Goal: Task Accomplishment & Management: Use online tool/utility

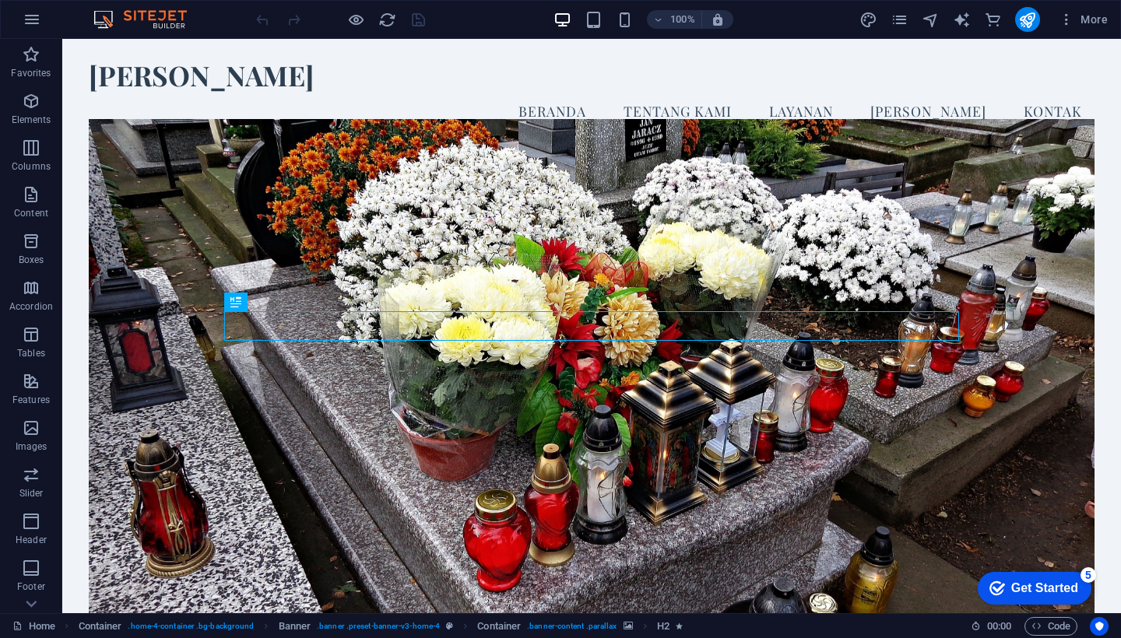
click at [1045, 581] on div "Get Started" at bounding box center [1044, 588] width 67 height 14
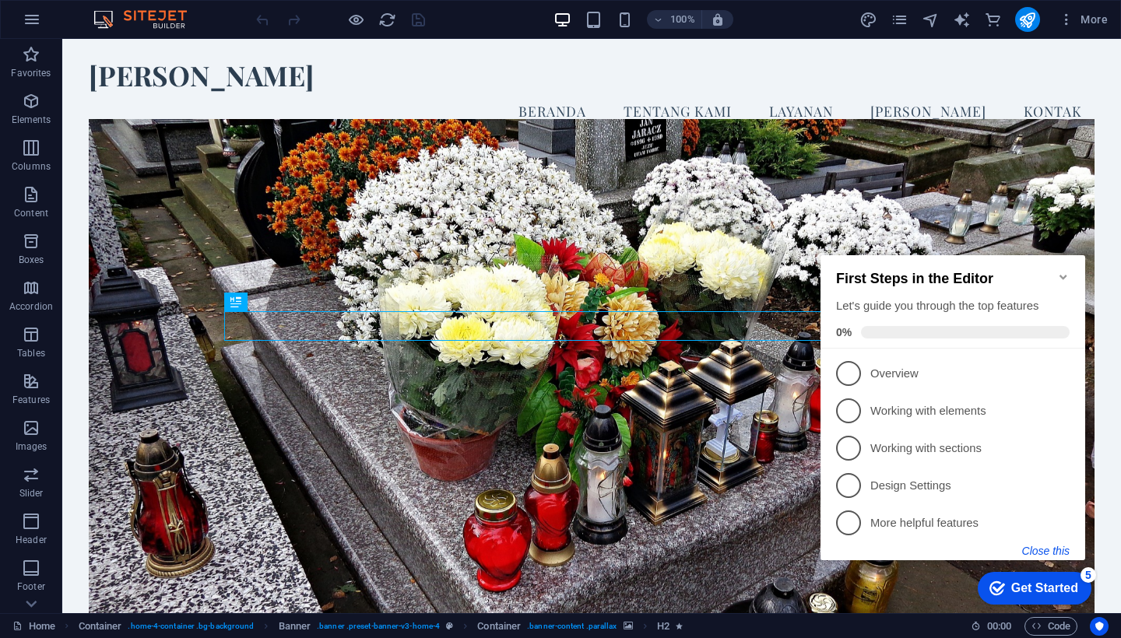
click at [1039, 551] on button "Close this" at bounding box center [1045, 551] width 47 height 12
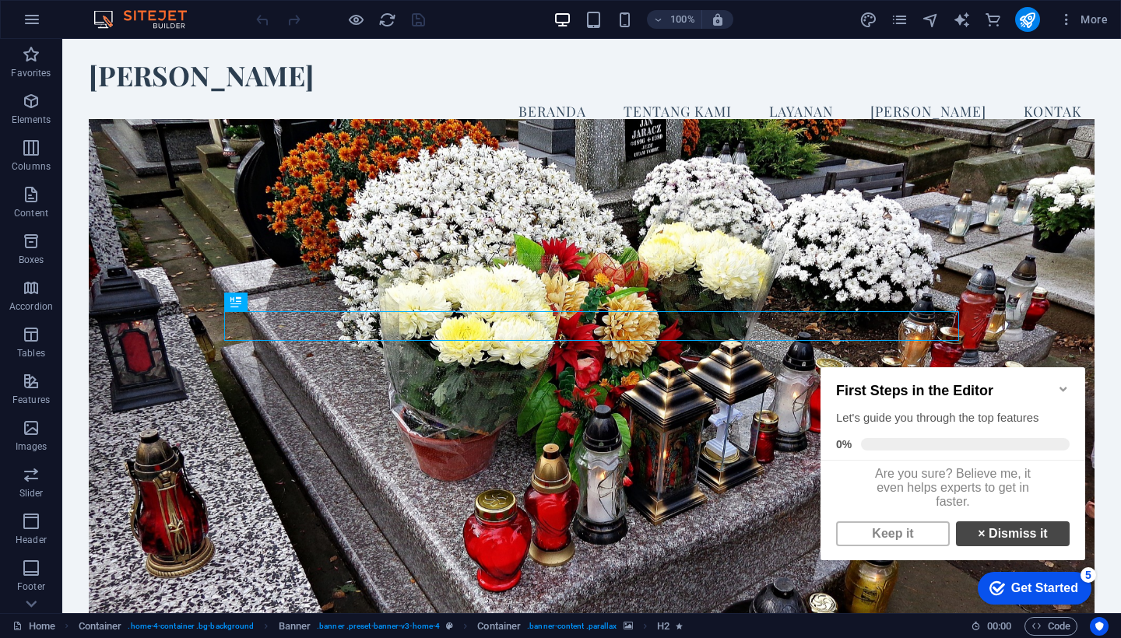
click at [1027, 543] on link "× Dismiss it" at bounding box center [1013, 534] width 114 height 25
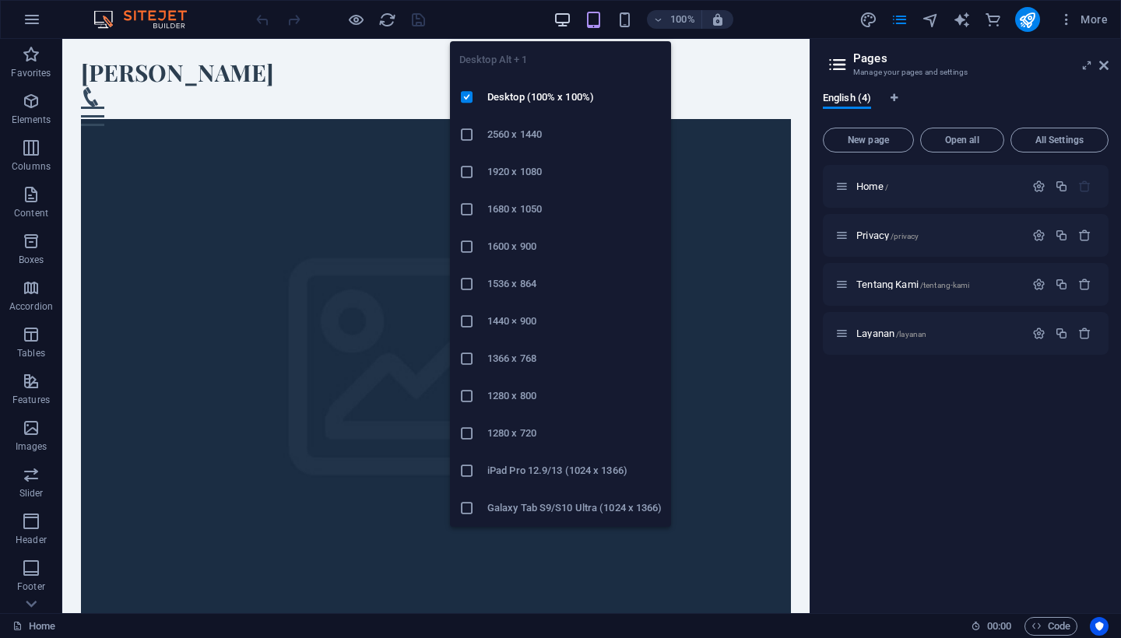
click at [564, 16] on icon "button" at bounding box center [562, 20] width 18 height 18
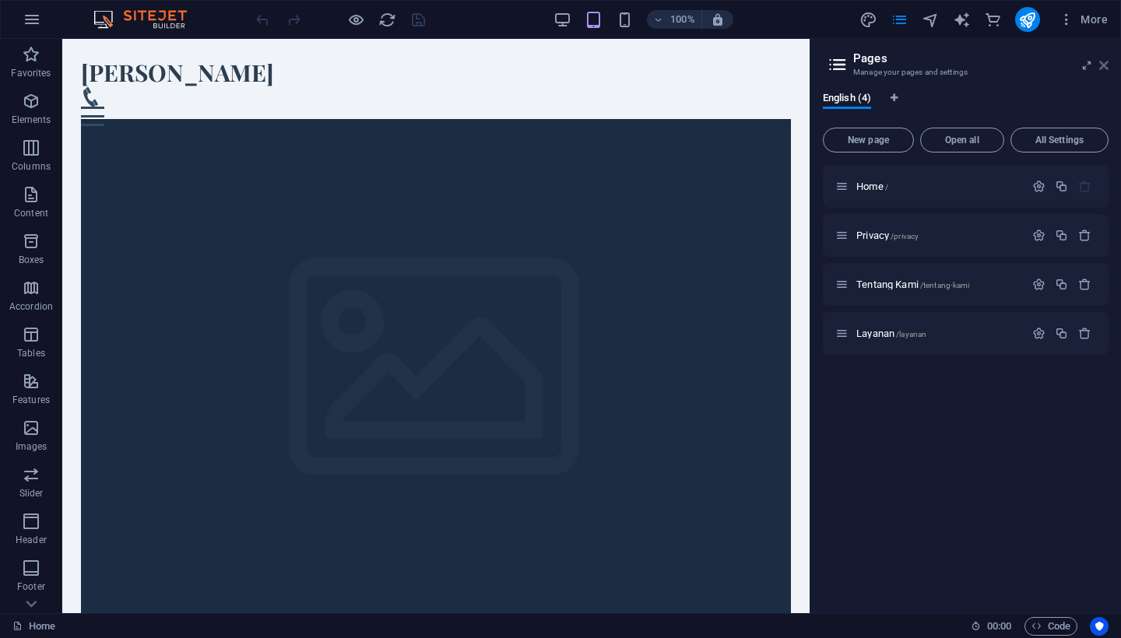
click at [1105, 65] on icon at bounding box center [1103, 65] width 9 height 12
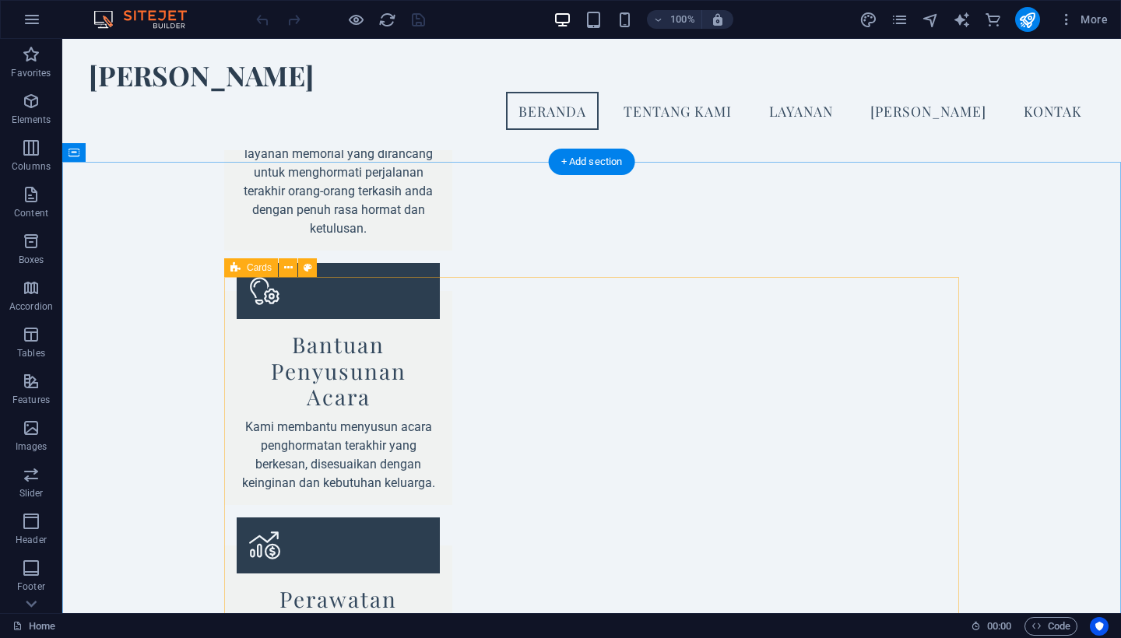
scroll to position [1345, 0]
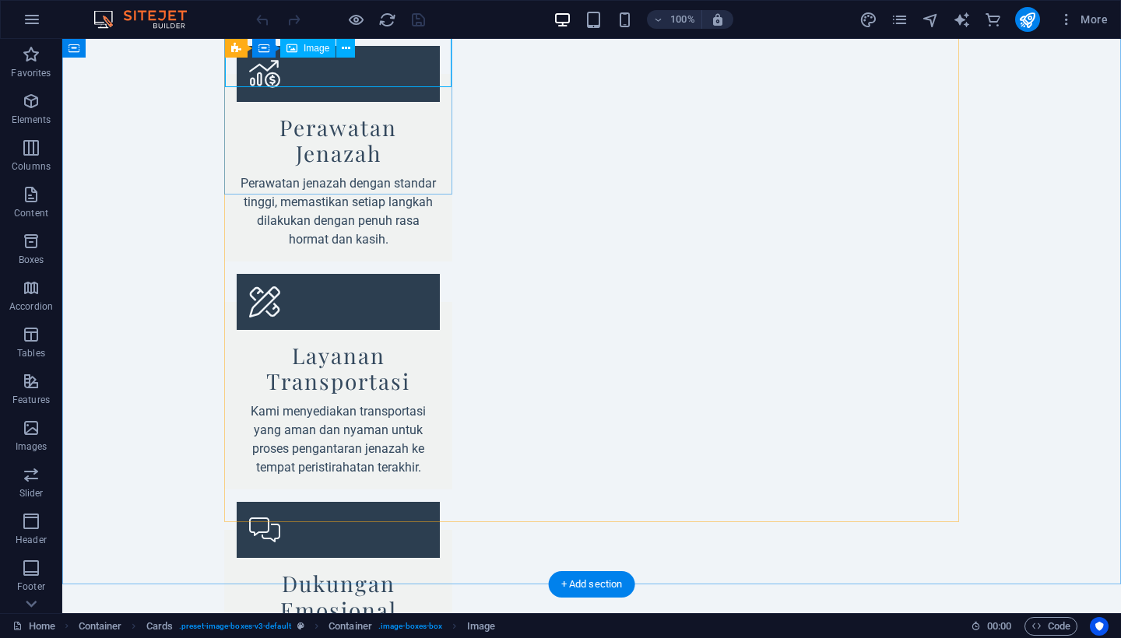
scroll to position [1810, 0]
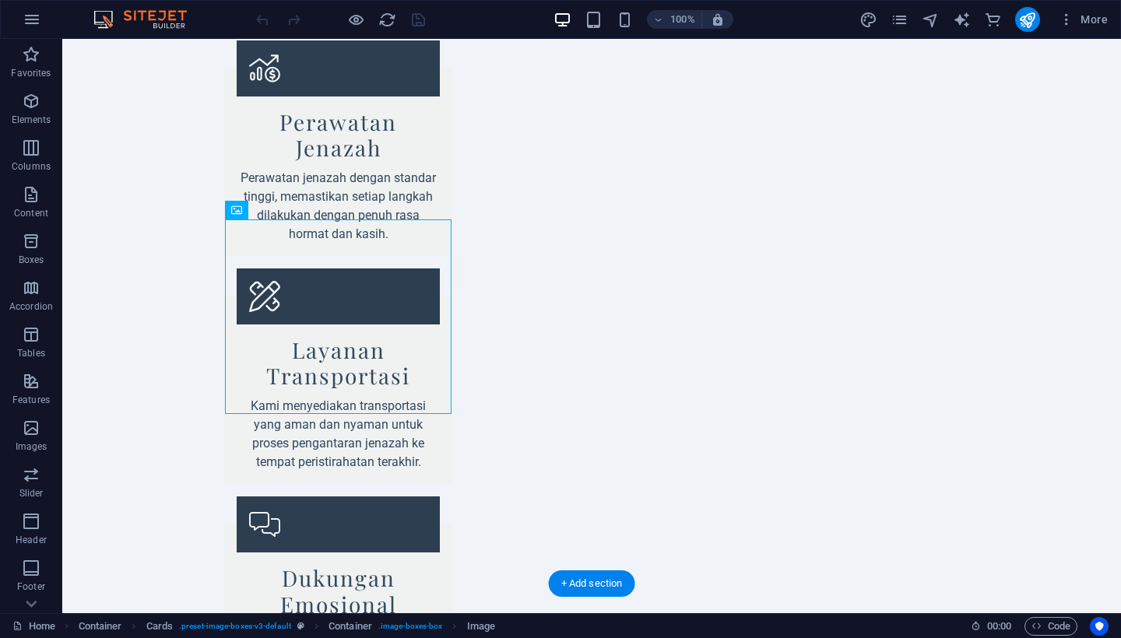
click at [345, 208] on icon at bounding box center [343, 209] width 9 height 16
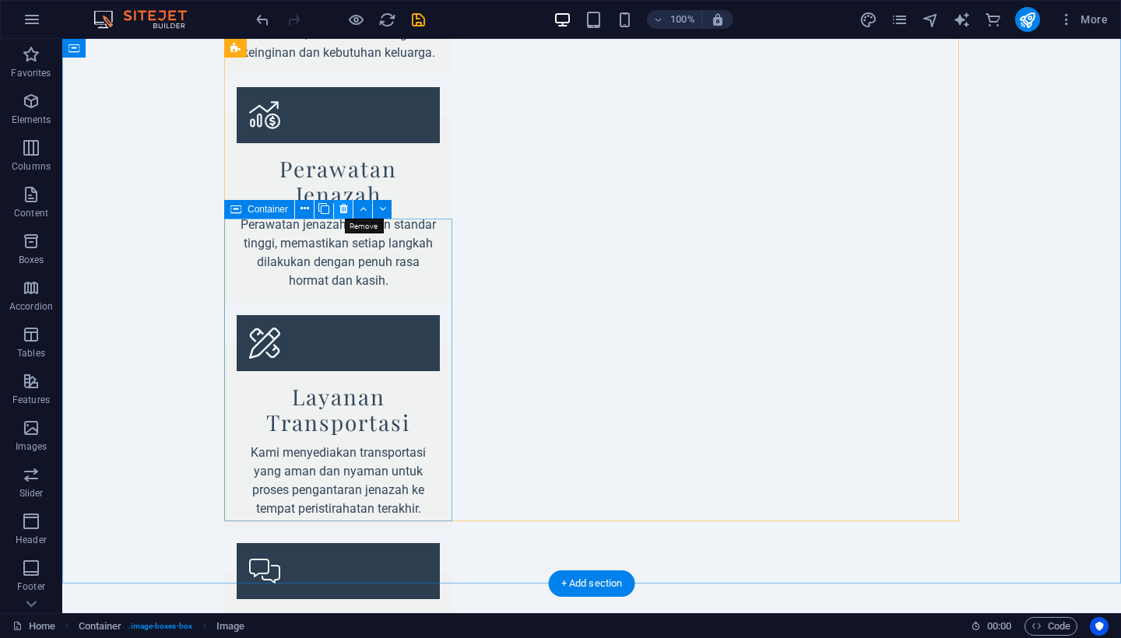
click at [343, 209] on icon at bounding box center [343, 209] width 9 height 16
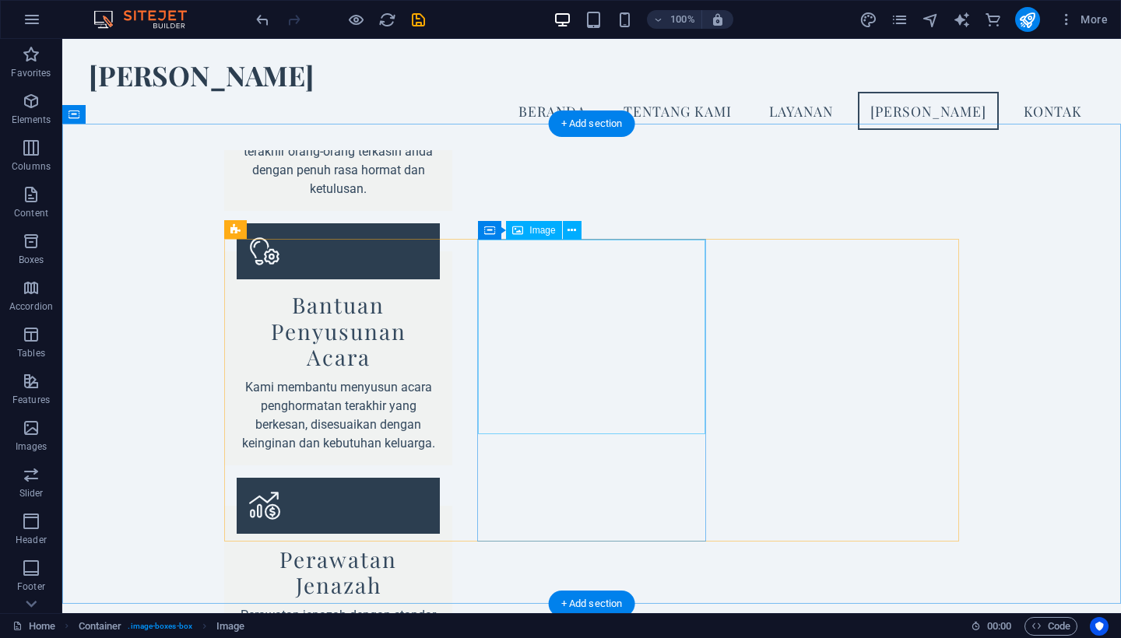
scroll to position [1383, 0]
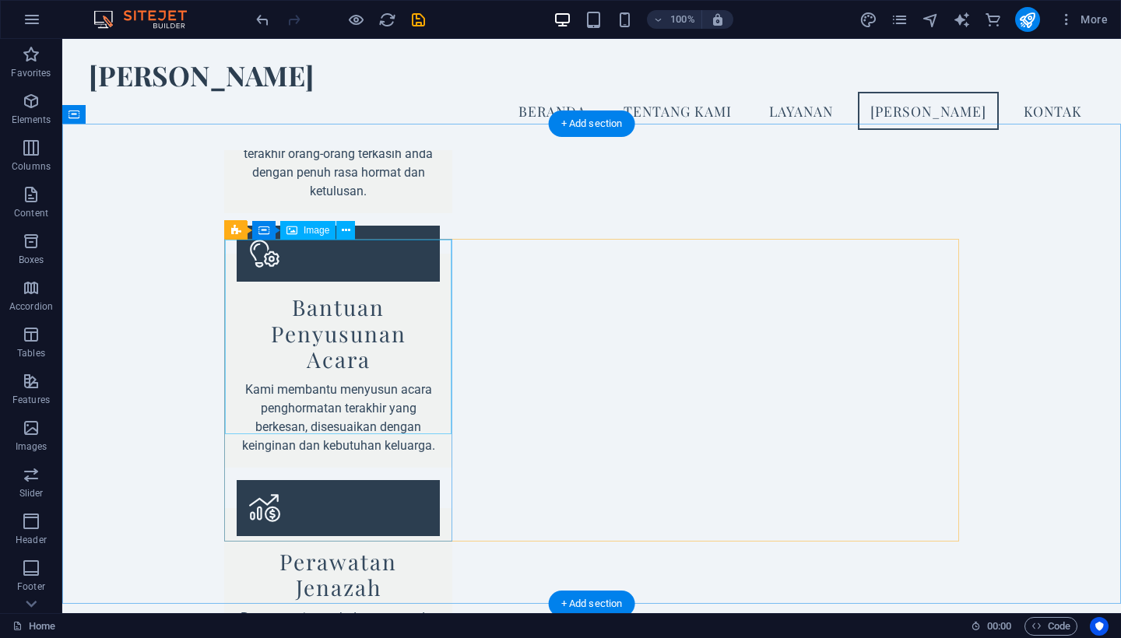
click at [310, 230] on span "Image" at bounding box center [317, 230] width 26 height 9
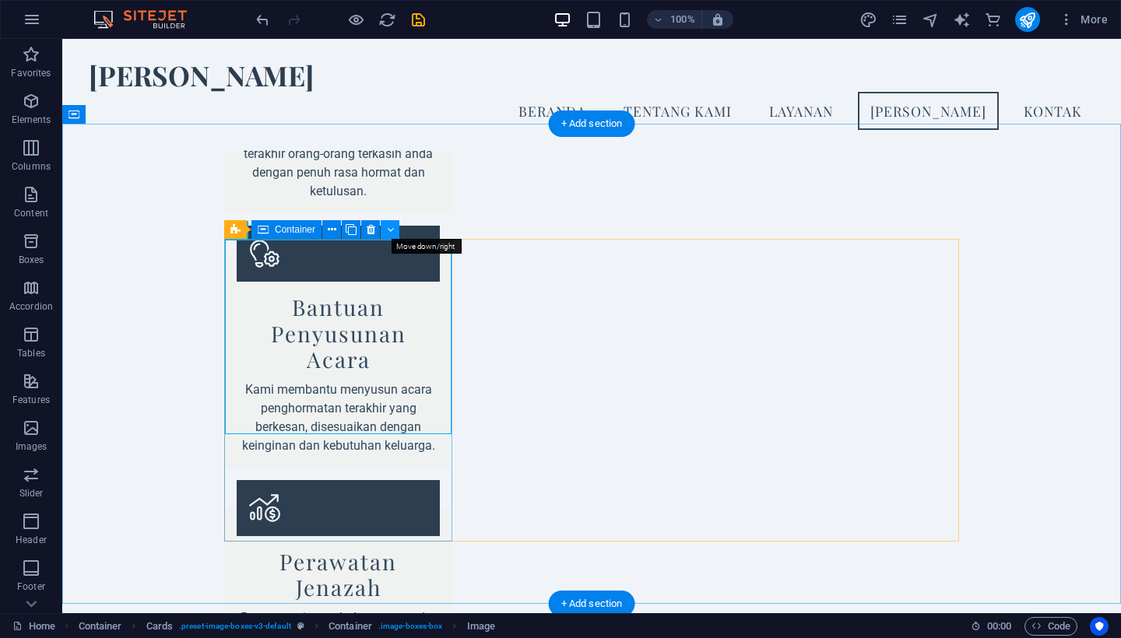
click at [388, 230] on icon at bounding box center [390, 230] width 7 height 16
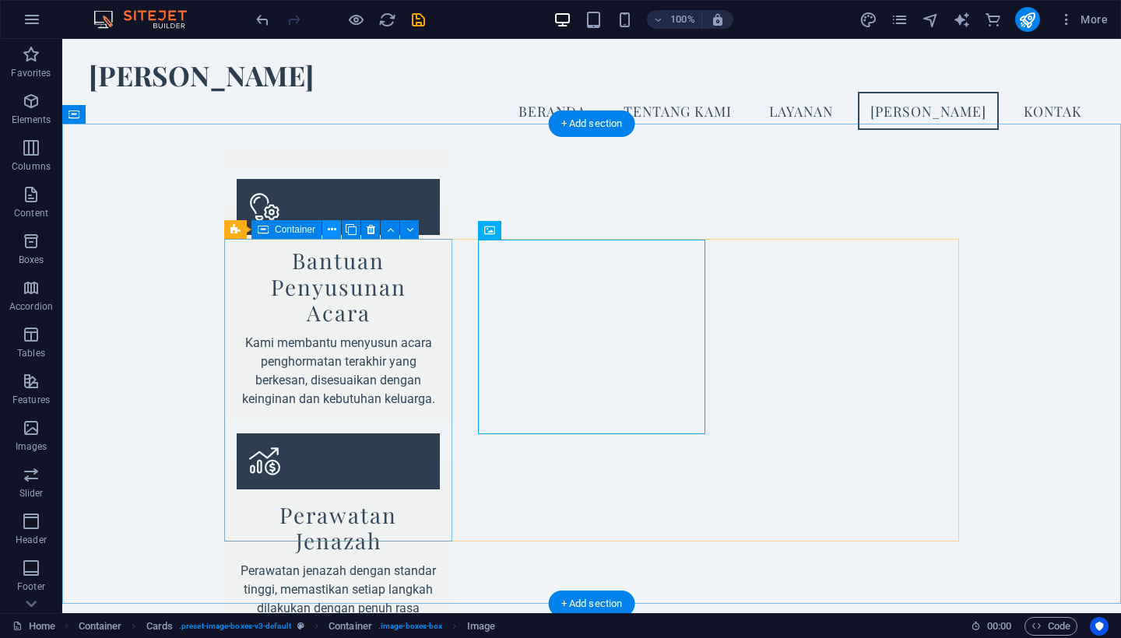
click at [333, 230] on icon at bounding box center [332, 230] width 9 height 16
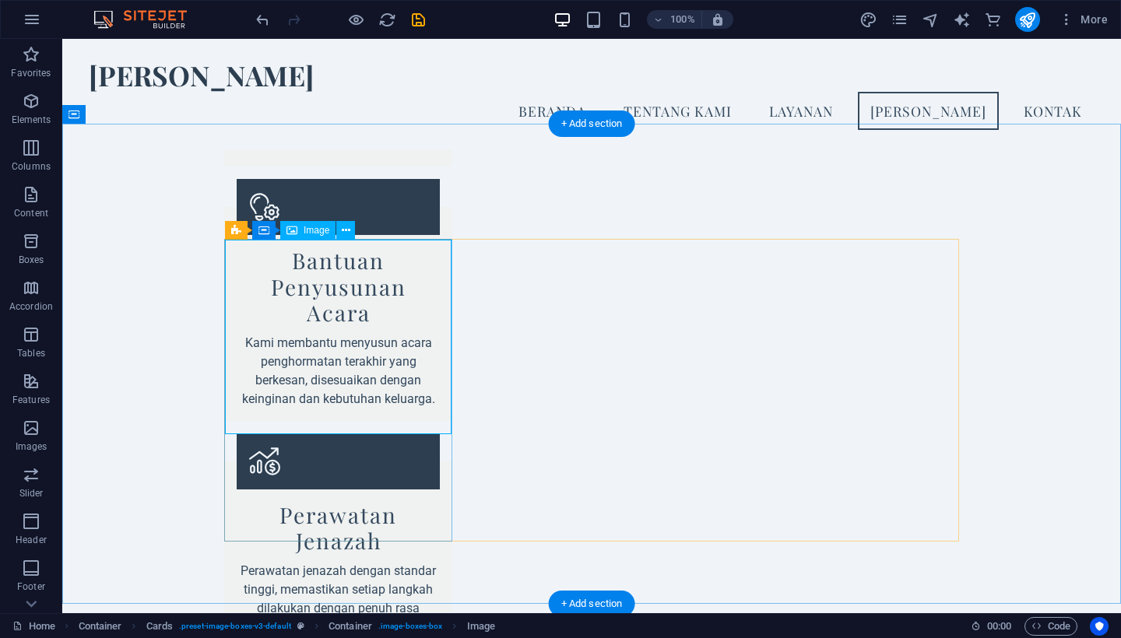
click at [307, 232] on span "Image" at bounding box center [317, 230] width 26 height 9
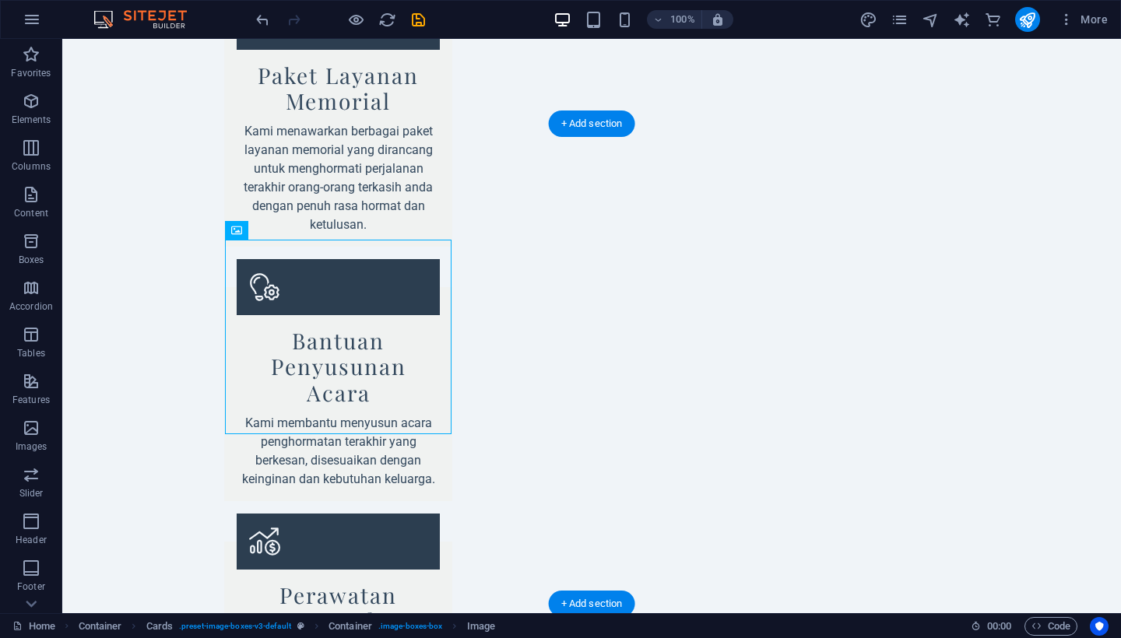
select select "vw"
select select "px"
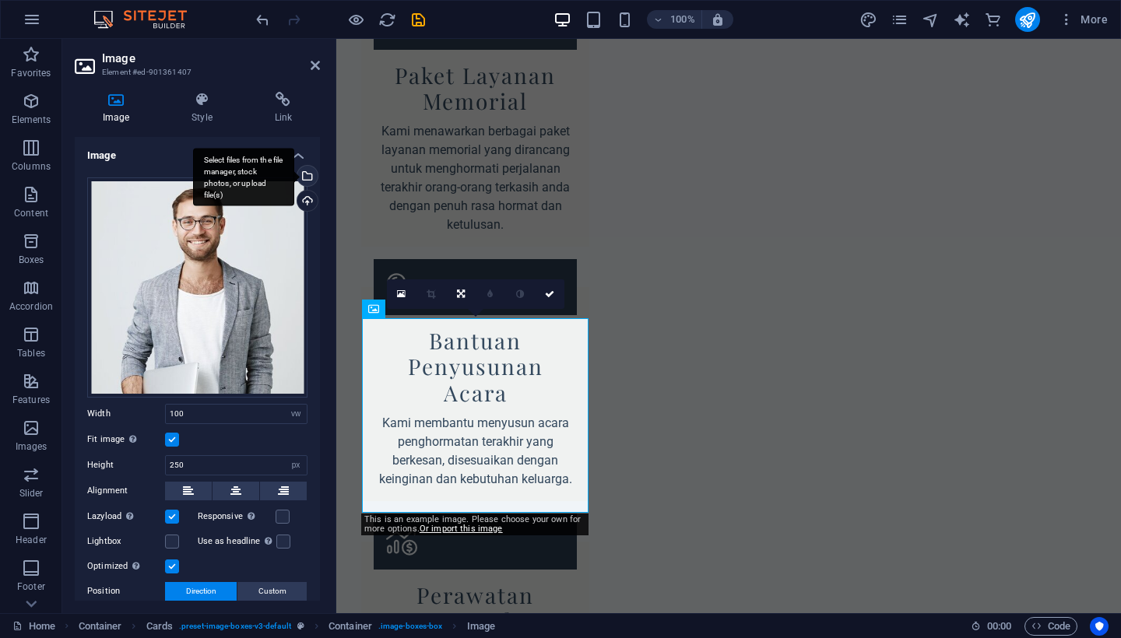
click at [304, 175] on div "Select files from the file manager, stock photos, or upload file(s)" at bounding box center [305, 177] width 23 height 23
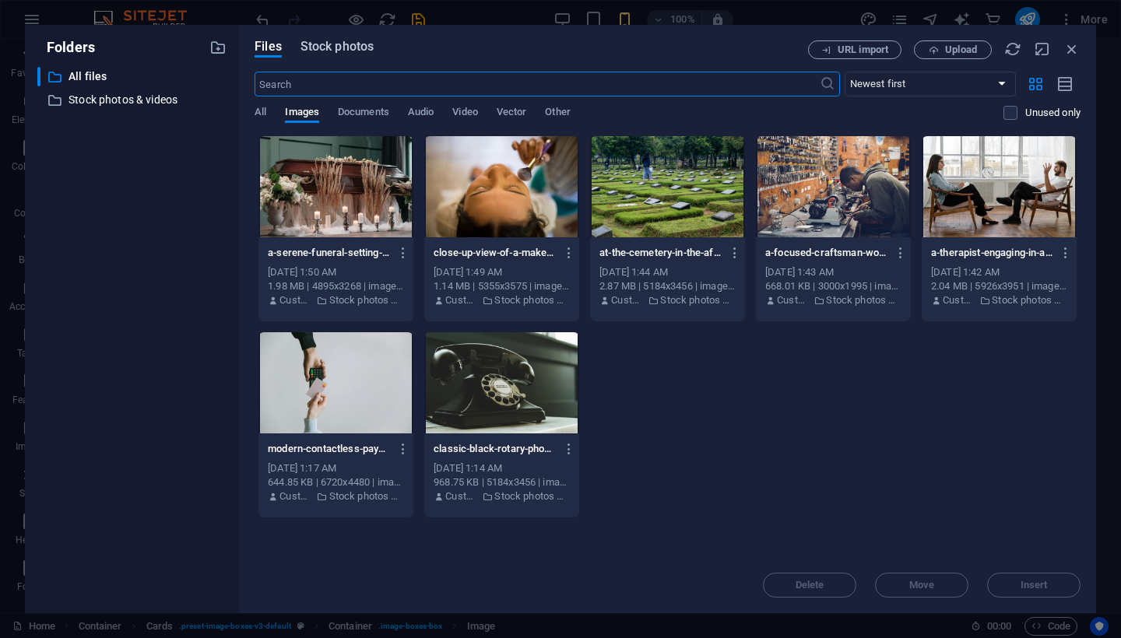
click at [349, 46] on span "Stock photos" at bounding box center [336, 46] width 73 height 19
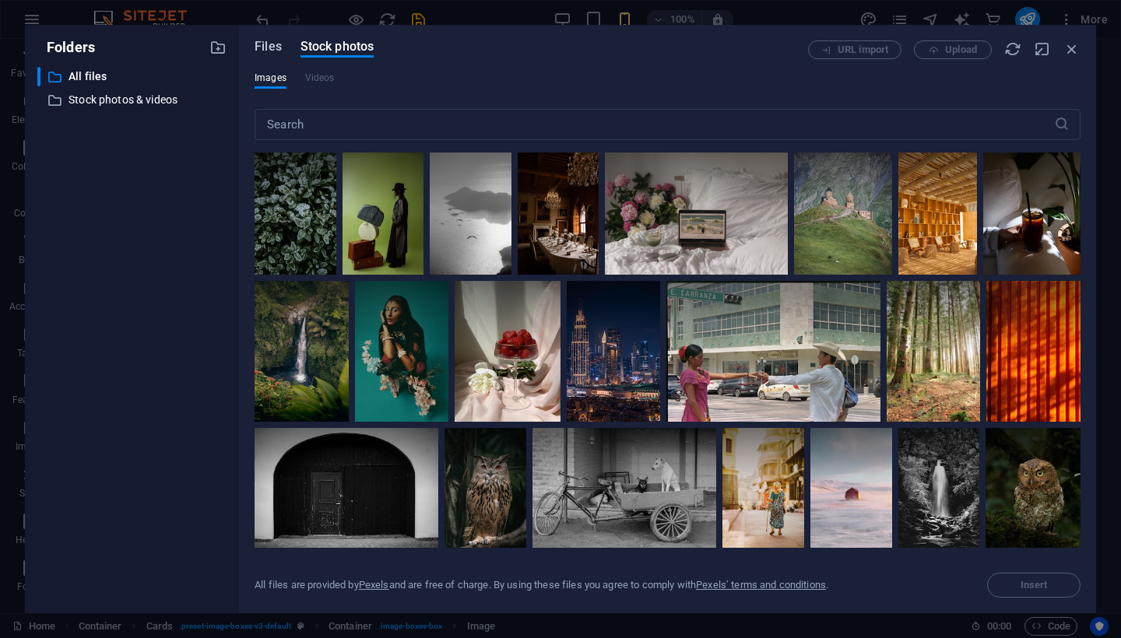
click at [276, 47] on span "Files" at bounding box center [268, 46] width 27 height 19
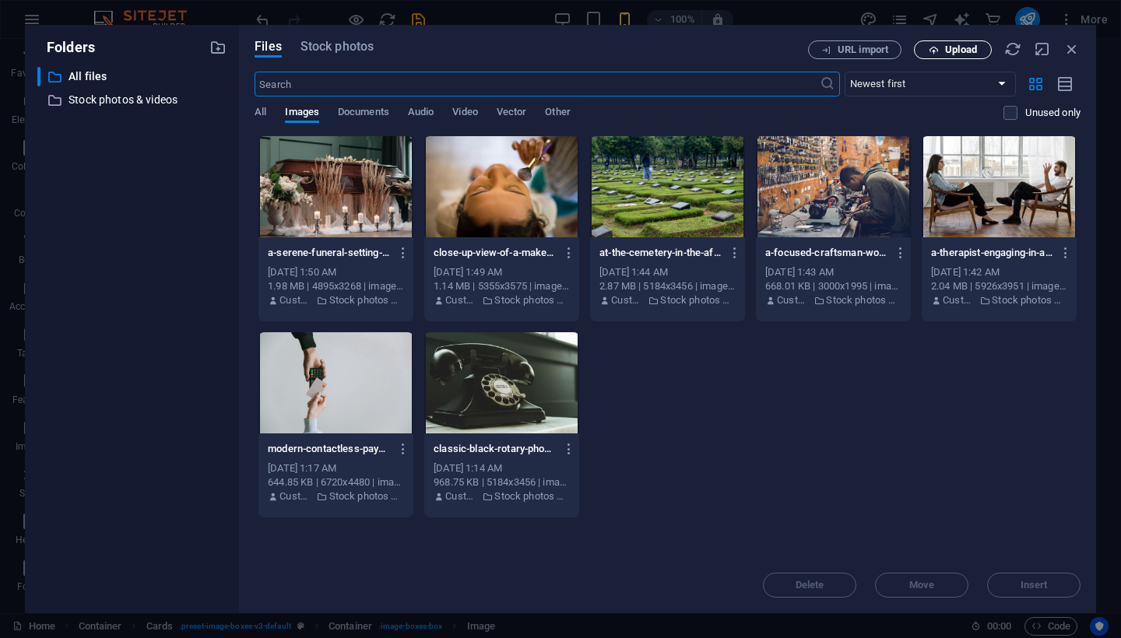
click at [956, 49] on span "Upload" at bounding box center [961, 49] width 32 height 9
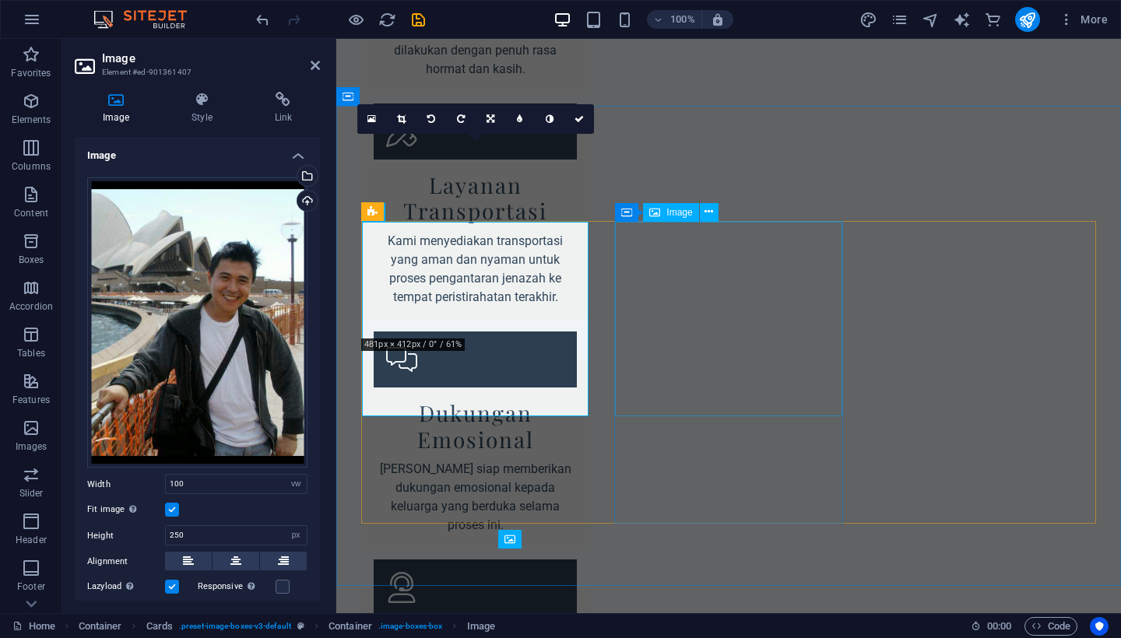
scroll to position [1480, 0]
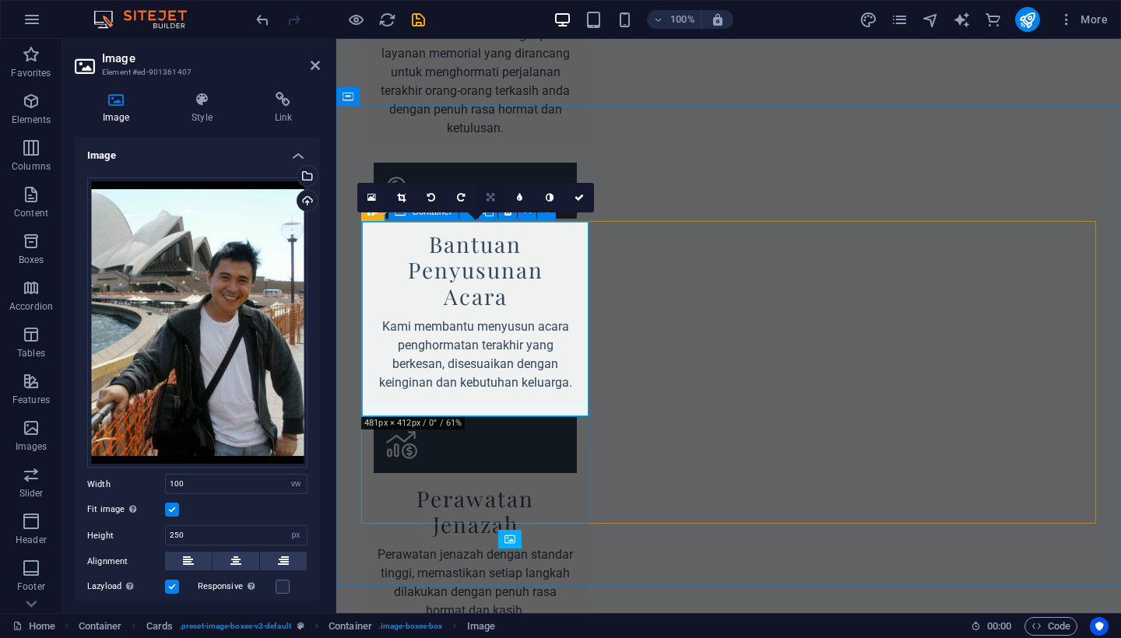
click at [492, 197] on icon at bounding box center [491, 197] width 8 height 9
click at [491, 167] on icon at bounding box center [490, 167] width 9 height 9
click at [490, 199] on icon at bounding box center [490, 197] width 9 height 9
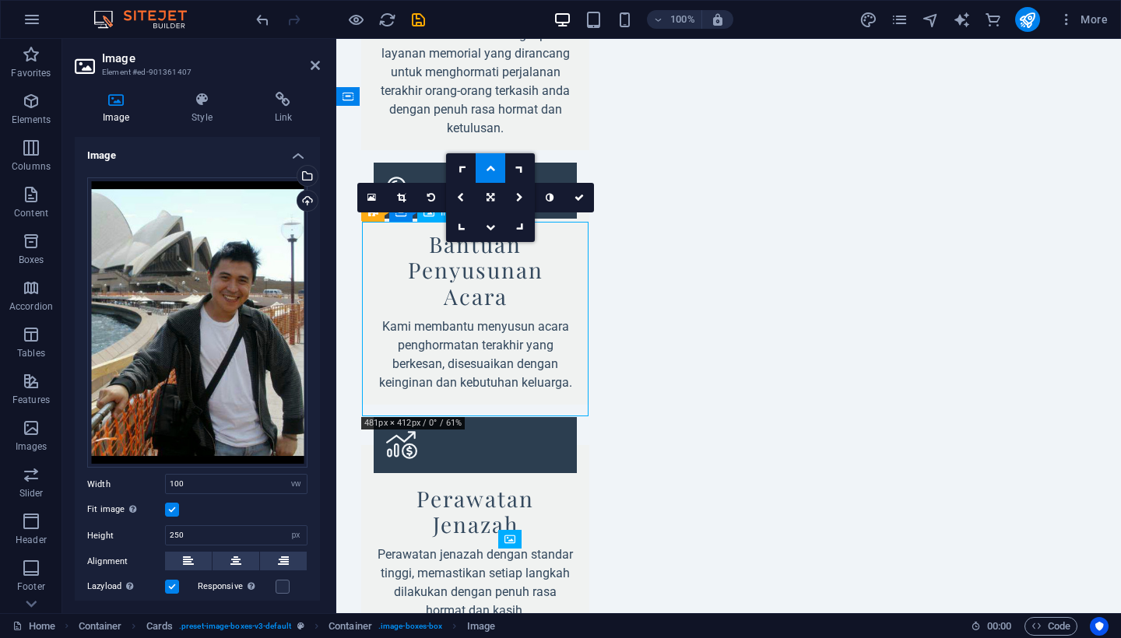
drag, startPoint x: 490, startPoint y: 292, endPoint x: 490, endPoint y: 262, distance: 29.6
click at [491, 196] on icon at bounding box center [490, 197] width 9 height 9
click at [491, 168] on icon at bounding box center [490, 167] width 9 height 9
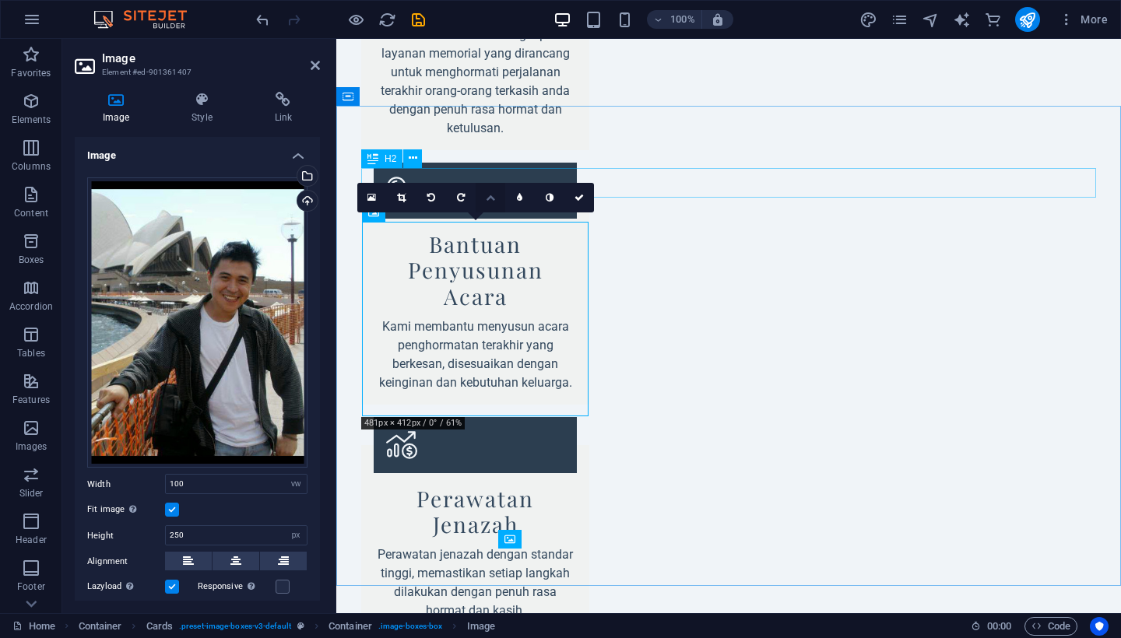
click at [492, 198] on icon at bounding box center [490, 197] width 9 height 9
click at [490, 228] on icon at bounding box center [490, 227] width 9 height 9
click at [490, 197] on icon at bounding box center [490, 197] width 9 height 9
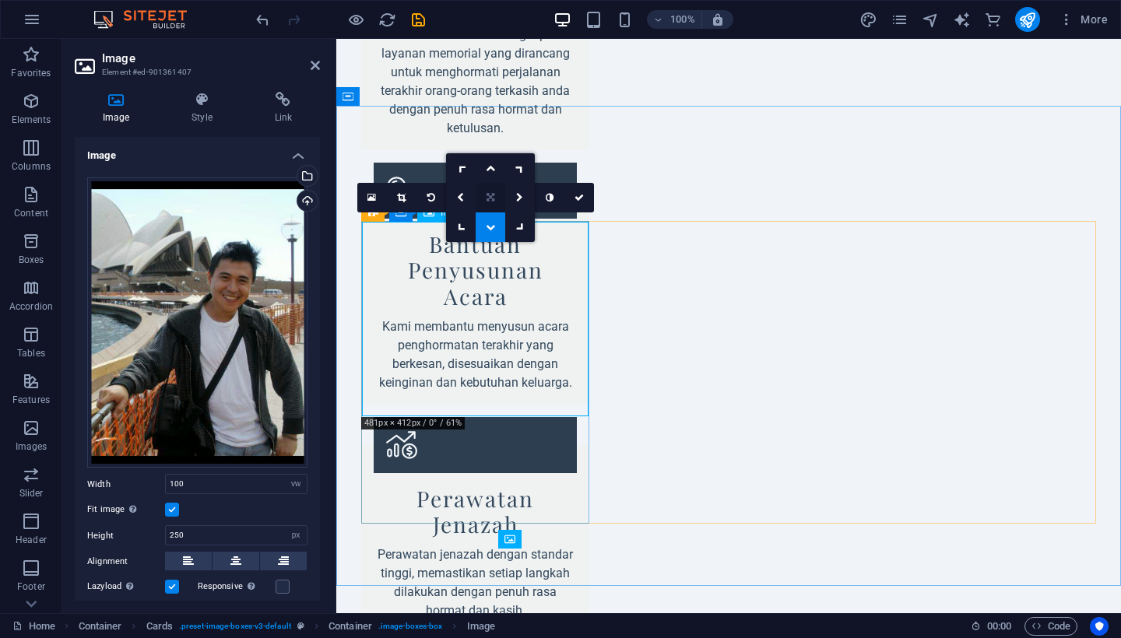
click at [490, 200] on icon at bounding box center [491, 197] width 8 height 9
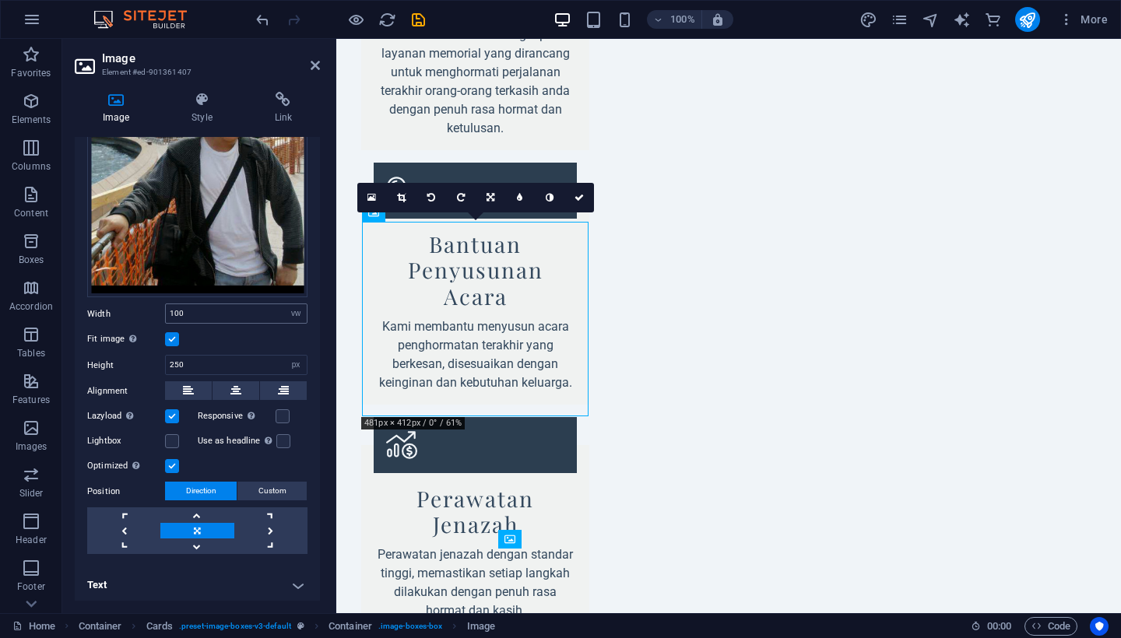
scroll to position [169, 0]
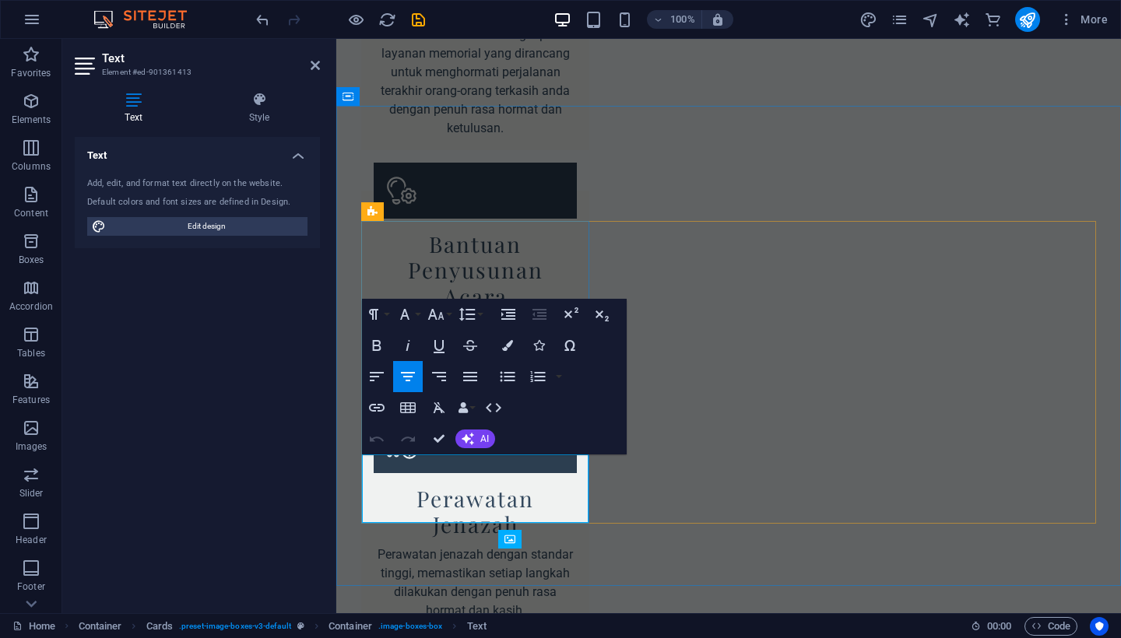
drag, startPoint x: 522, startPoint y: 501, endPoint x: 371, endPoint y: 451, distance: 159.0
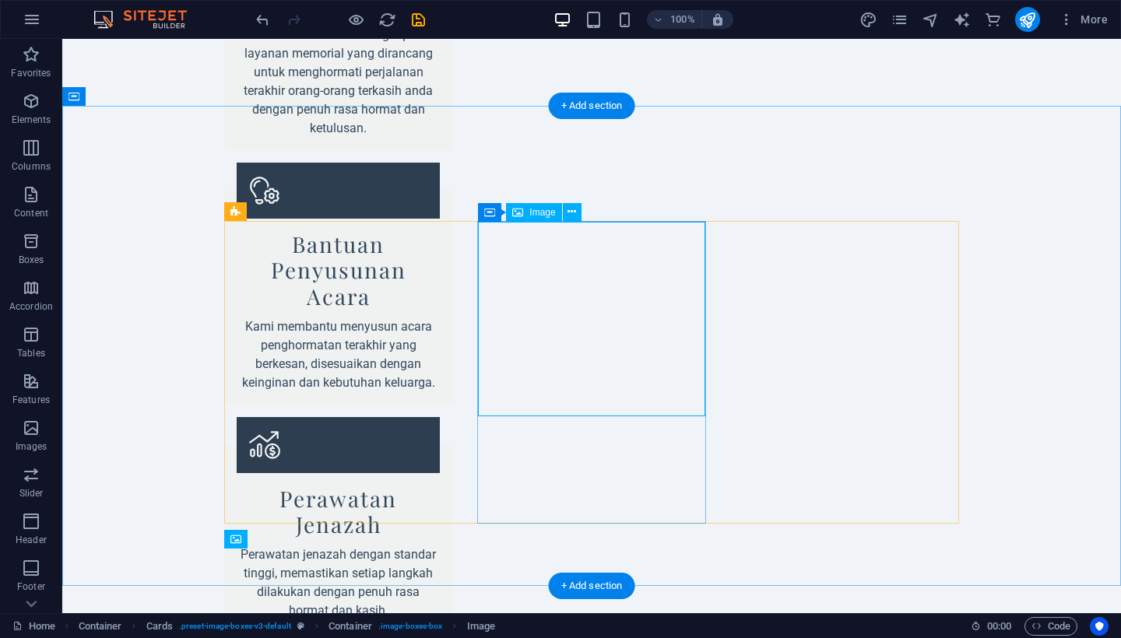
select select "vw"
select select "px"
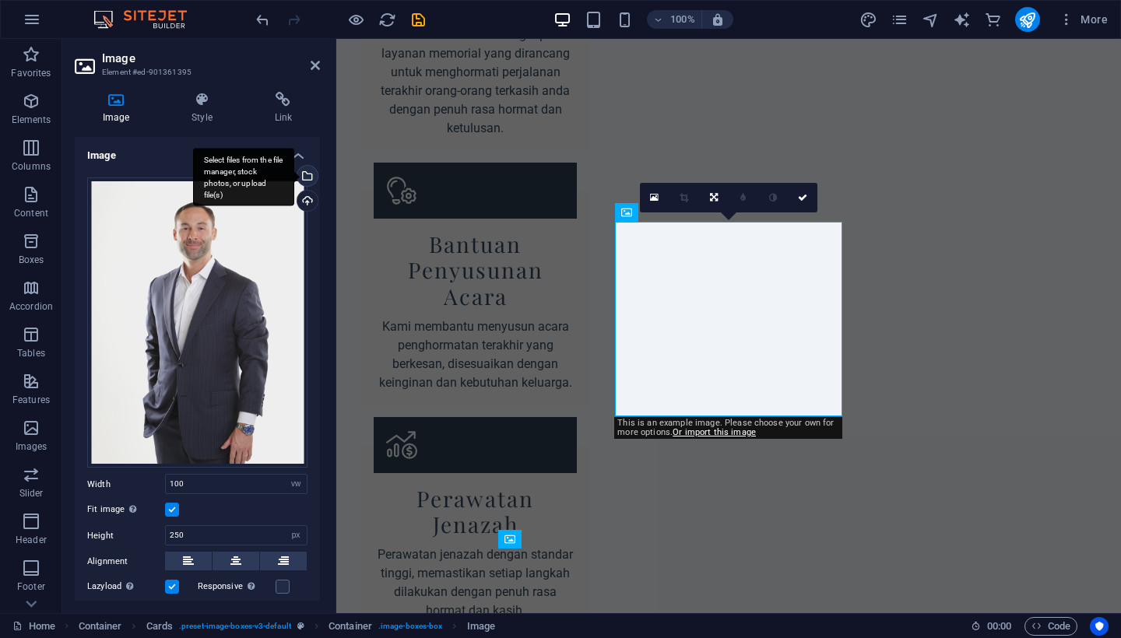
click at [294, 174] on div "Select files from the file manager, stock photos, or upload file(s)" at bounding box center [243, 177] width 101 height 58
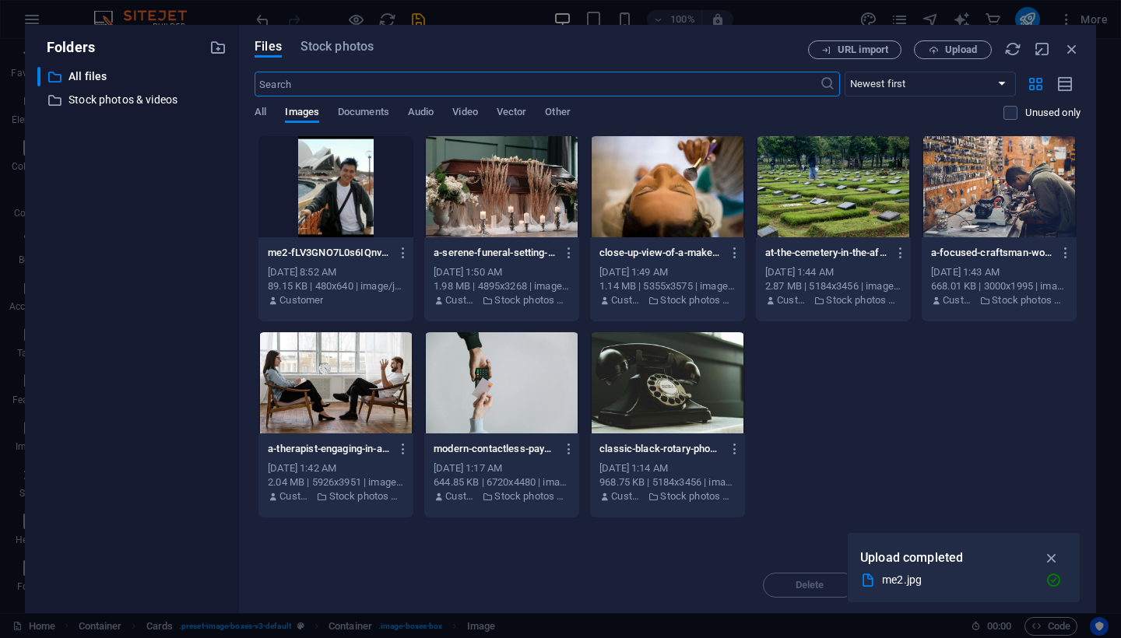
scroll to position [2274, 0]
click at [962, 47] on span "Upload" at bounding box center [961, 49] width 32 height 9
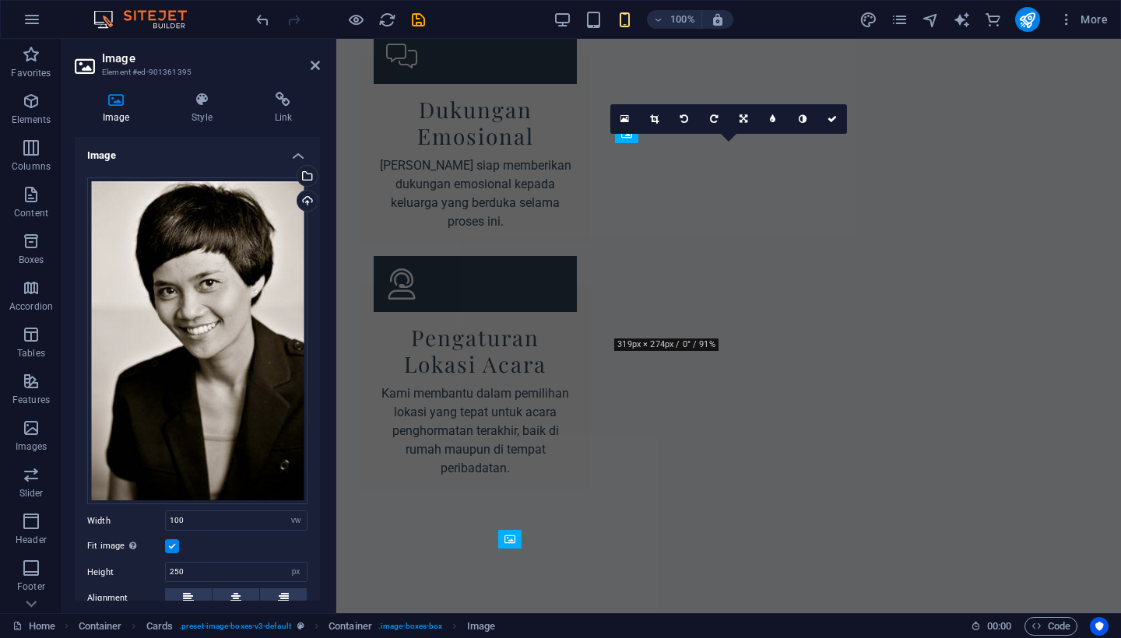
scroll to position [1480, 0]
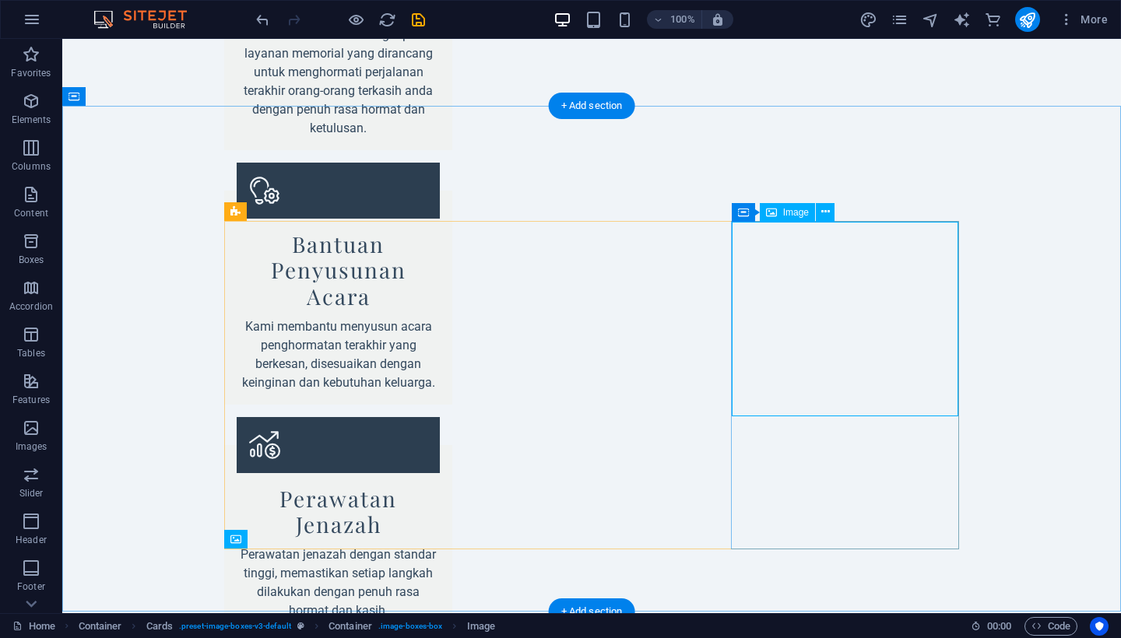
select select "vw"
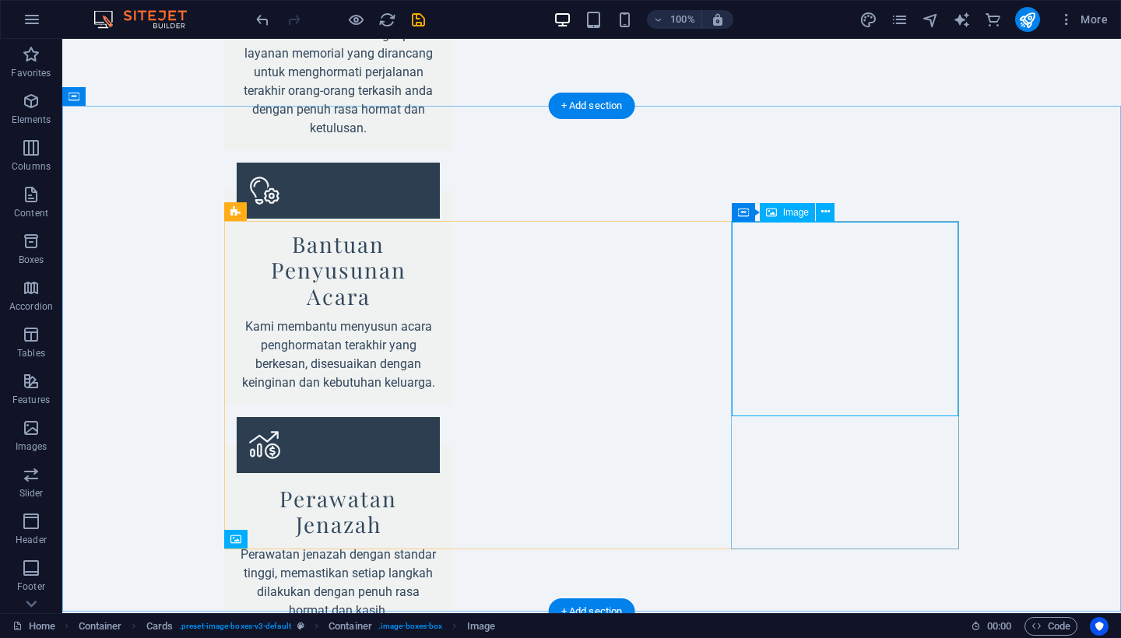
select select "px"
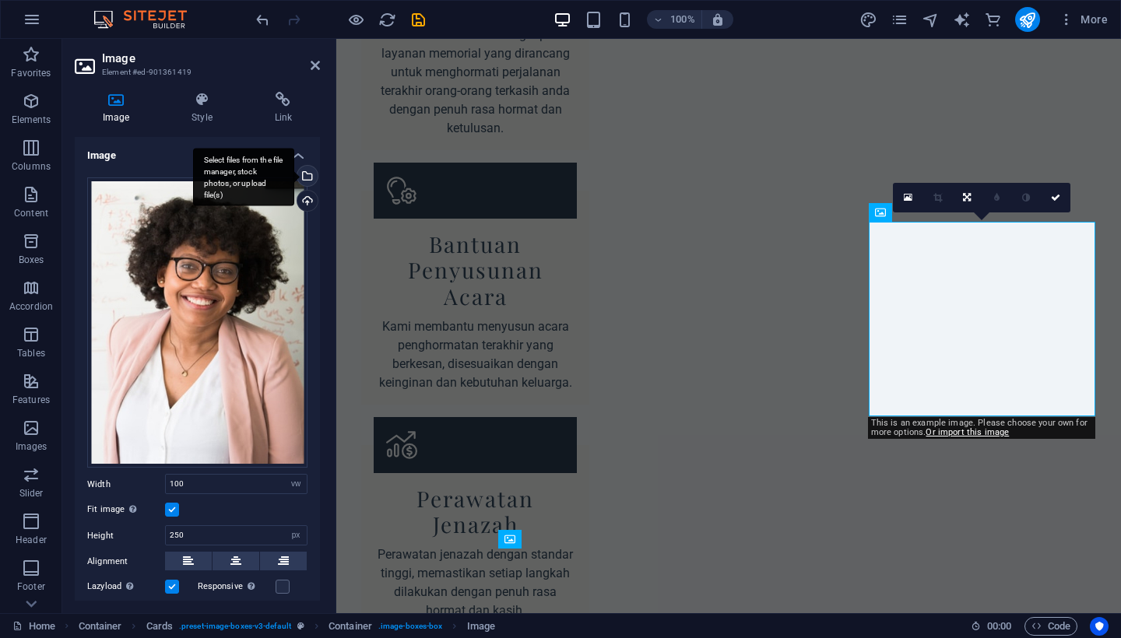
click at [304, 175] on div "Select files from the file manager, stock photos, or upload file(s)" at bounding box center [305, 177] width 23 height 23
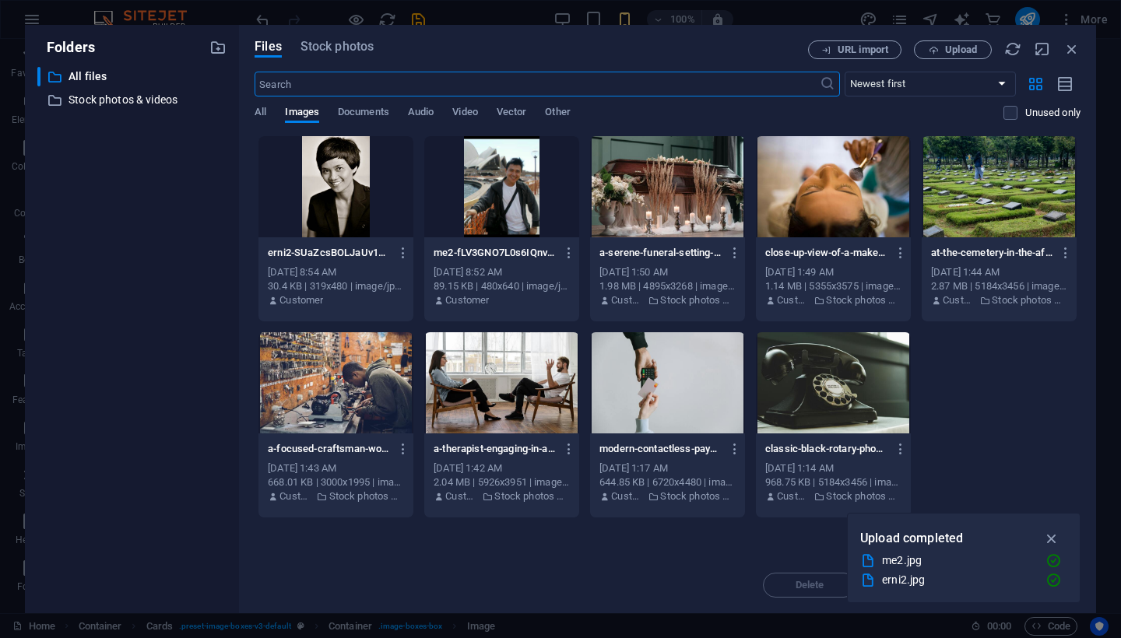
scroll to position [2577, 0]
click at [358, 46] on span "Stock photos" at bounding box center [336, 46] width 73 height 19
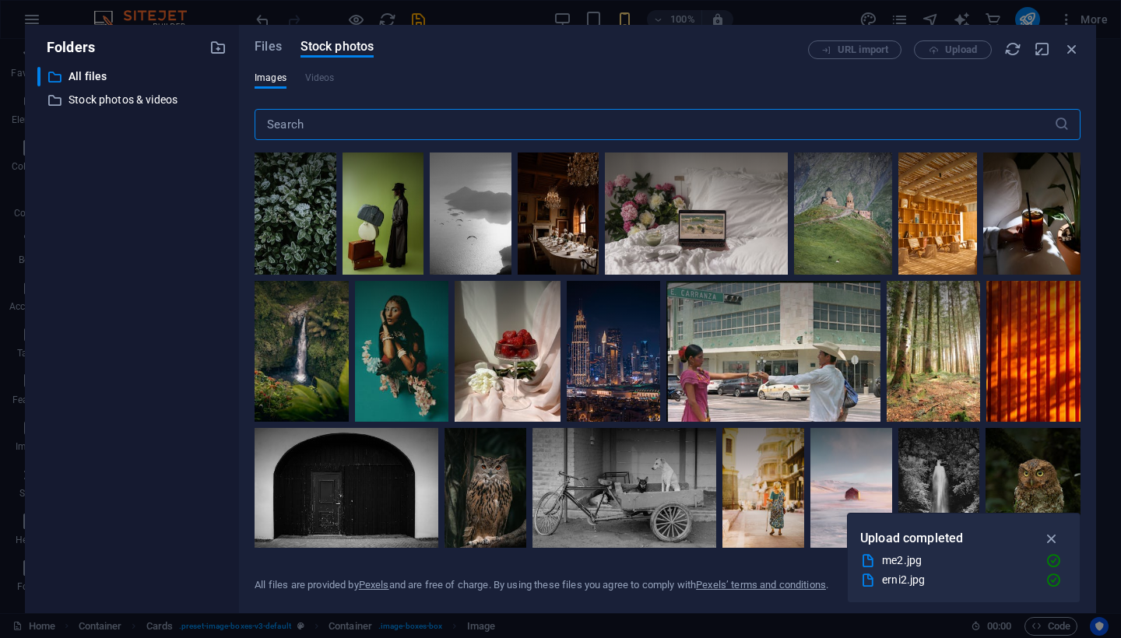
click at [353, 128] on input "text" at bounding box center [654, 124] width 799 height 31
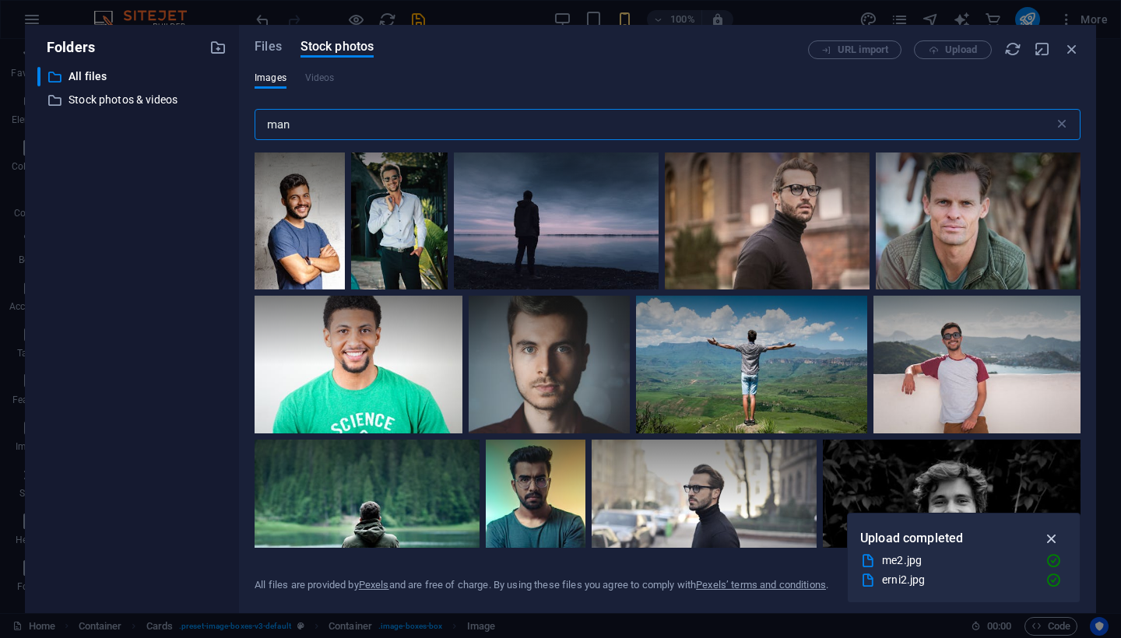
click at [1054, 538] on icon "button" at bounding box center [1052, 538] width 18 height 17
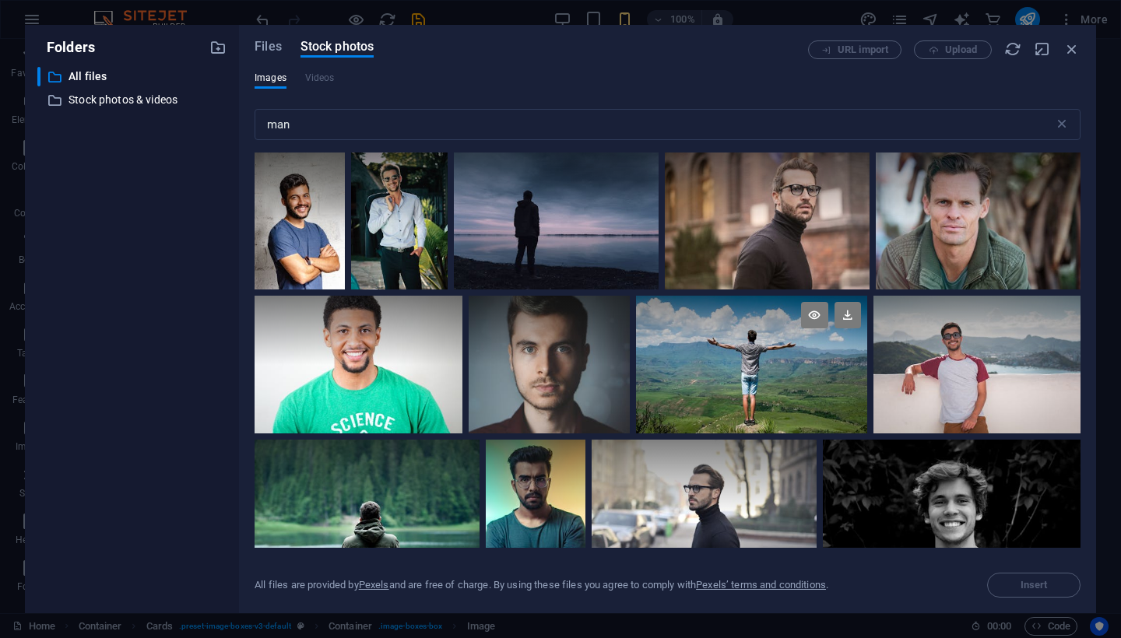
scroll to position [37, 0]
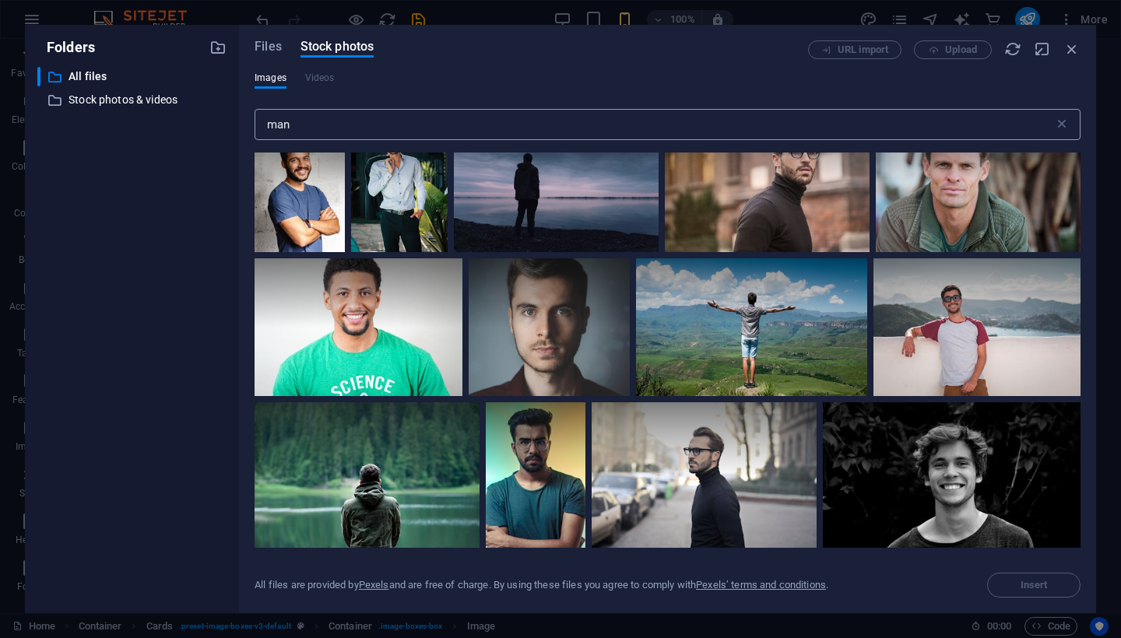
click at [304, 128] on input "man" at bounding box center [654, 124] width 799 height 31
type input "m"
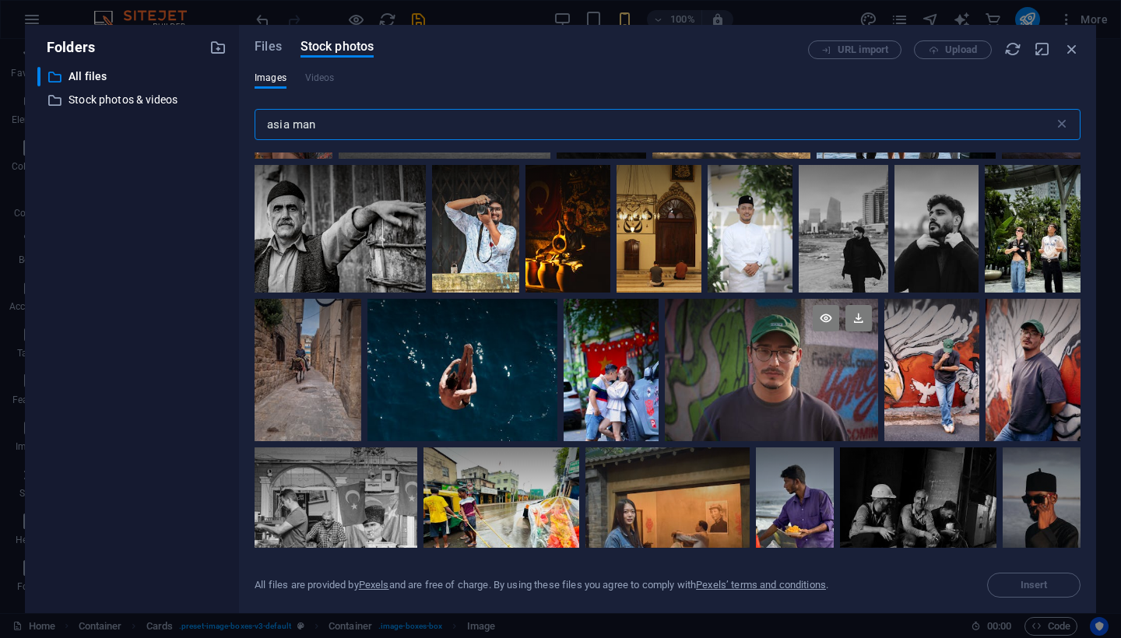
scroll to position [132, 0]
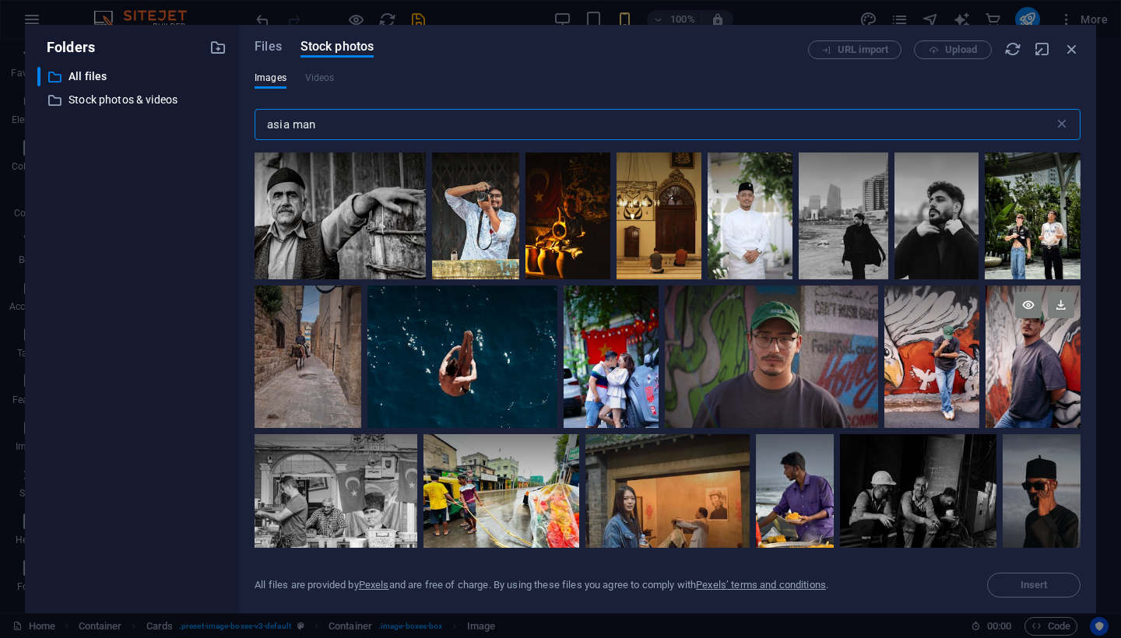
type input "asia man"
click at [1031, 357] on div at bounding box center [1032, 357] width 95 height 142
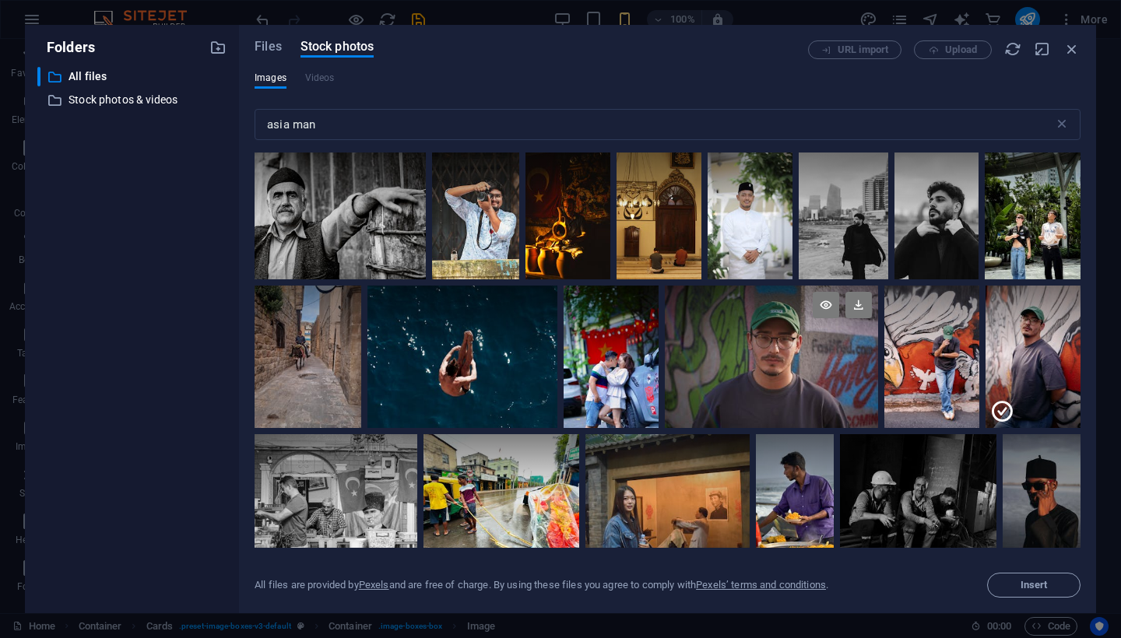
click at [780, 378] on div at bounding box center [771, 357] width 213 height 142
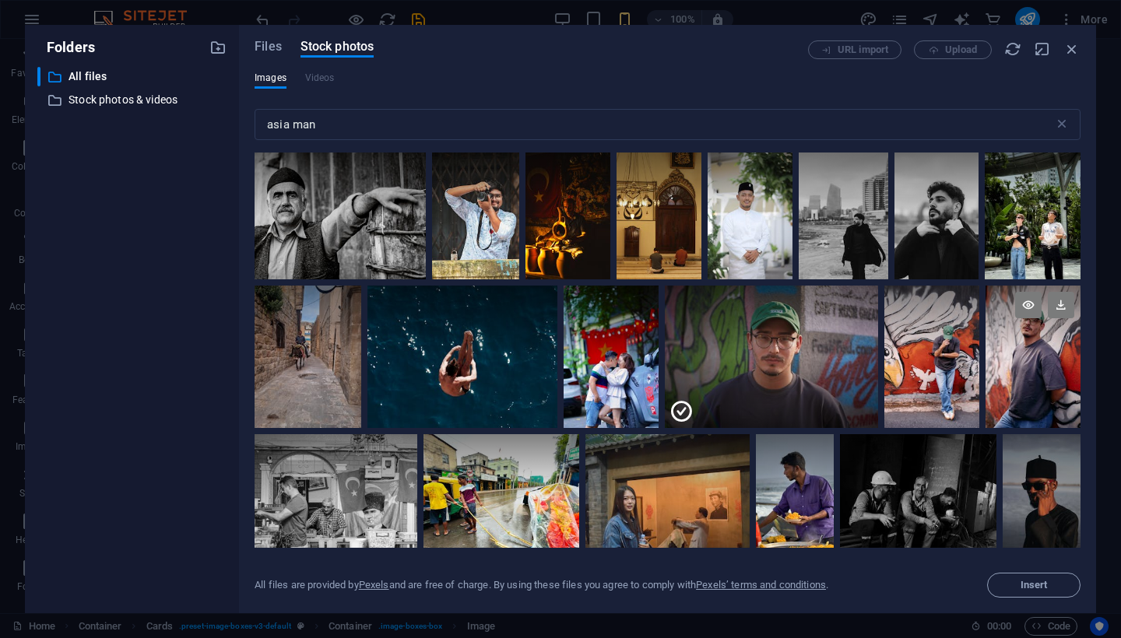
click at [1029, 366] on div at bounding box center [1032, 357] width 95 height 142
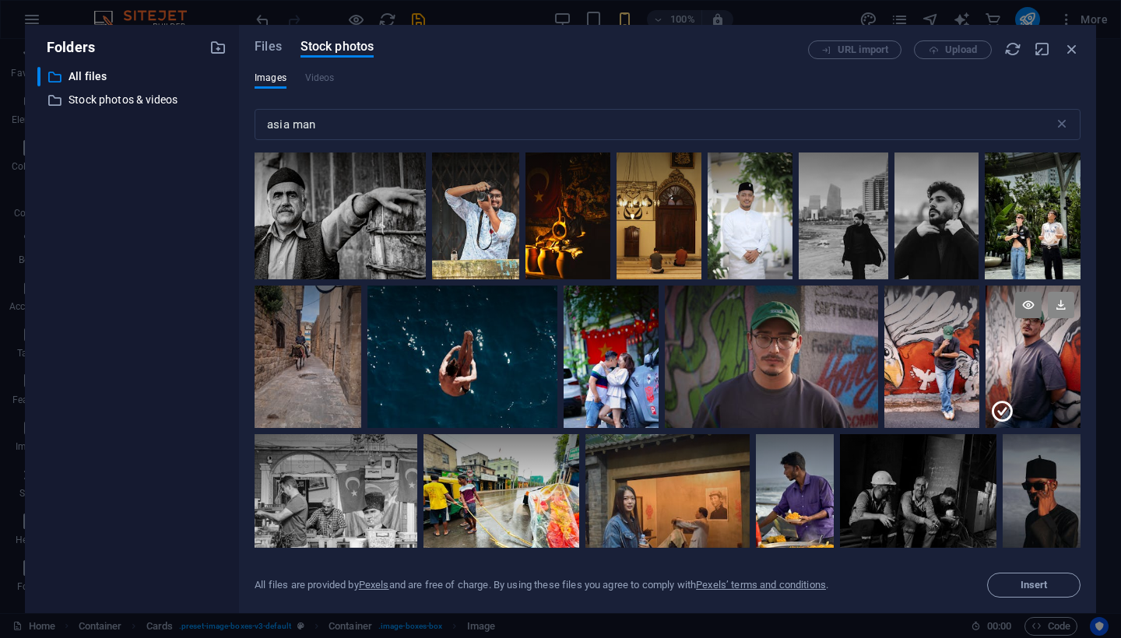
click at [1058, 305] on icon at bounding box center [1061, 305] width 26 height 26
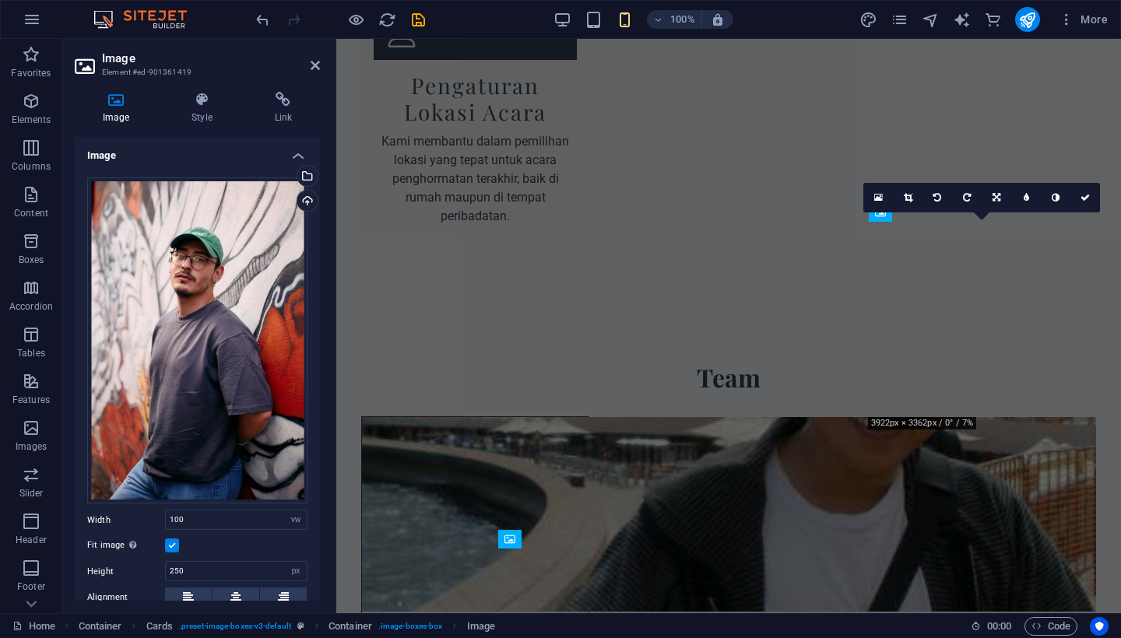
scroll to position [1480, 0]
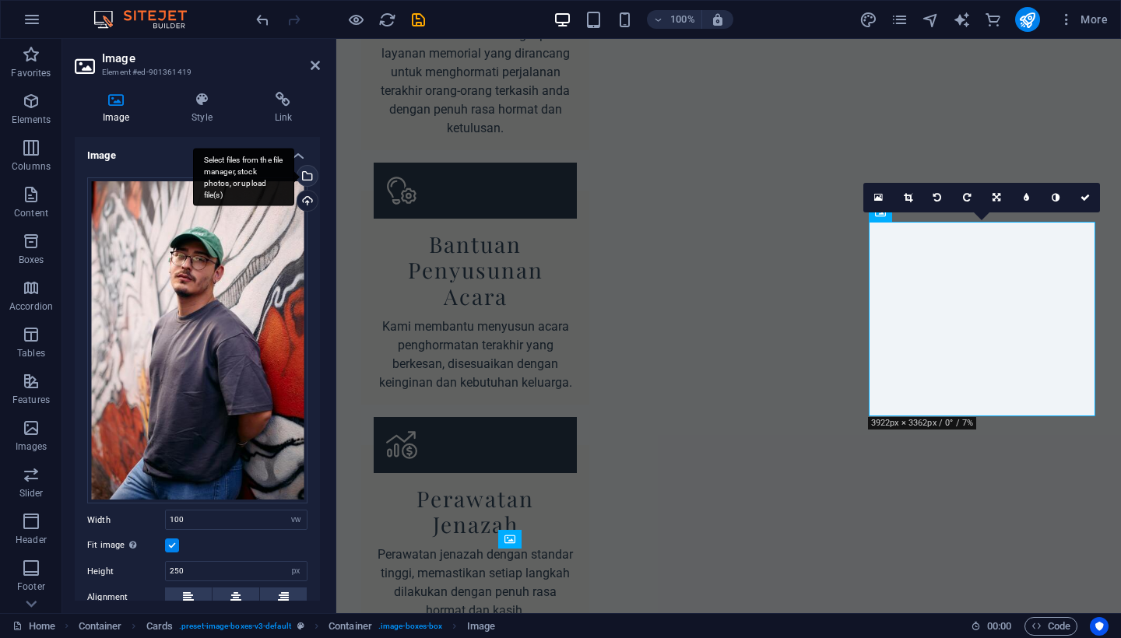
click at [304, 172] on div "Select files from the file manager, stock photos, or upload file(s)" at bounding box center [305, 177] width 23 height 23
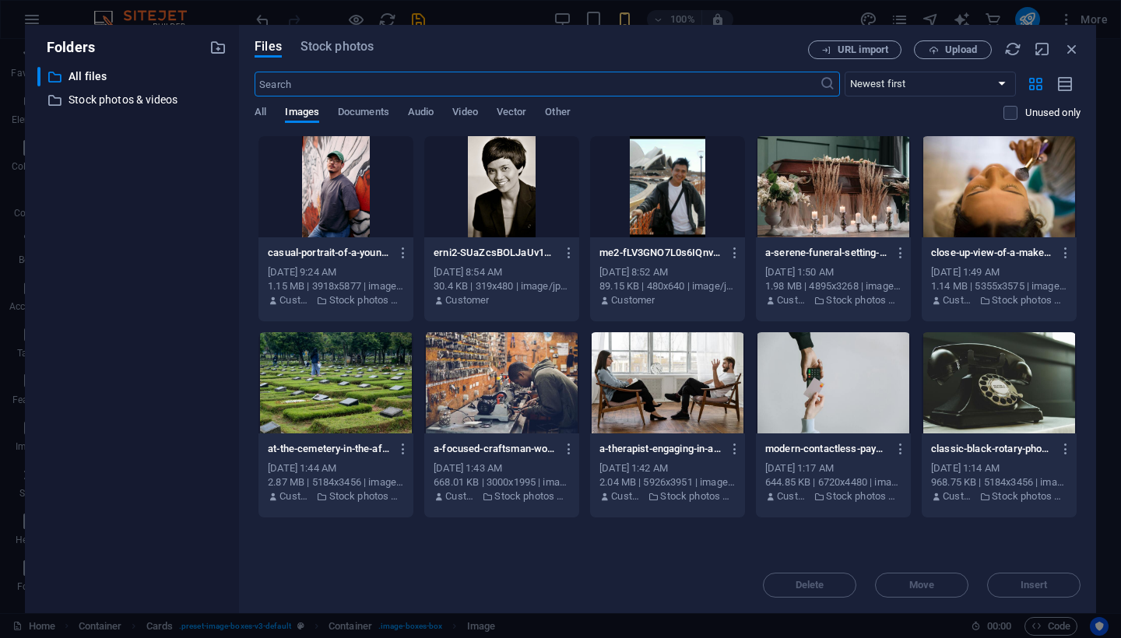
scroll to position [2577, 0]
click at [949, 49] on span "Upload" at bounding box center [961, 49] width 32 height 9
click at [328, 48] on span "Stock photos" at bounding box center [336, 46] width 73 height 19
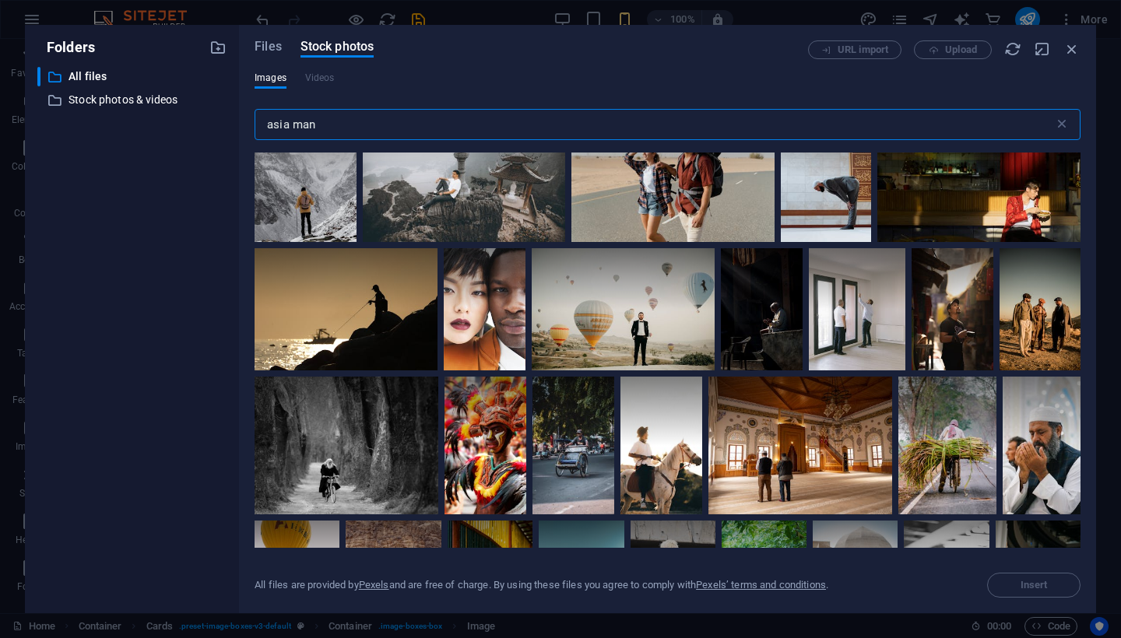
scroll to position [9797, 0]
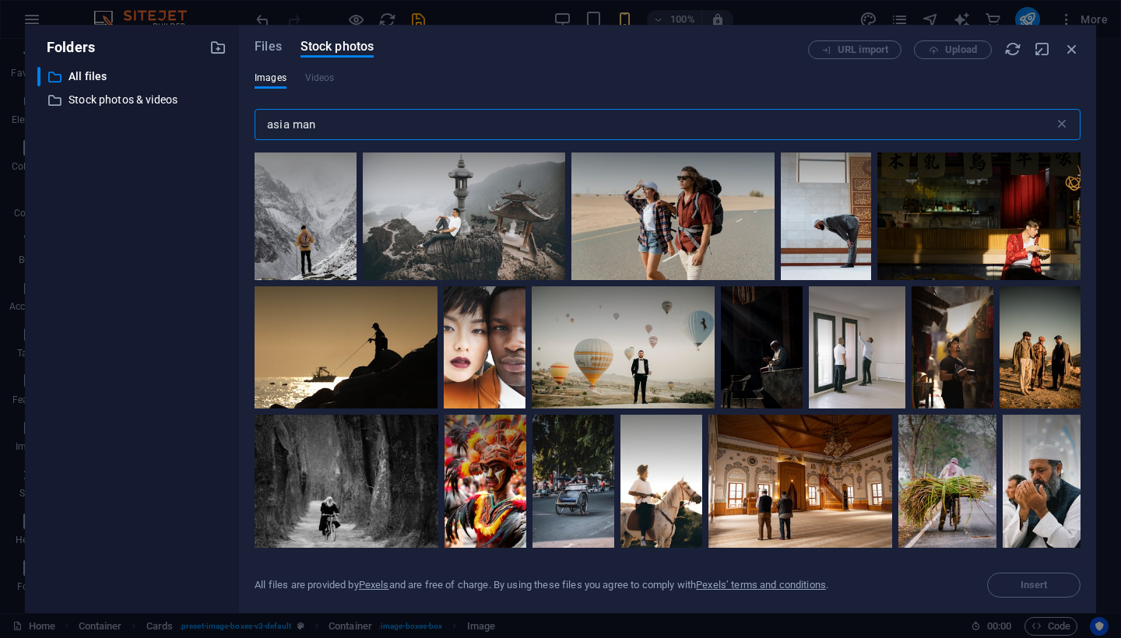
drag, startPoint x: 321, startPoint y: 125, endPoint x: 220, endPoint y: 123, distance: 101.2
click at [220, 123] on div "Folders ​ All files All files ​ Stock photos & videos Stock photos & videos Fil…" at bounding box center [560, 319] width 1071 height 588
type input "man"
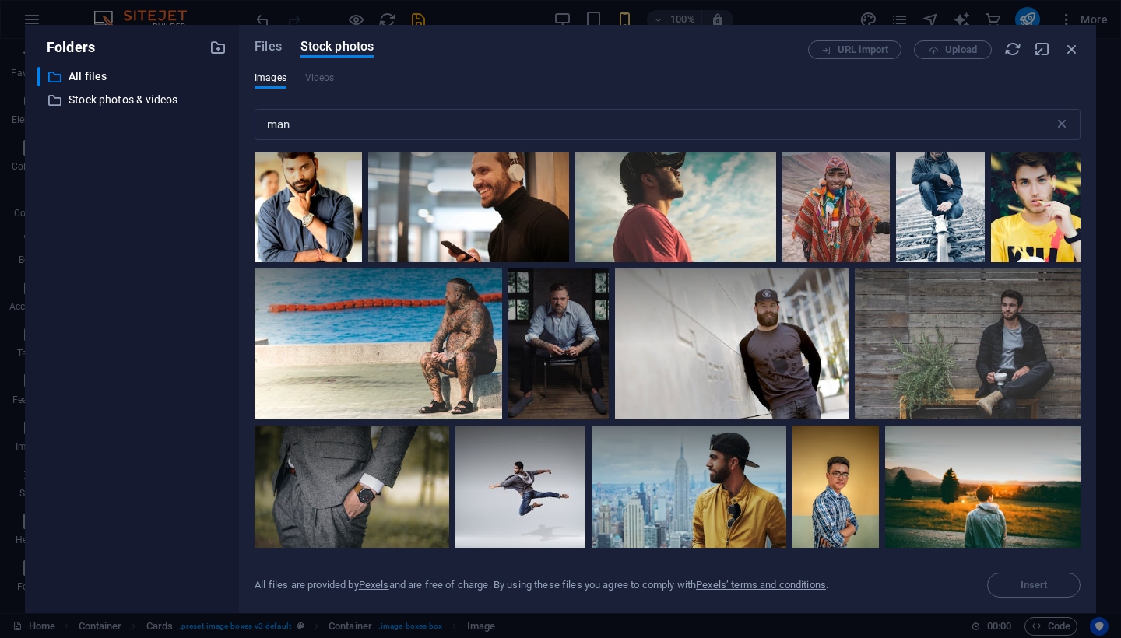
scroll to position [3762, 0]
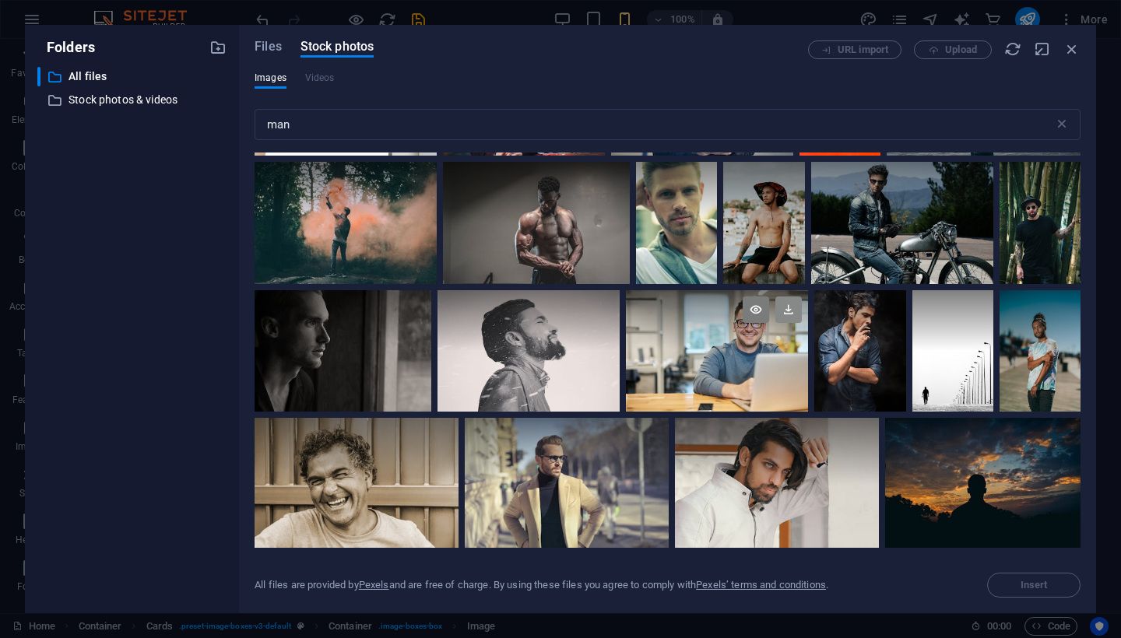
click at [789, 297] on icon at bounding box center [788, 310] width 26 height 26
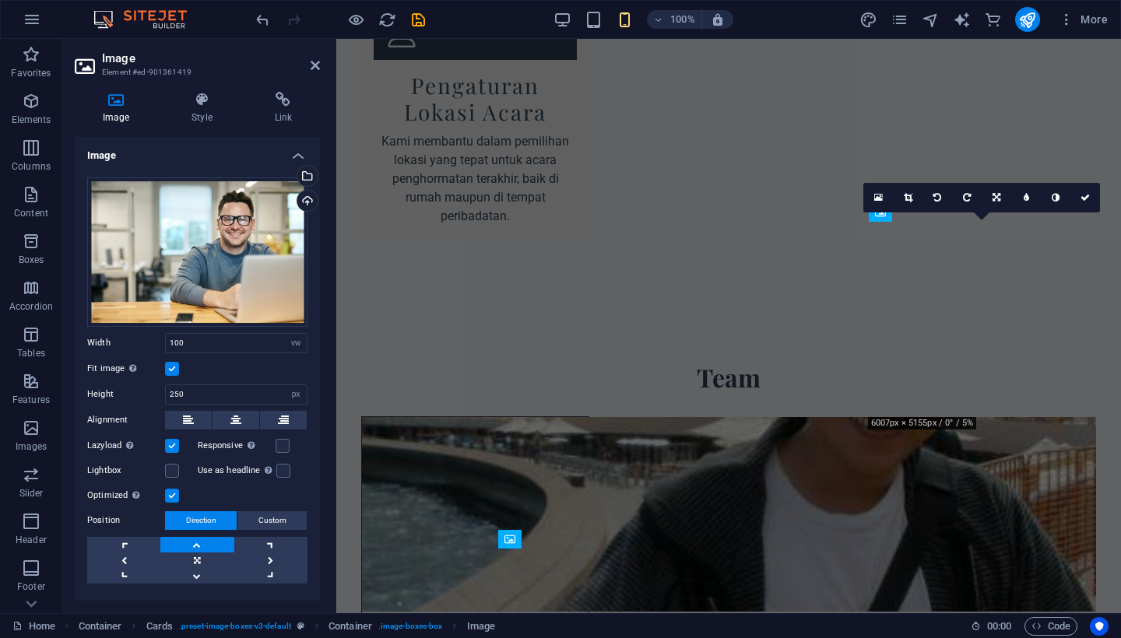
scroll to position [1480, 0]
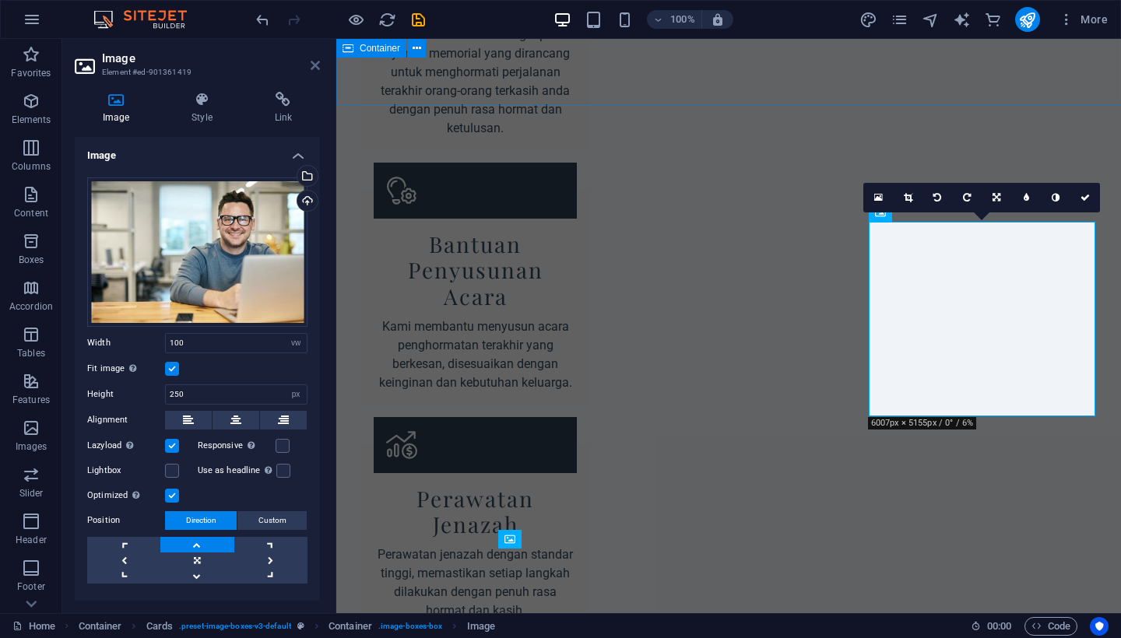
click at [314, 68] on icon at bounding box center [315, 65] width 9 height 12
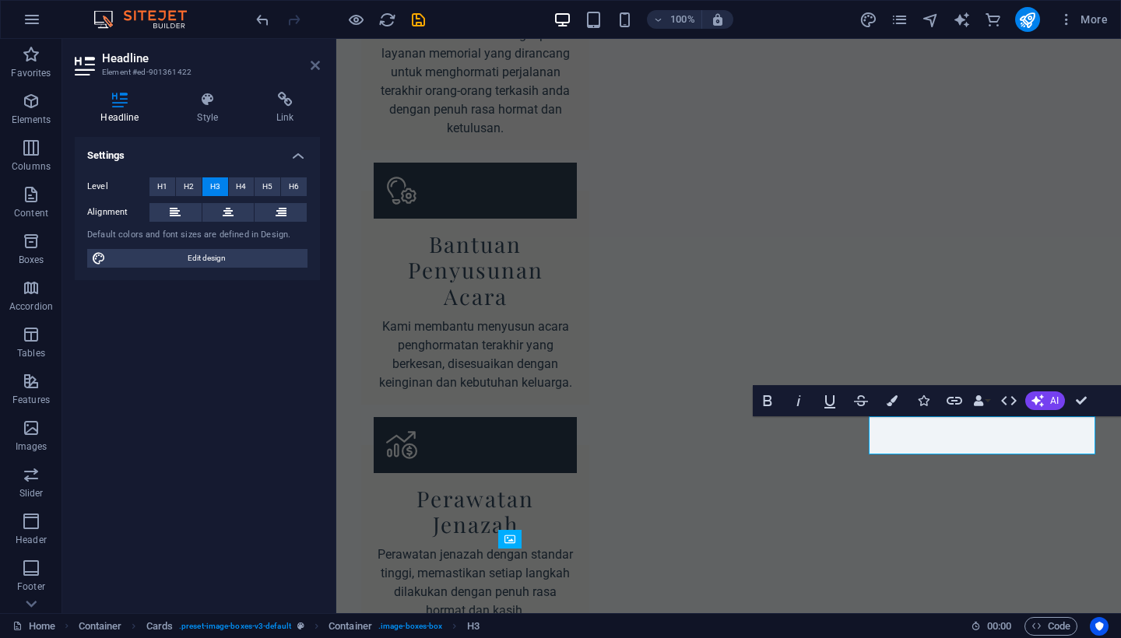
click at [317, 63] on icon at bounding box center [315, 65] width 9 height 12
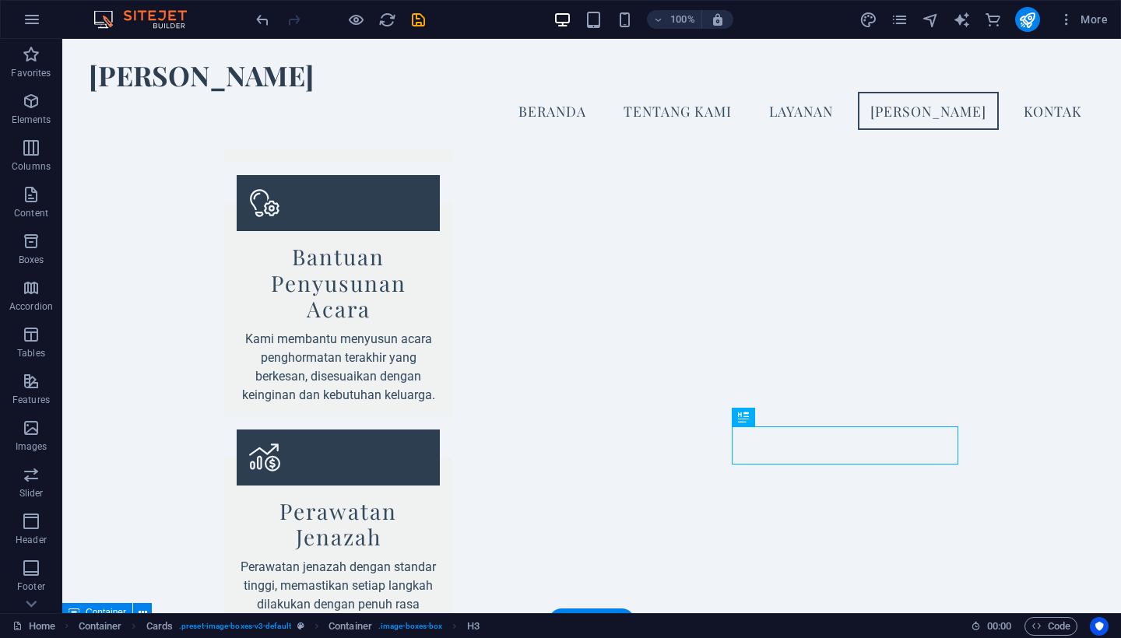
scroll to position [1385, 0]
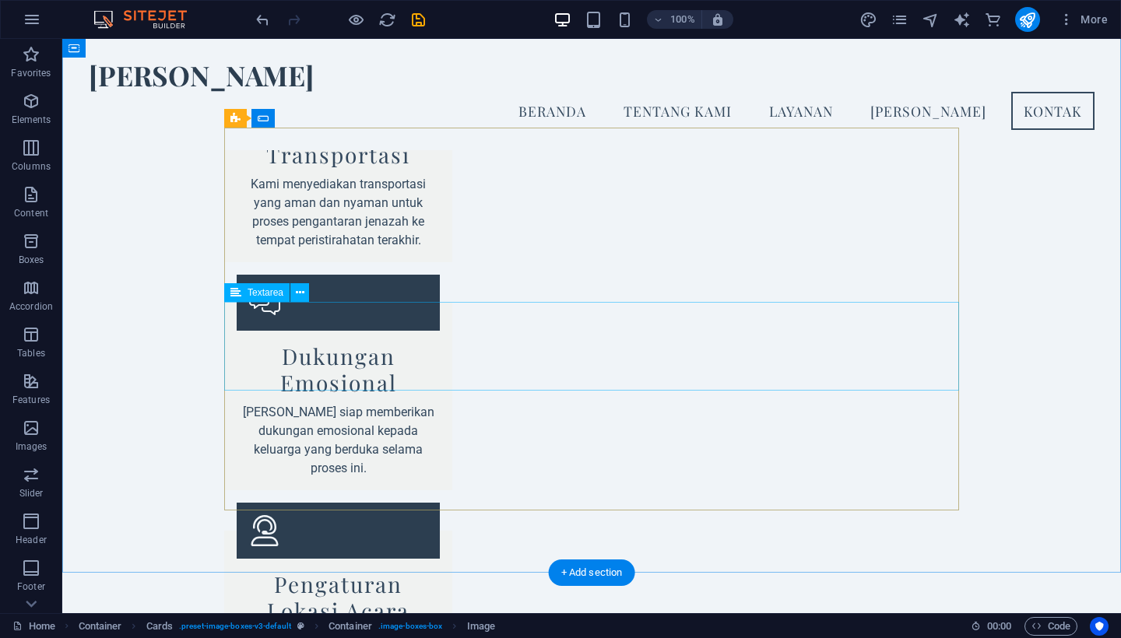
scroll to position [1997, 0]
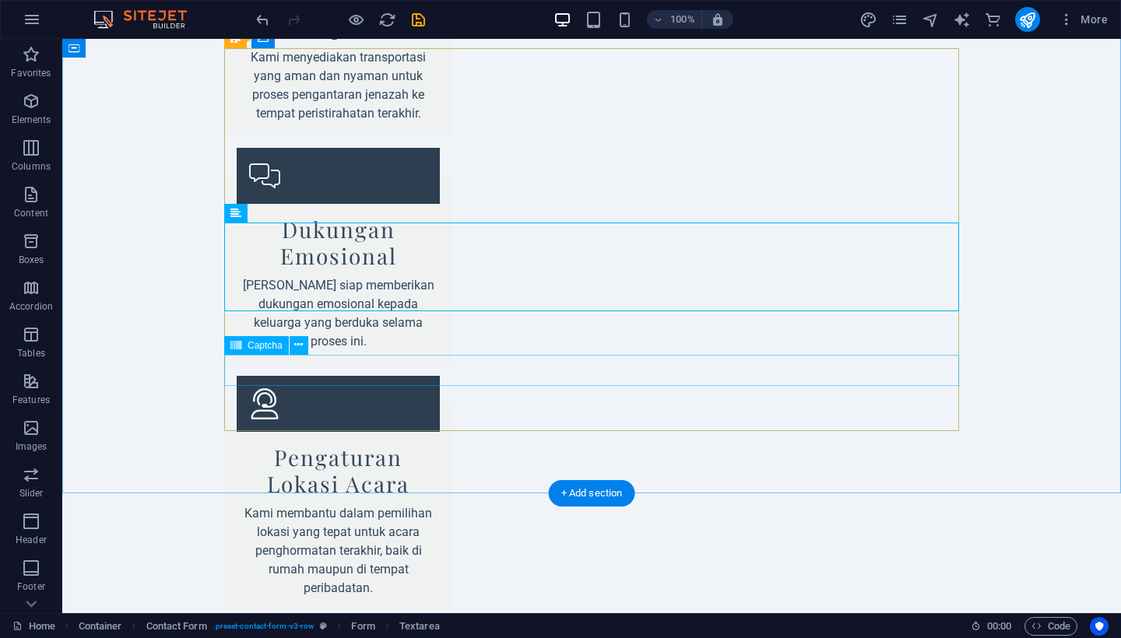
scroll to position [2162, 0]
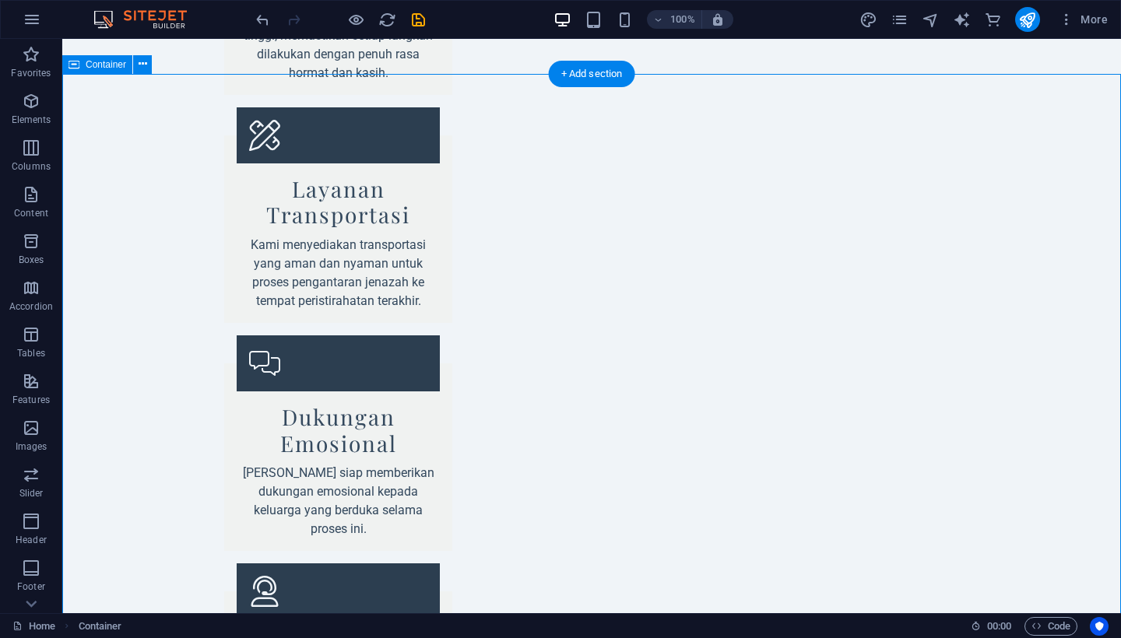
scroll to position [2019, 0]
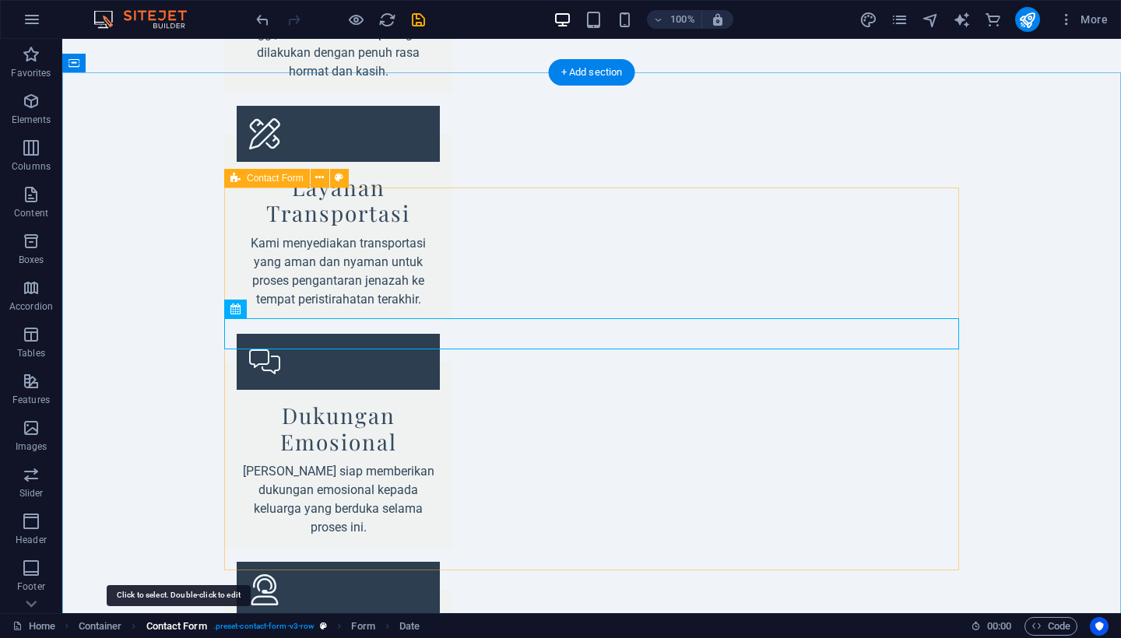
click at [187, 626] on span "Contact Form" at bounding box center [176, 626] width 61 height 19
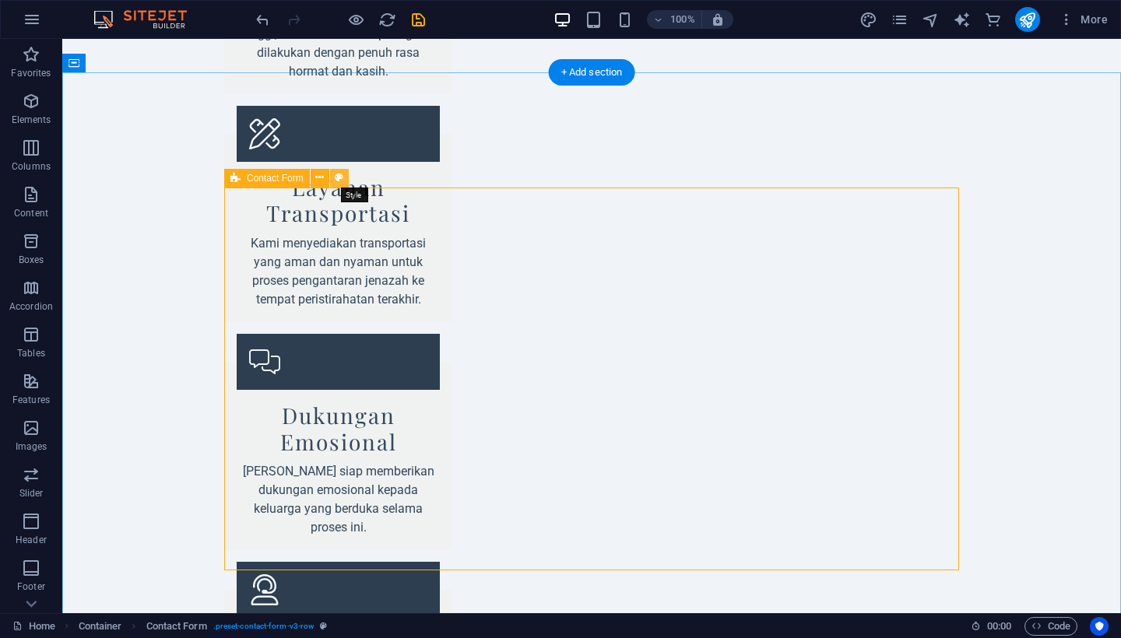
select select "rem"
select select "preset-contact-form-v3-row"
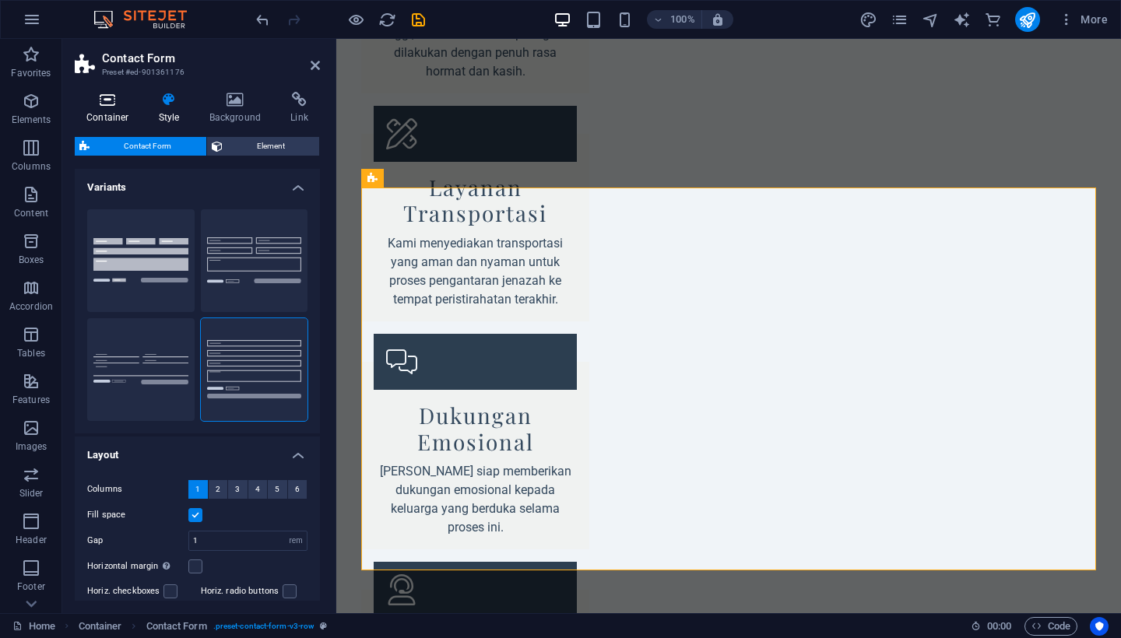
click at [107, 103] on icon at bounding box center [108, 100] width 66 height 16
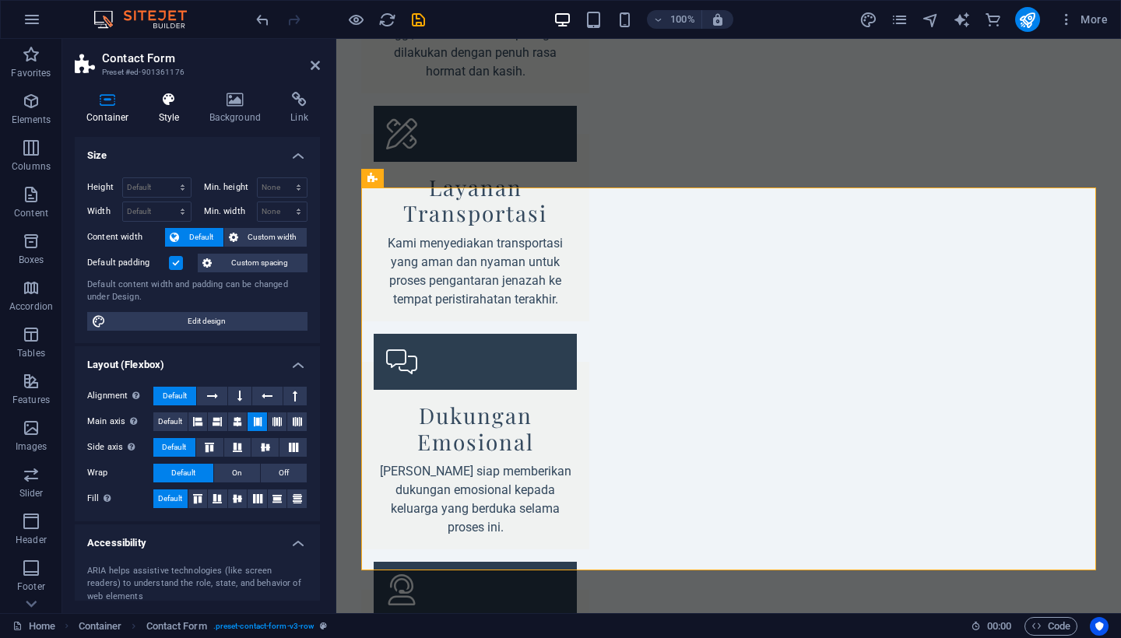
click at [168, 100] on icon at bounding box center [169, 100] width 44 height 16
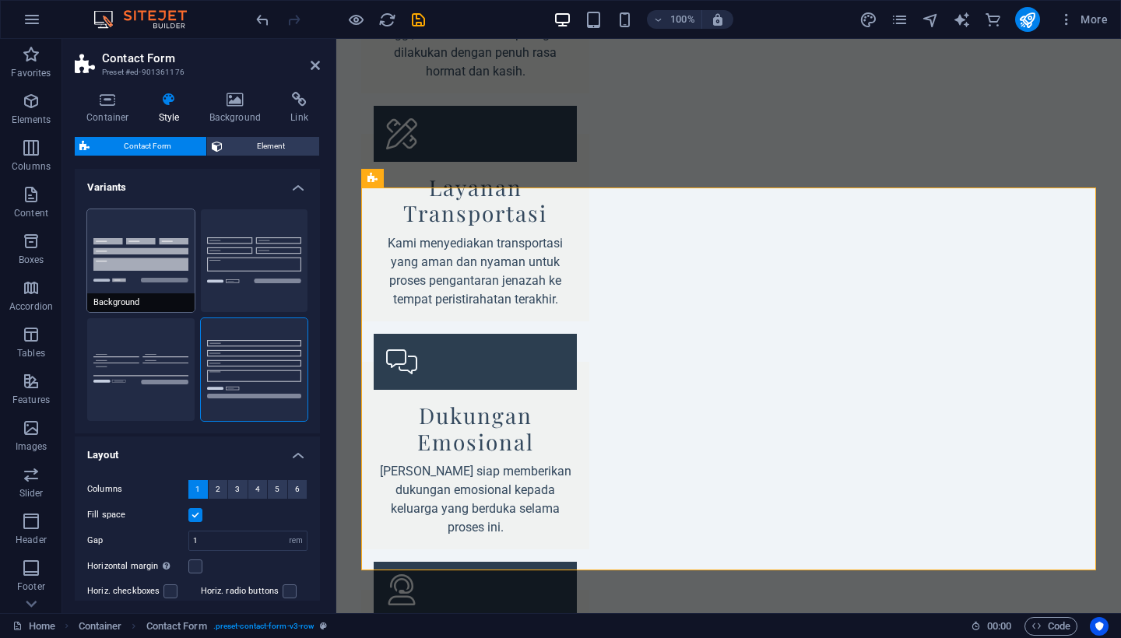
click at [150, 223] on button "Background" at bounding box center [140, 260] width 107 height 103
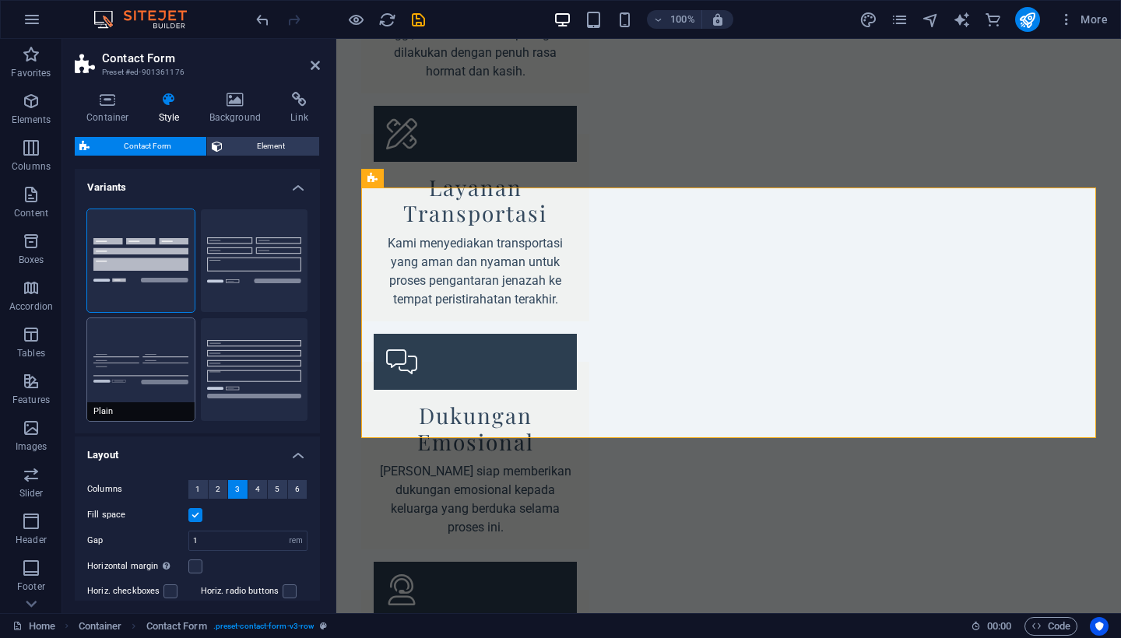
click at [158, 326] on button "Plain" at bounding box center [140, 369] width 107 height 103
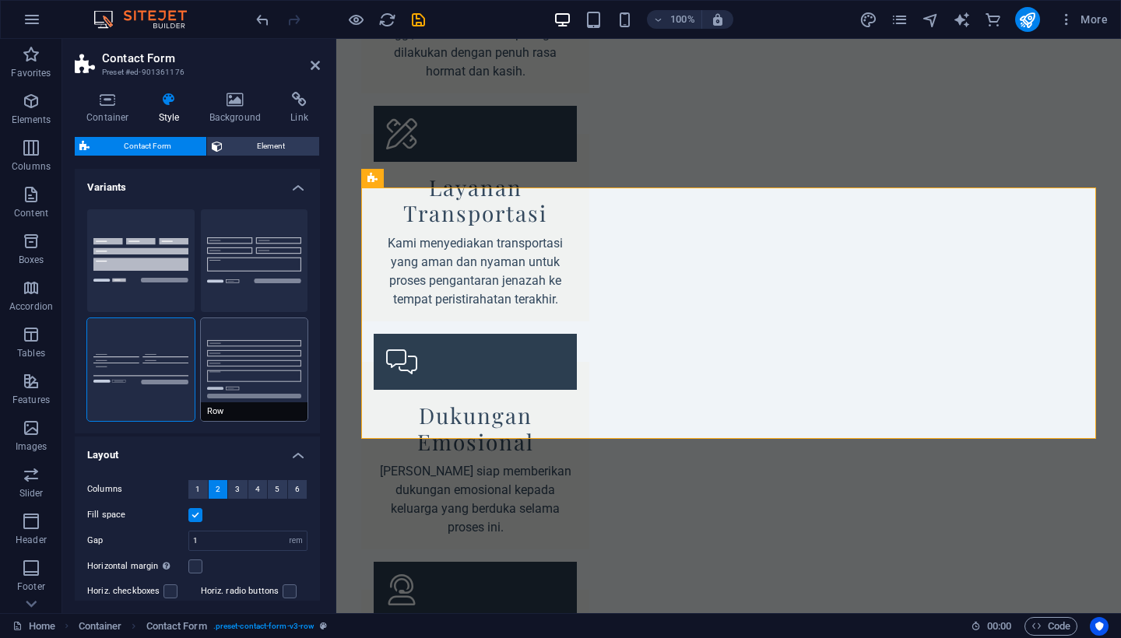
click at [258, 328] on button "Row" at bounding box center [254, 369] width 107 height 103
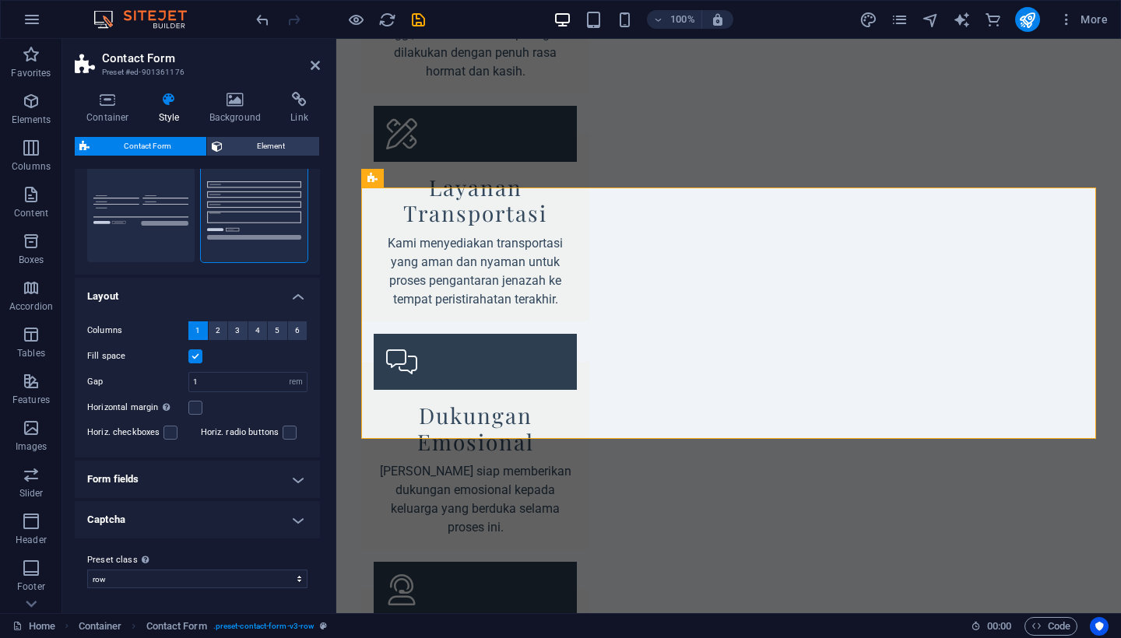
scroll to position [158, 0]
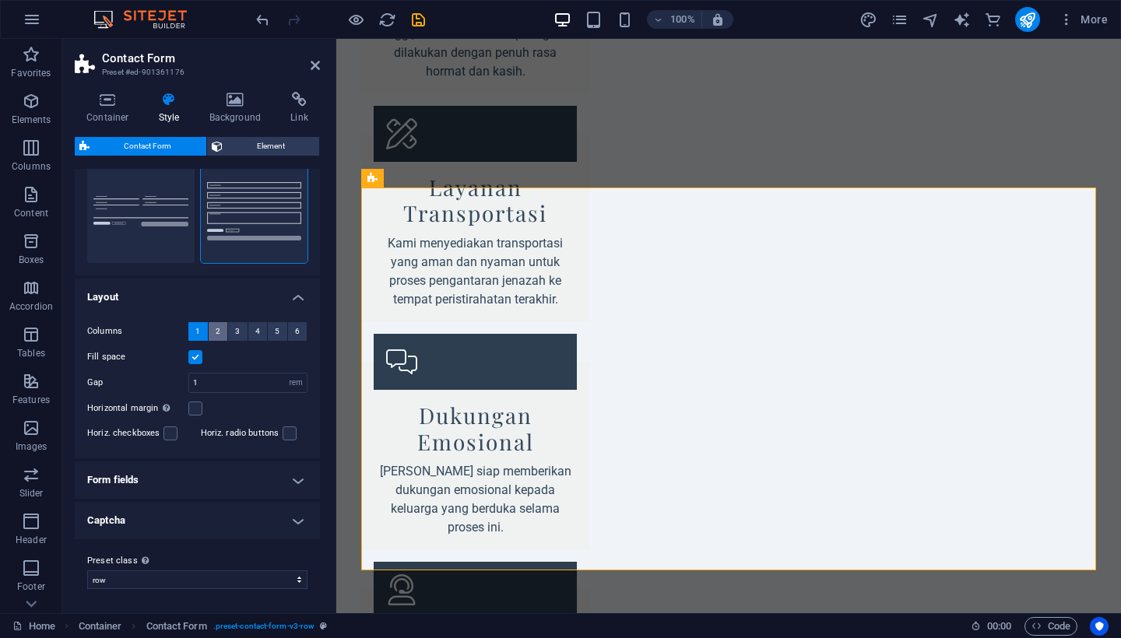
click at [216, 330] on span "2" at bounding box center [218, 331] width 5 height 19
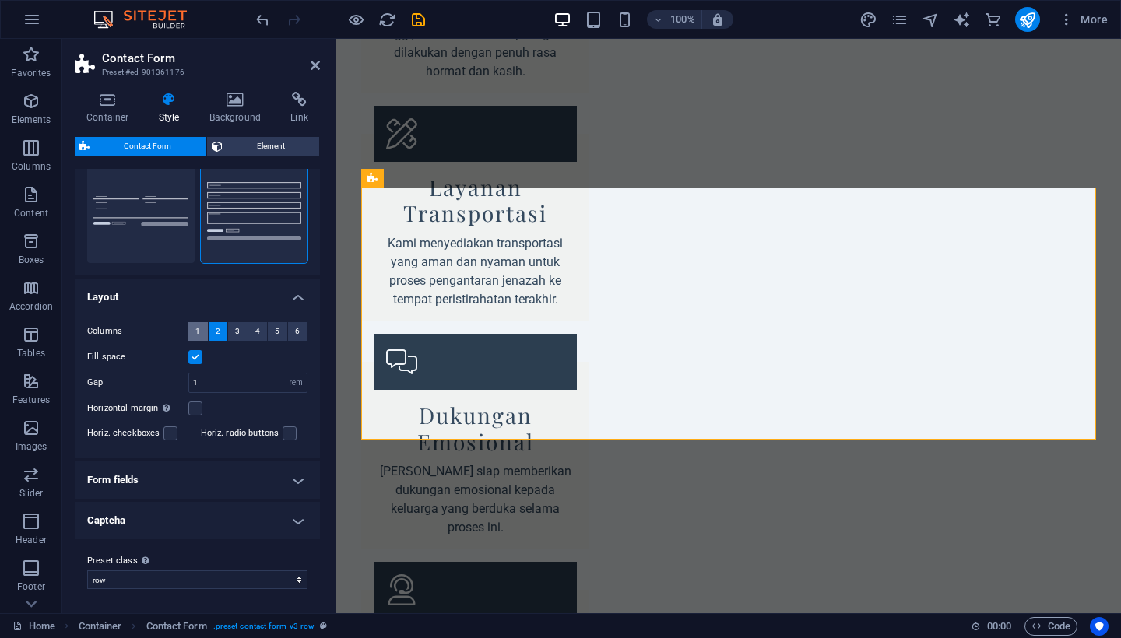
click at [198, 329] on span "1" at bounding box center [197, 331] width 5 height 19
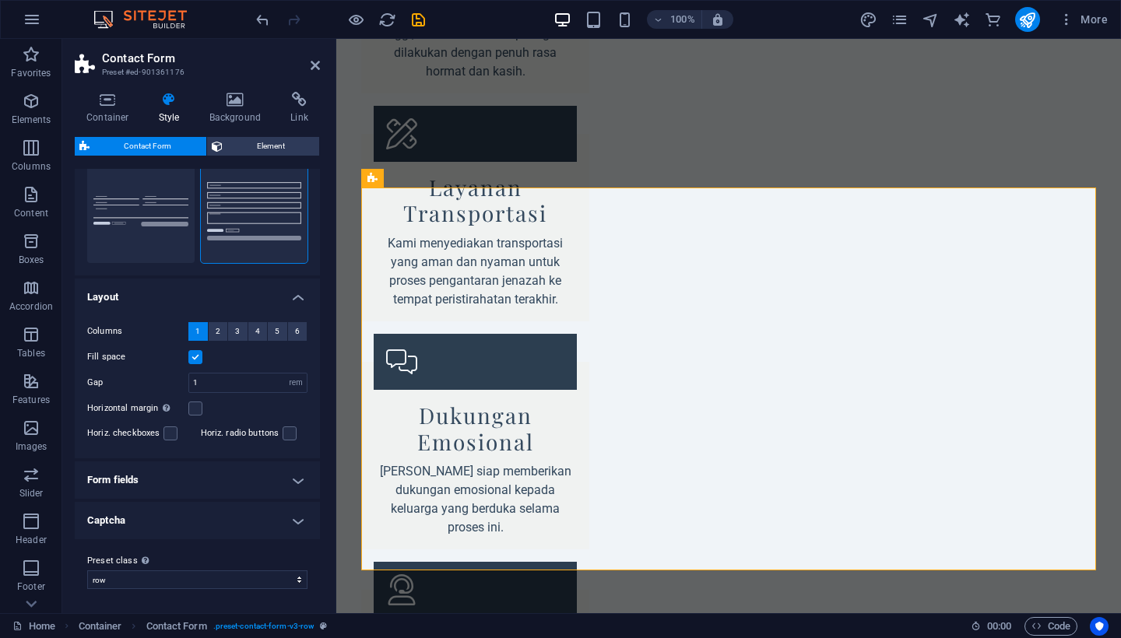
click at [295, 481] on h4 "Form fields" at bounding box center [197, 480] width 245 height 37
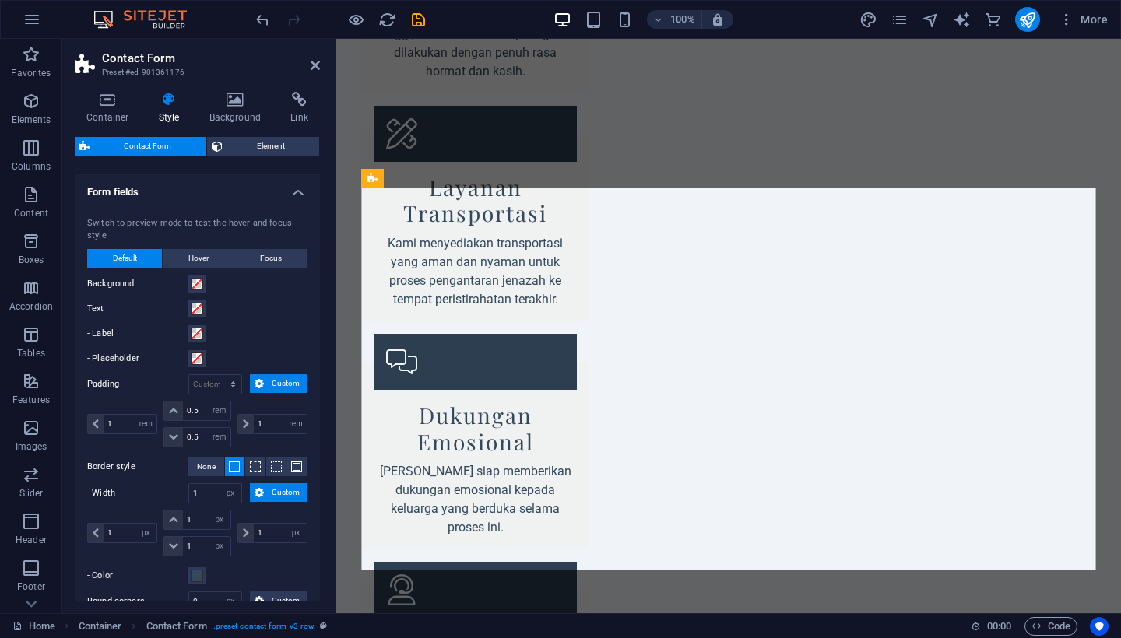
scroll to position [447, 0]
click at [297, 188] on h4 "Form fields" at bounding box center [197, 187] width 245 height 28
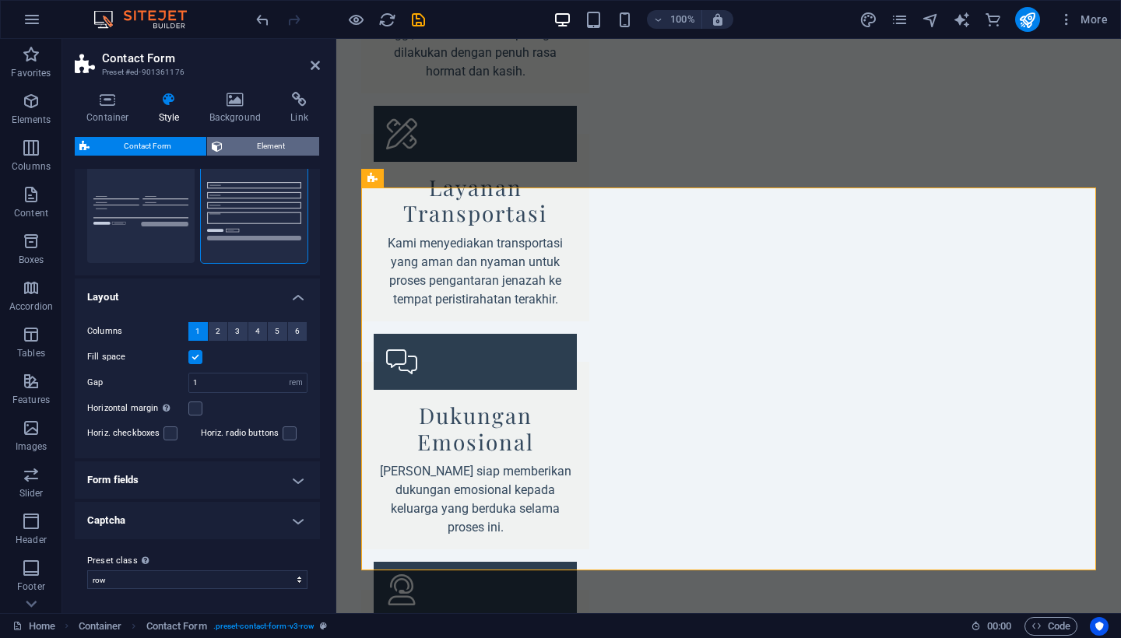
click at [269, 145] on span "Element" at bounding box center [271, 146] width 88 height 19
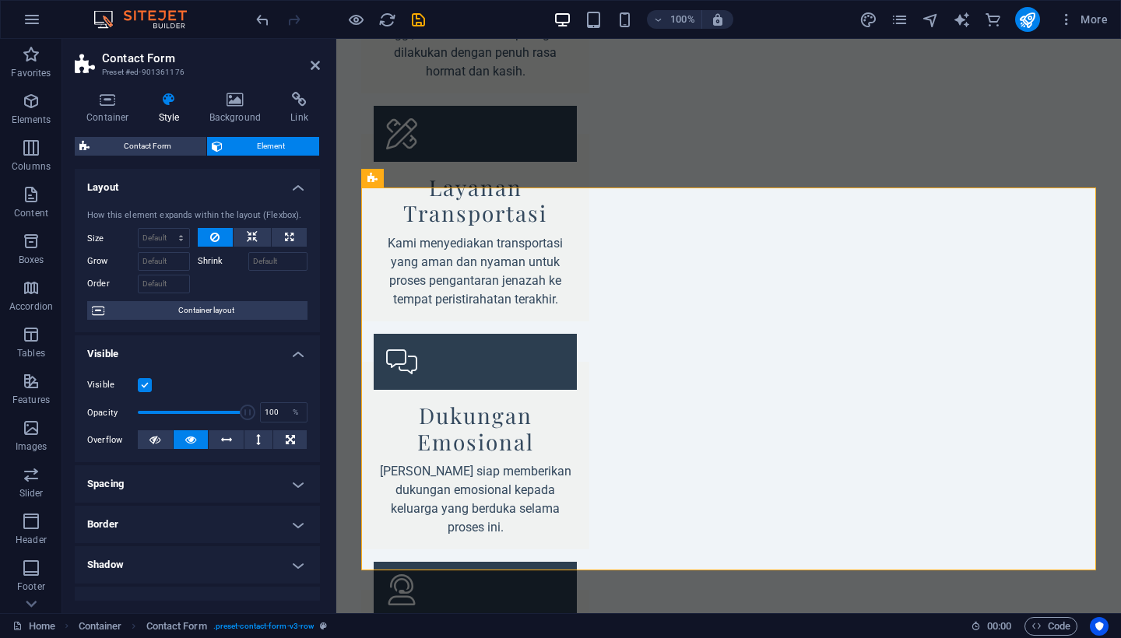
scroll to position [0, 0]
click at [161, 145] on span "Contact Form" at bounding box center [147, 146] width 107 height 19
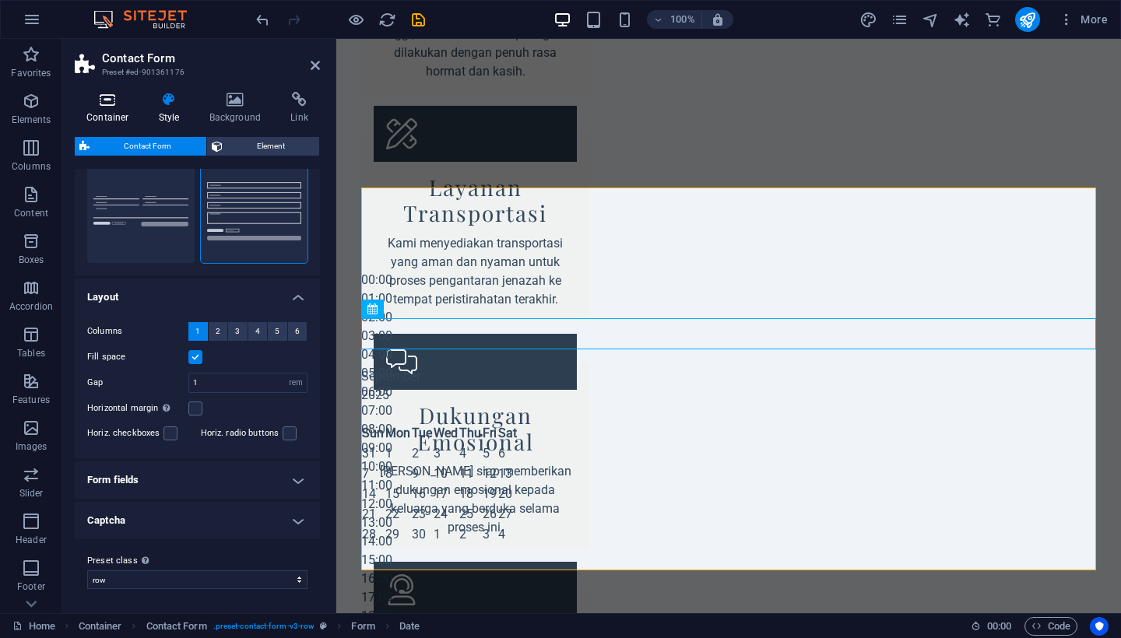
click at [110, 100] on icon at bounding box center [108, 100] width 66 height 16
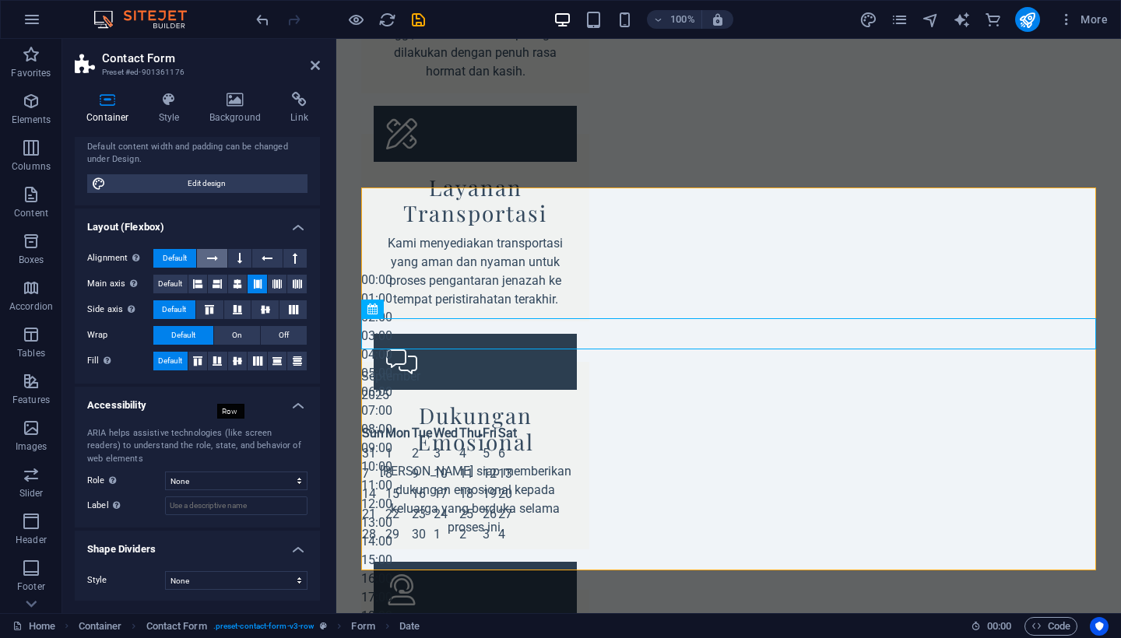
scroll to position [137, 0]
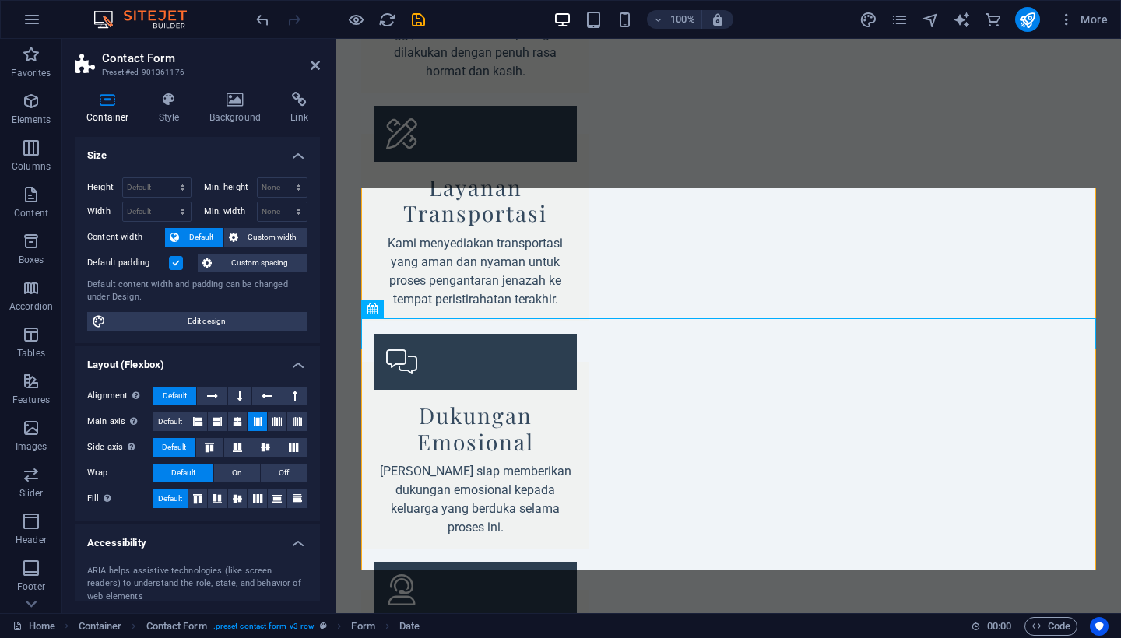
scroll to position [0, 0]
click at [170, 103] on icon at bounding box center [169, 100] width 44 height 16
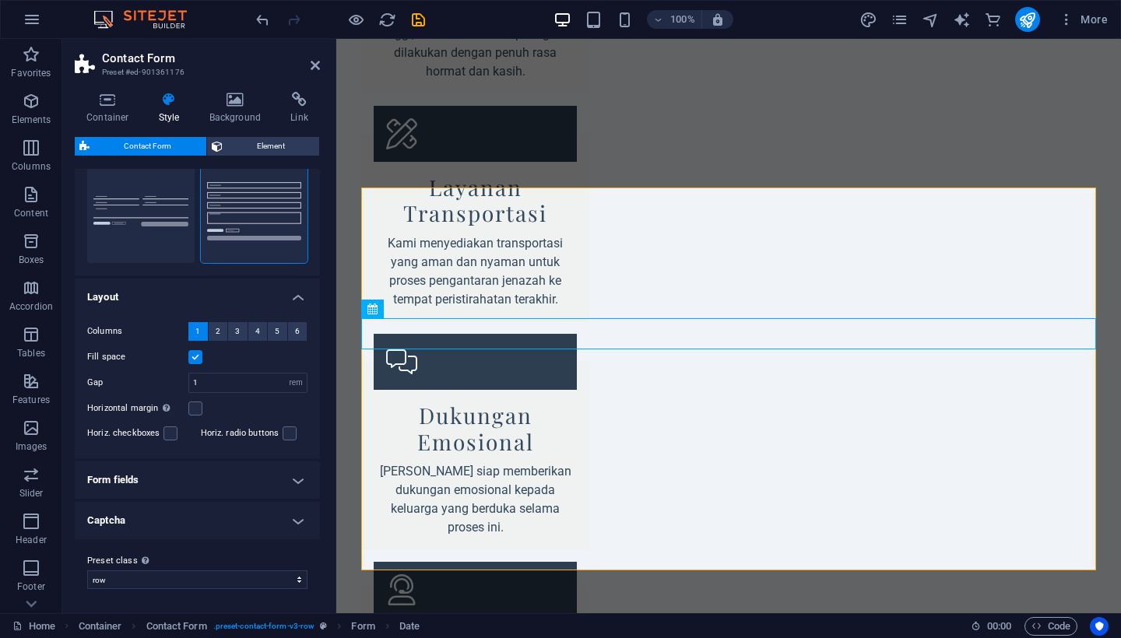
click at [295, 481] on h4 "Form fields" at bounding box center [197, 480] width 245 height 37
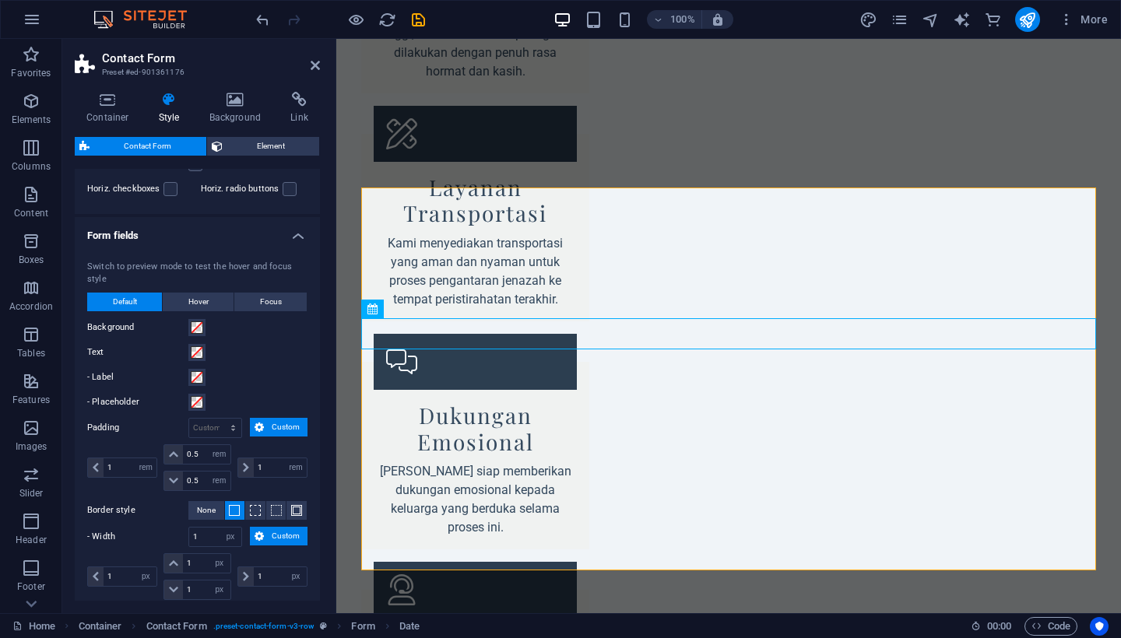
scroll to position [401, 0]
click at [294, 236] on h4 "Form fields" at bounding box center [197, 233] width 245 height 28
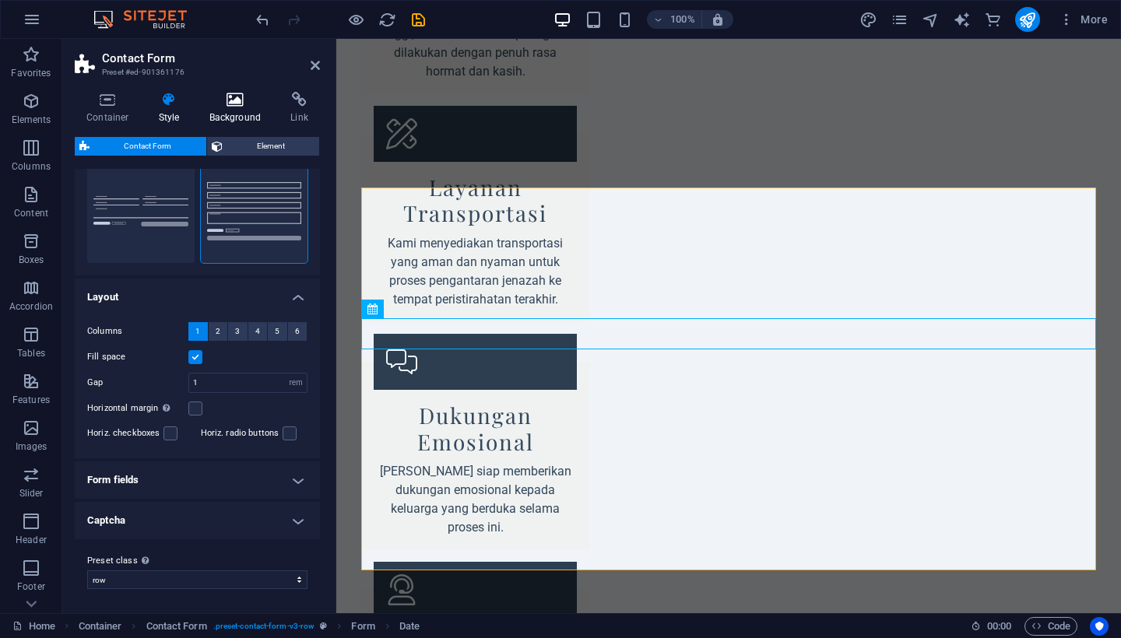
click at [230, 98] on icon at bounding box center [236, 100] width 76 height 16
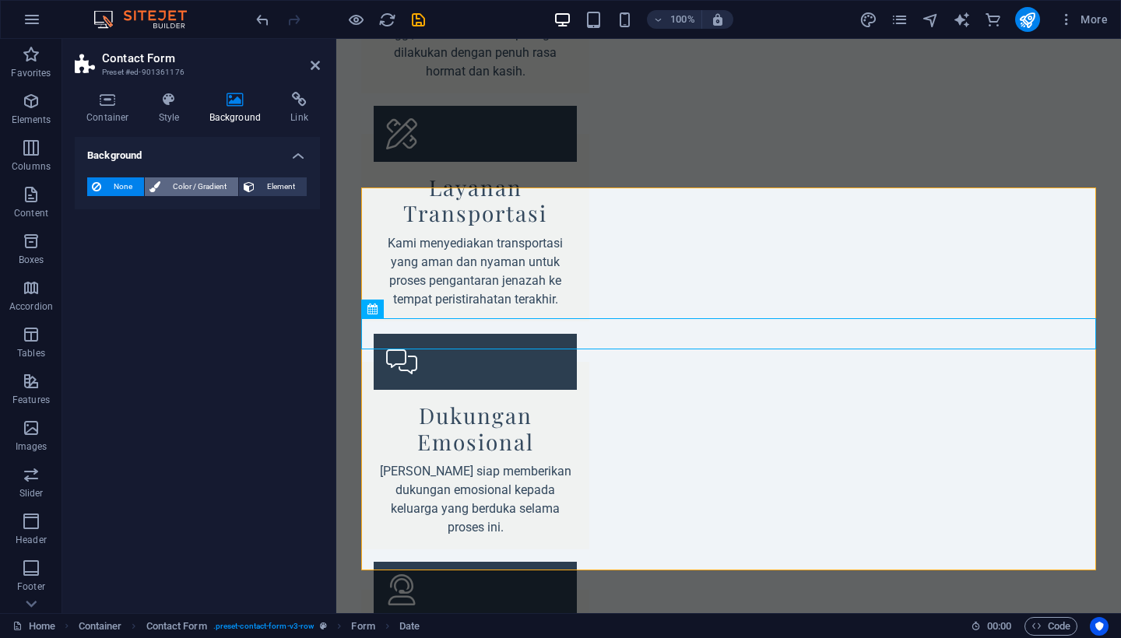
click at [197, 185] on span "Color / Gradient" at bounding box center [199, 186] width 68 height 19
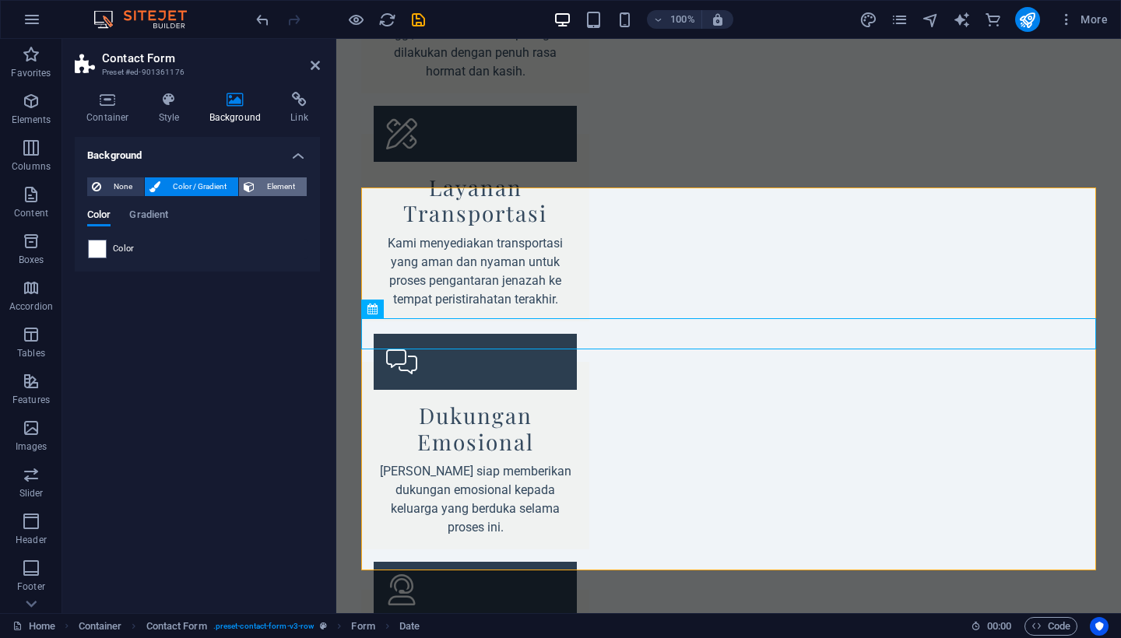
click at [272, 184] on span "Element" at bounding box center [280, 186] width 43 height 19
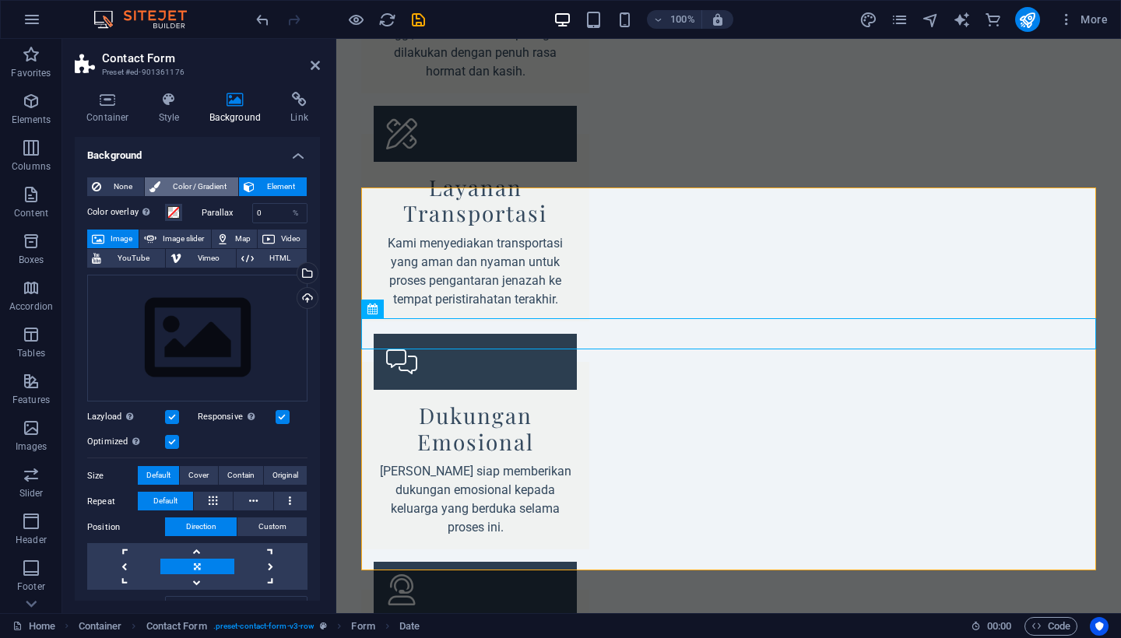
click at [209, 188] on span "Color / Gradient" at bounding box center [199, 186] width 68 height 19
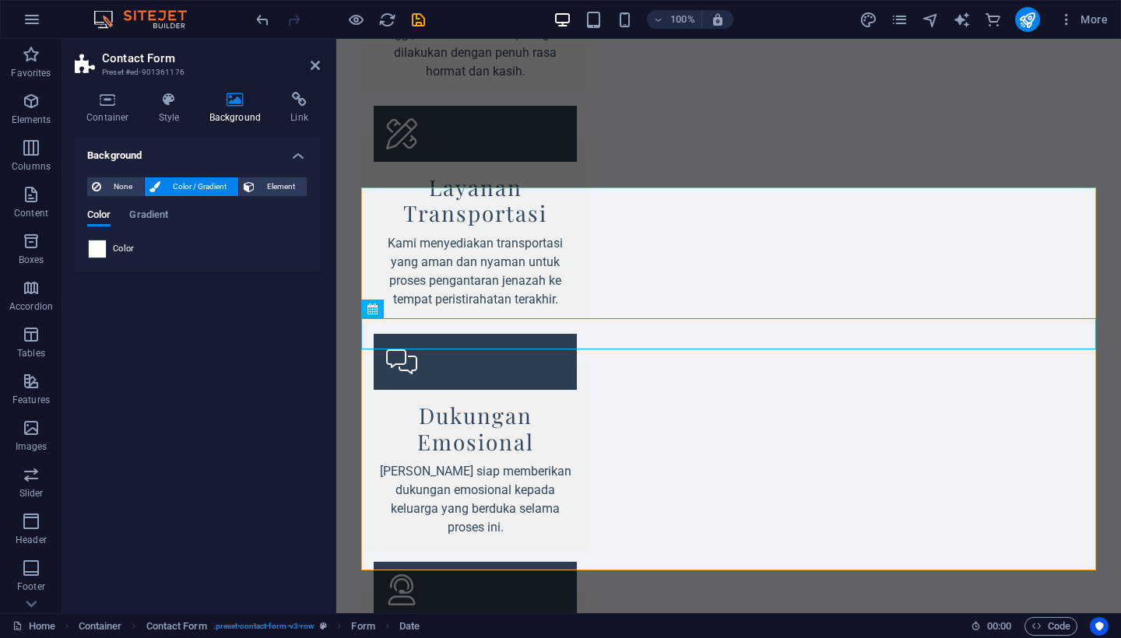
click at [100, 246] on span at bounding box center [97, 249] width 17 height 17
click at [99, 250] on span at bounding box center [97, 249] width 17 height 17
click at [149, 213] on span "Gradient" at bounding box center [148, 216] width 39 height 22
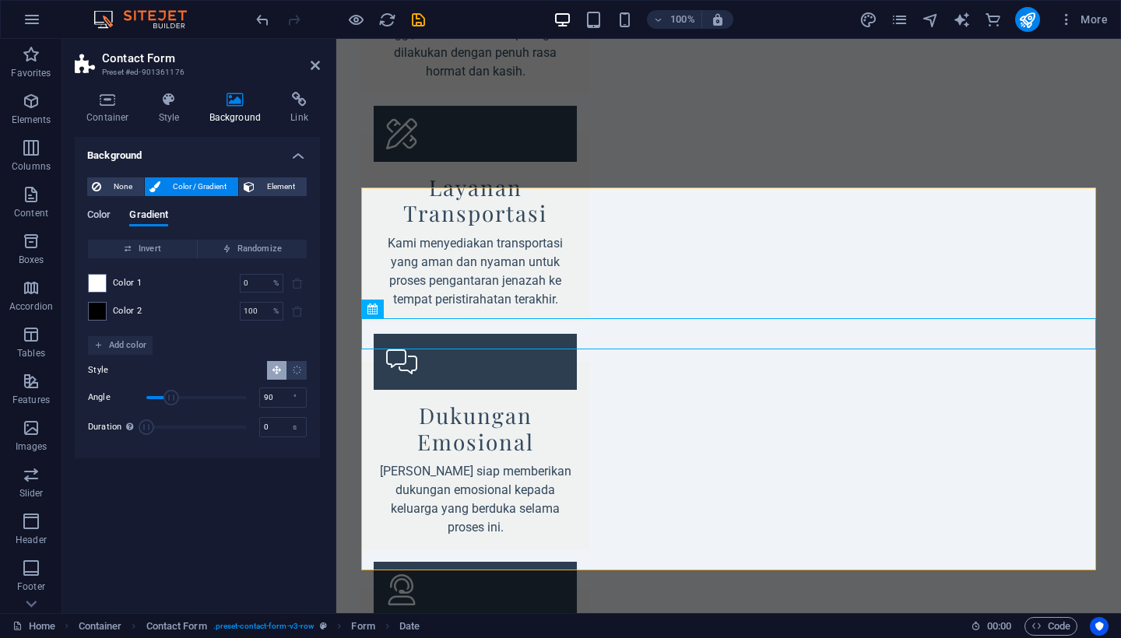
click at [98, 214] on span "Color" at bounding box center [98, 216] width 23 height 22
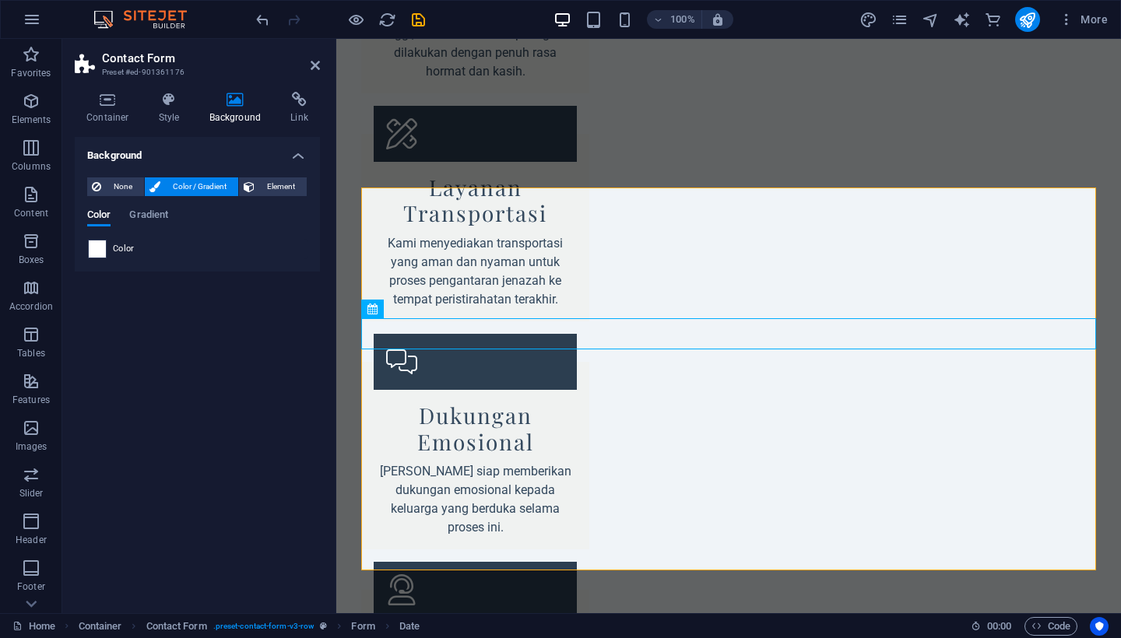
click at [100, 250] on span at bounding box center [97, 249] width 17 height 17
click at [99, 249] on span at bounding box center [97, 249] width 17 height 17
click at [121, 183] on span "None" at bounding box center [122, 186] width 33 height 19
click at [169, 99] on icon at bounding box center [169, 100] width 44 height 16
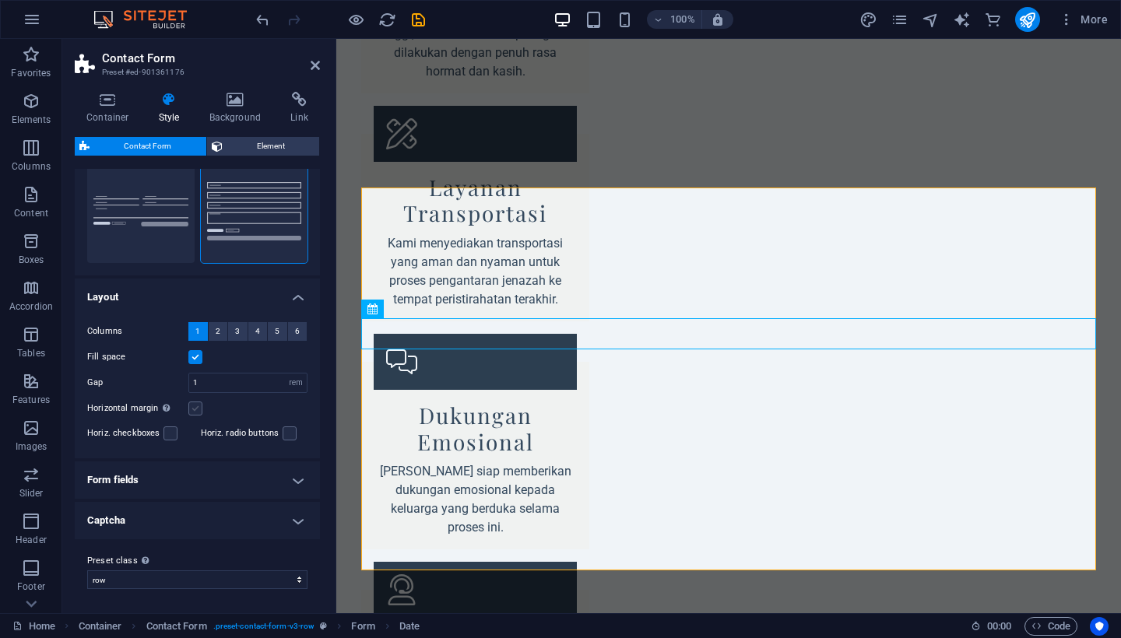
click at [197, 408] on label at bounding box center [195, 409] width 14 height 14
click at [0, 0] on input "Horizontal margin Only if the containers "Content width" is not set to "Default"" at bounding box center [0, 0] width 0 height 0
click at [197, 408] on label at bounding box center [195, 409] width 14 height 14
click at [0, 0] on input "Horizontal margin Only if the containers "Content width" is not set to "Default"" at bounding box center [0, 0] width 0 height 0
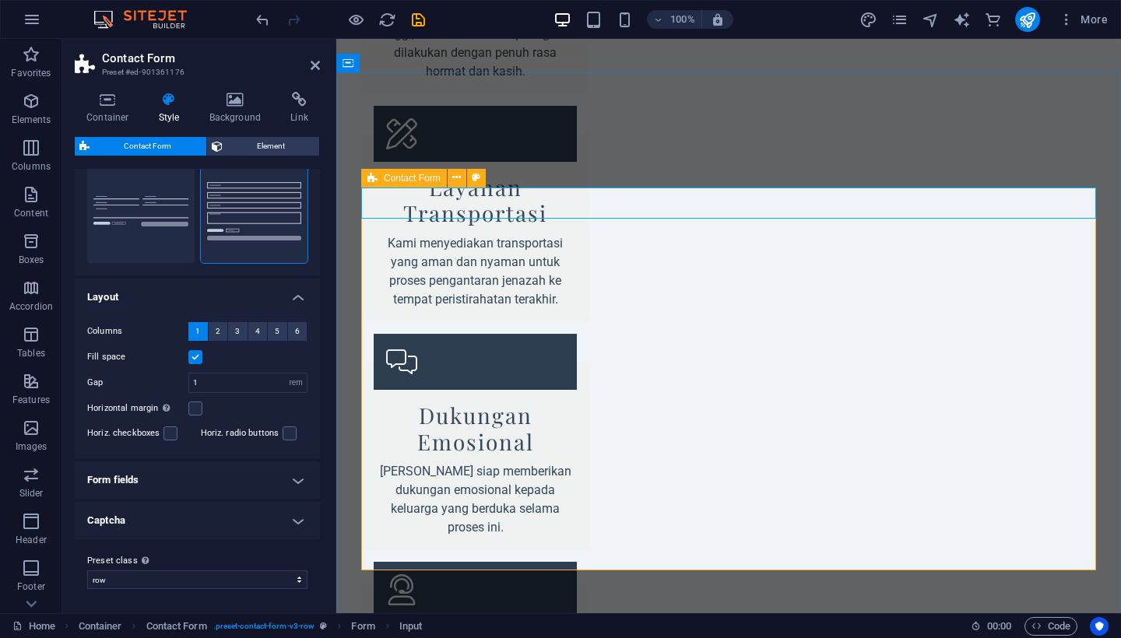
click at [396, 174] on span "Contact Form" at bounding box center [412, 178] width 57 height 9
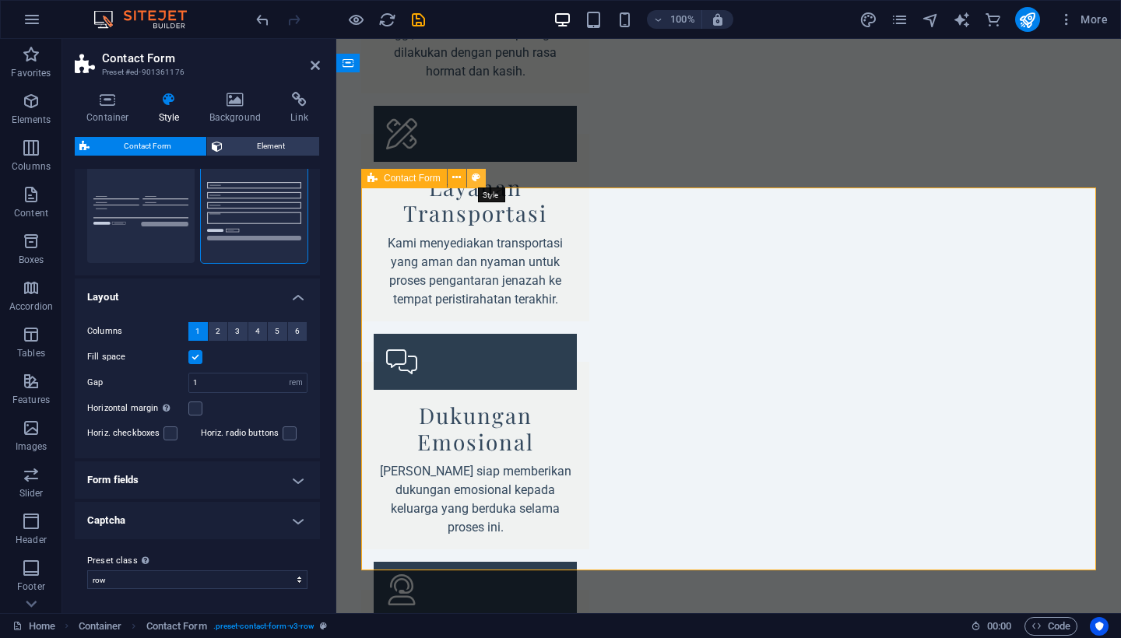
click at [478, 178] on icon at bounding box center [476, 178] width 9 height 16
click at [408, 177] on span "Contact Form" at bounding box center [412, 178] width 57 height 9
click at [408, 178] on span "Contact Form" at bounding box center [412, 178] width 57 height 9
click at [107, 105] on icon at bounding box center [108, 100] width 66 height 16
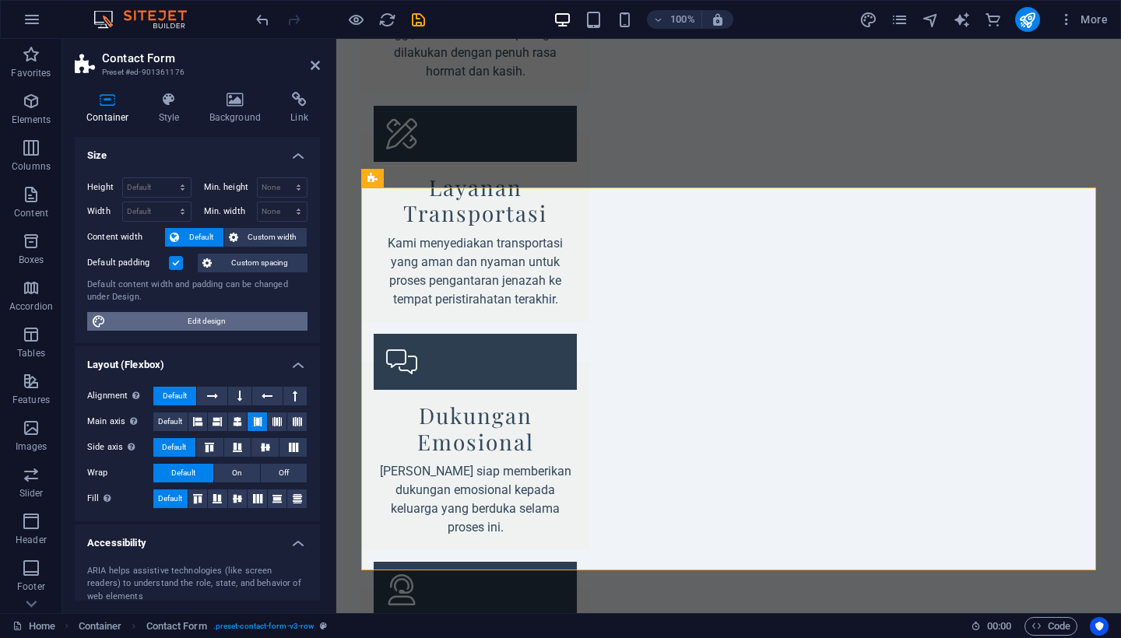
click at [204, 318] on span "Edit design" at bounding box center [207, 321] width 192 height 19
select select "rem"
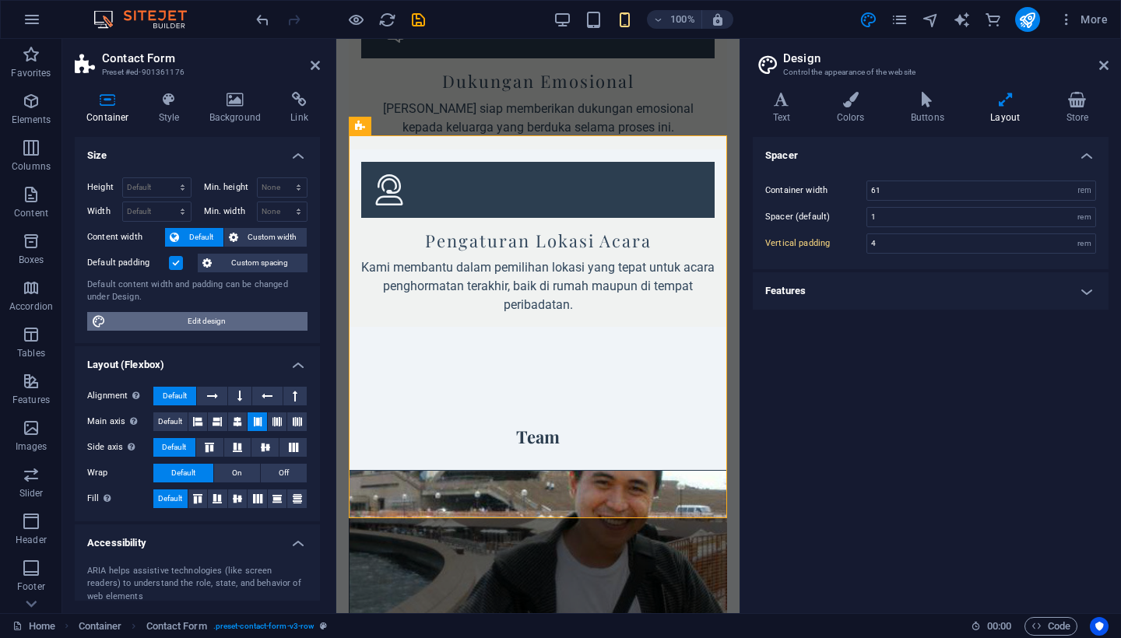
scroll to position [3093, 0]
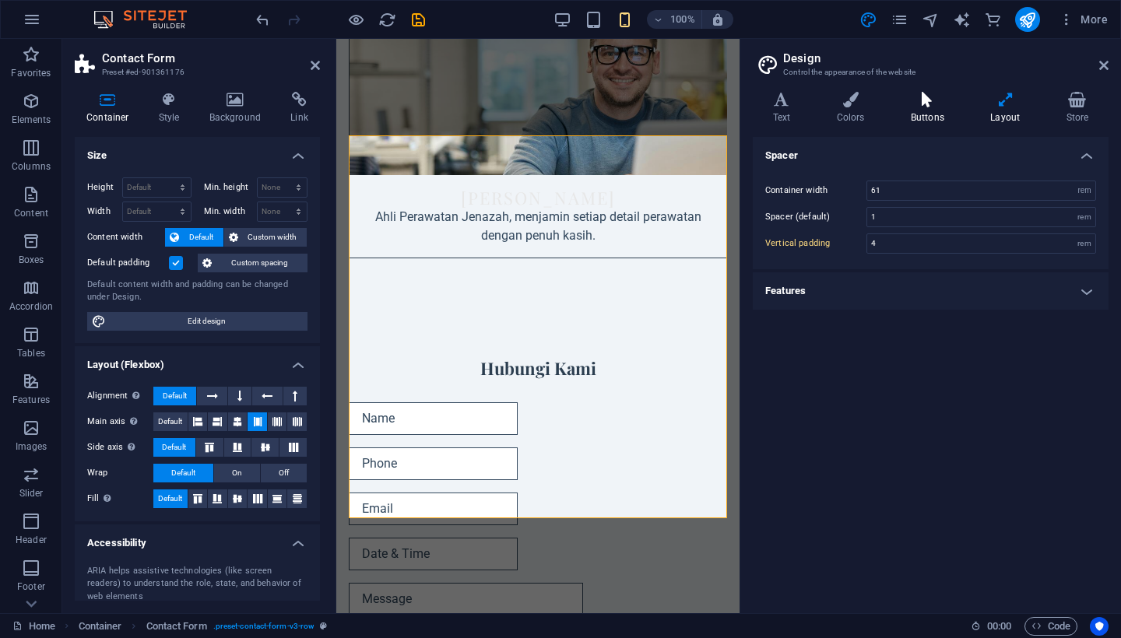
click at [926, 97] on icon at bounding box center [926, 100] width 73 height 16
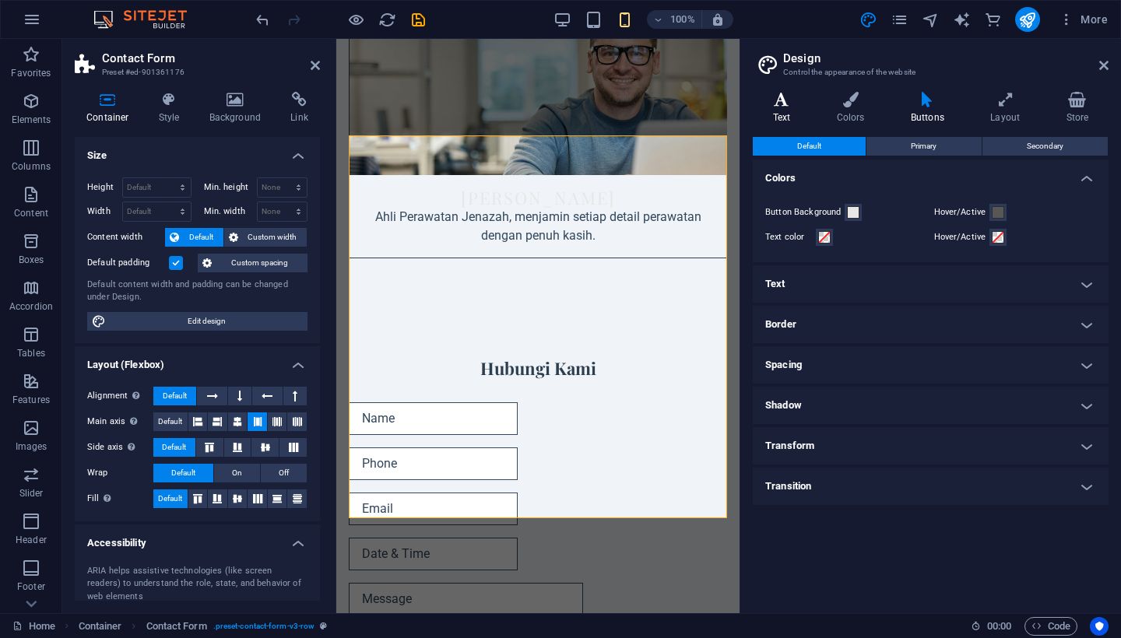
click at [780, 104] on icon at bounding box center [782, 100] width 58 height 16
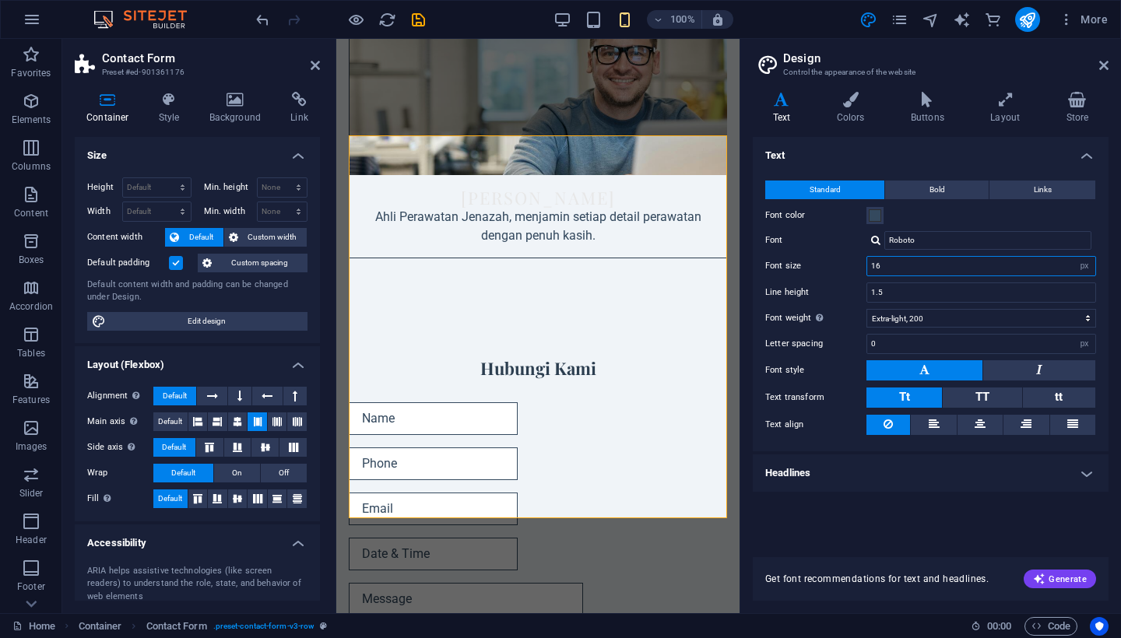
click at [891, 262] on input "16" at bounding box center [981, 266] width 228 height 19
drag, startPoint x: 890, startPoint y: 262, endPoint x: 773, endPoint y: 280, distance: 119.0
click at [776, 276] on div "Standard Bold Links Font color Font Roboto Font size 16 rem px Line height 1.5 …" at bounding box center [931, 308] width 362 height 286
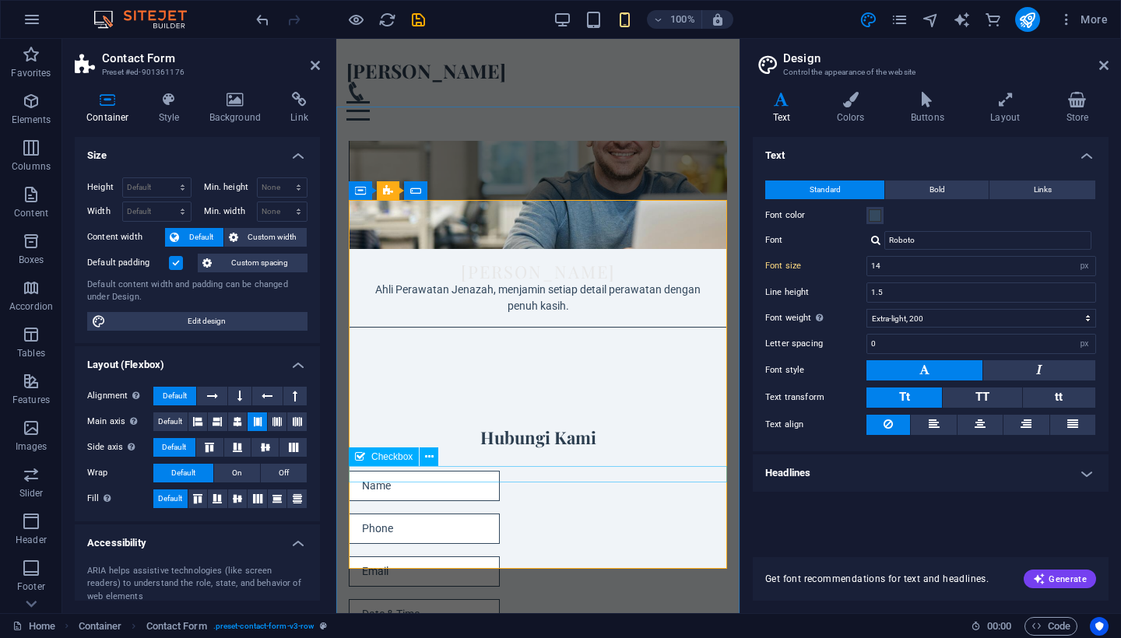
scroll to position [2871, 0]
click at [888, 265] on input "14" at bounding box center [981, 266] width 228 height 19
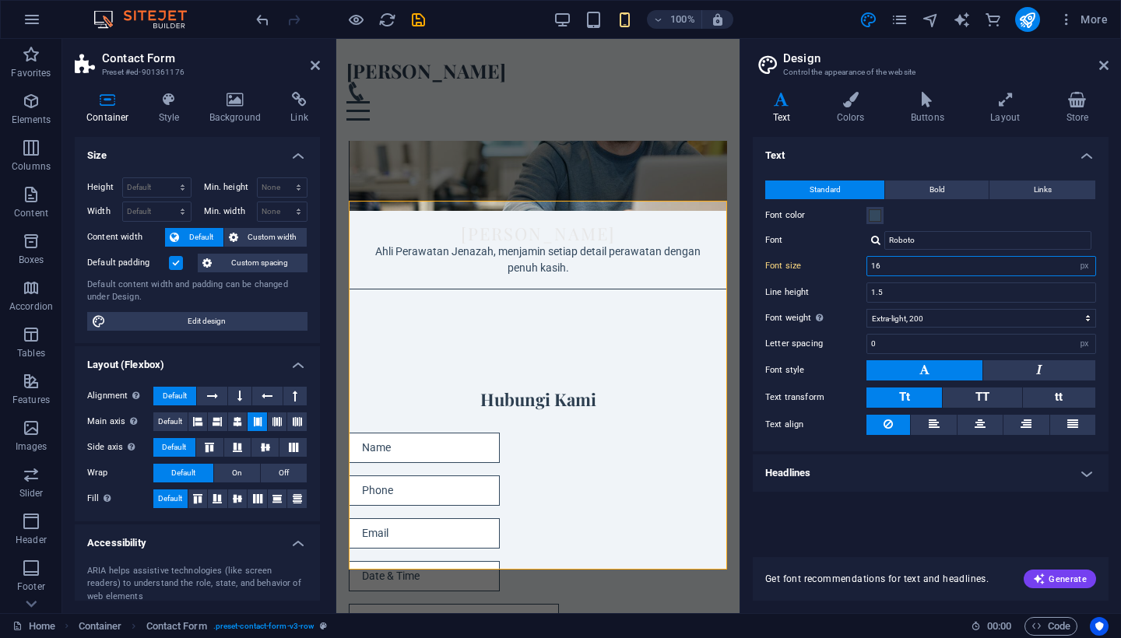
type input "16"
click at [875, 516] on div "Text Standard Bold Links Font color Font Roboto Font size 16 rem px Line height…" at bounding box center [931, 338] width 356 height 402
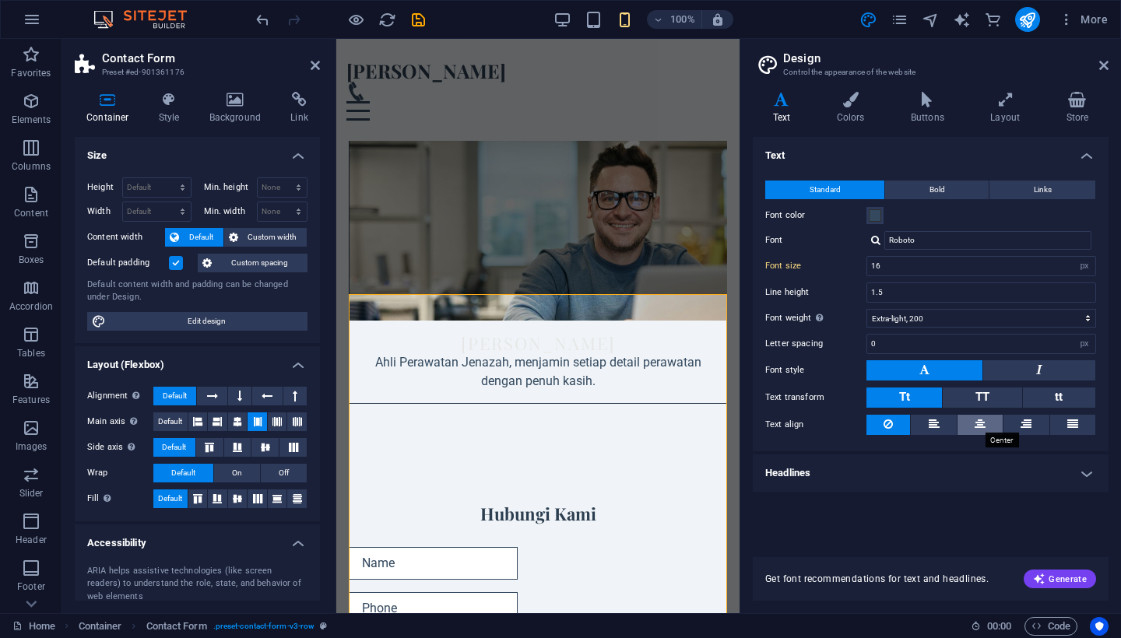
click at [980, 424] on icon at bounding box center [980, 424] width 11 height 19
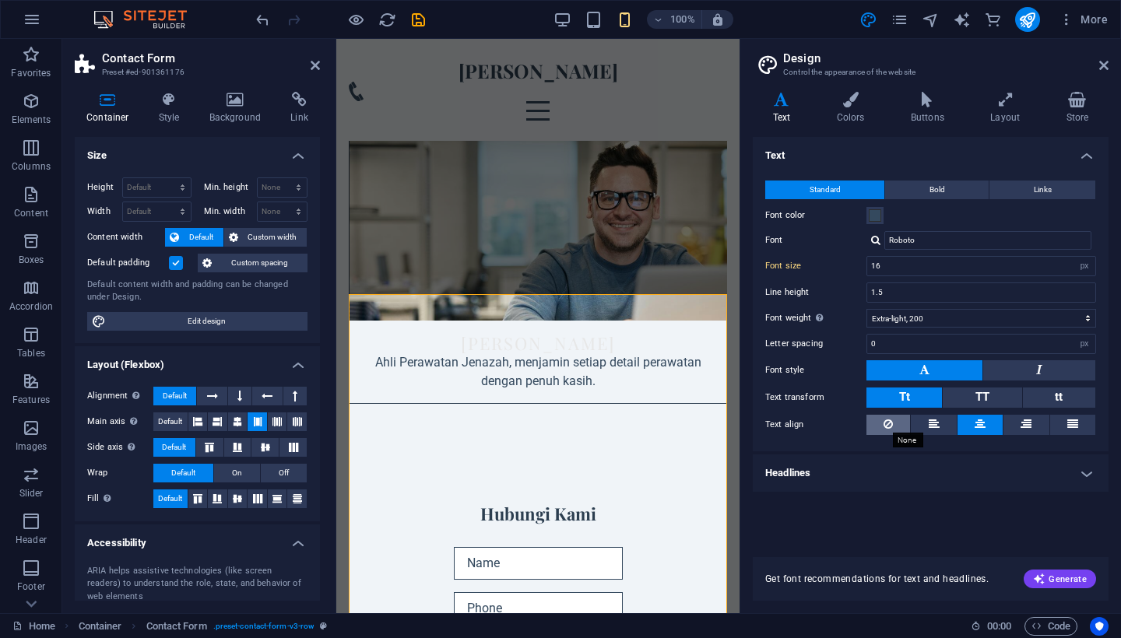
click at [890, 424] on icon at bounding box center [887, 424] width 9 height 19
click at [1083, 470] on h4 "Headlines" at bounding box center [931, 473] width 356 height 37
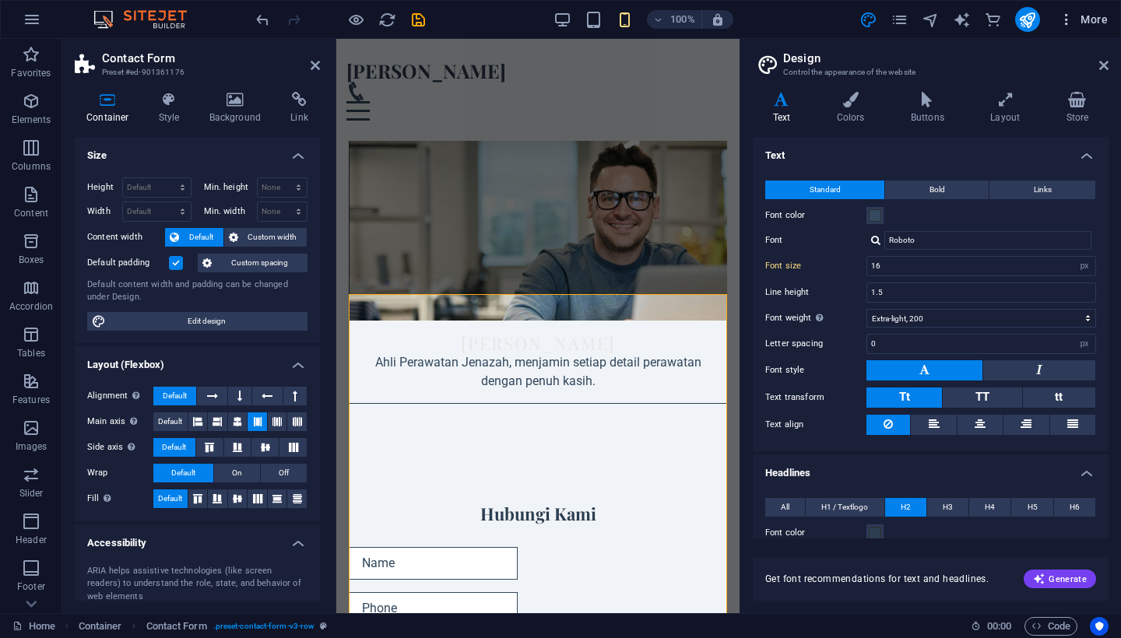
scroll to position [0, 0]
click at [1108, 64] on icon at bounding box center [1103, 65] width 9 height 12
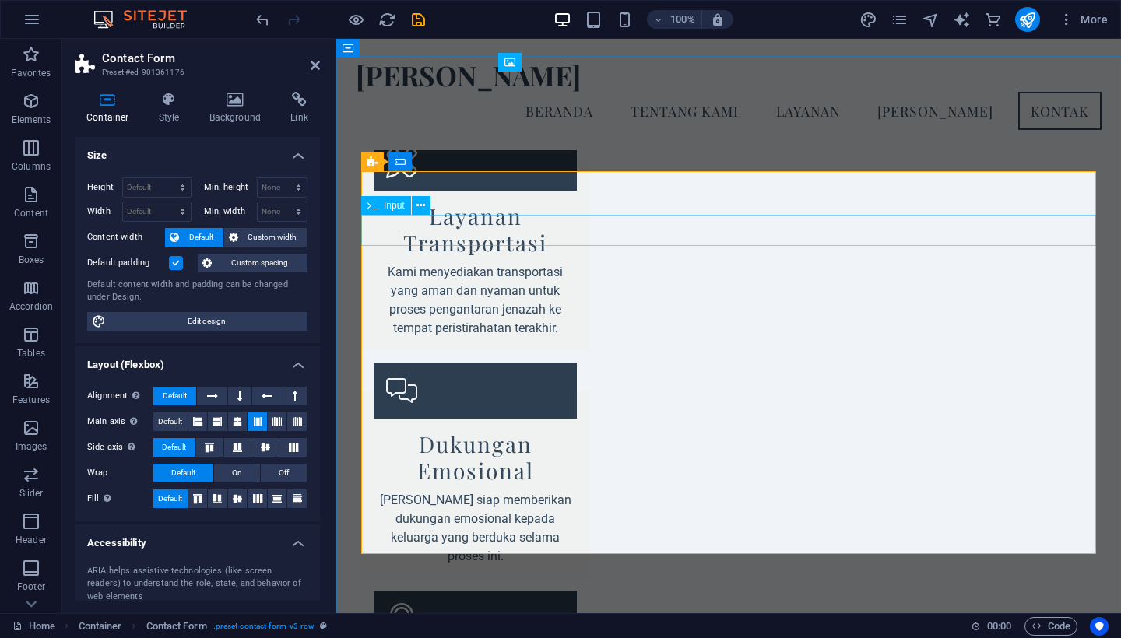
scroll to position [1926, 0]
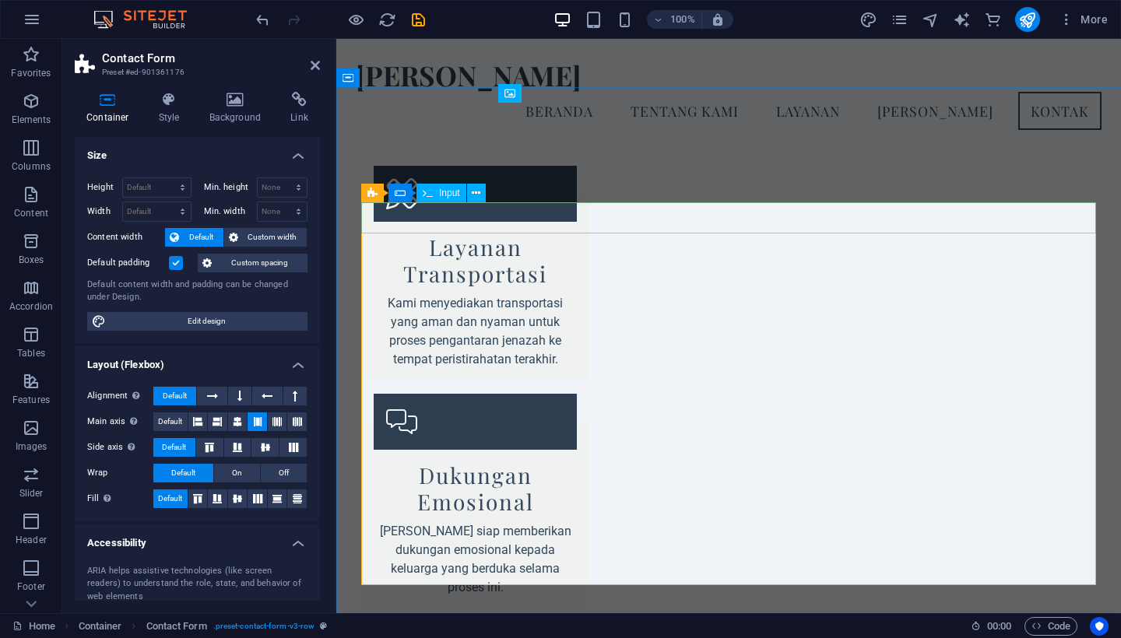
click at [173, 624] on span "Contact Form" at bounding box center [176, 626] width 61 height 19
click at [169, 102] on icon at bounding box center [169, 100] width 44 height 16
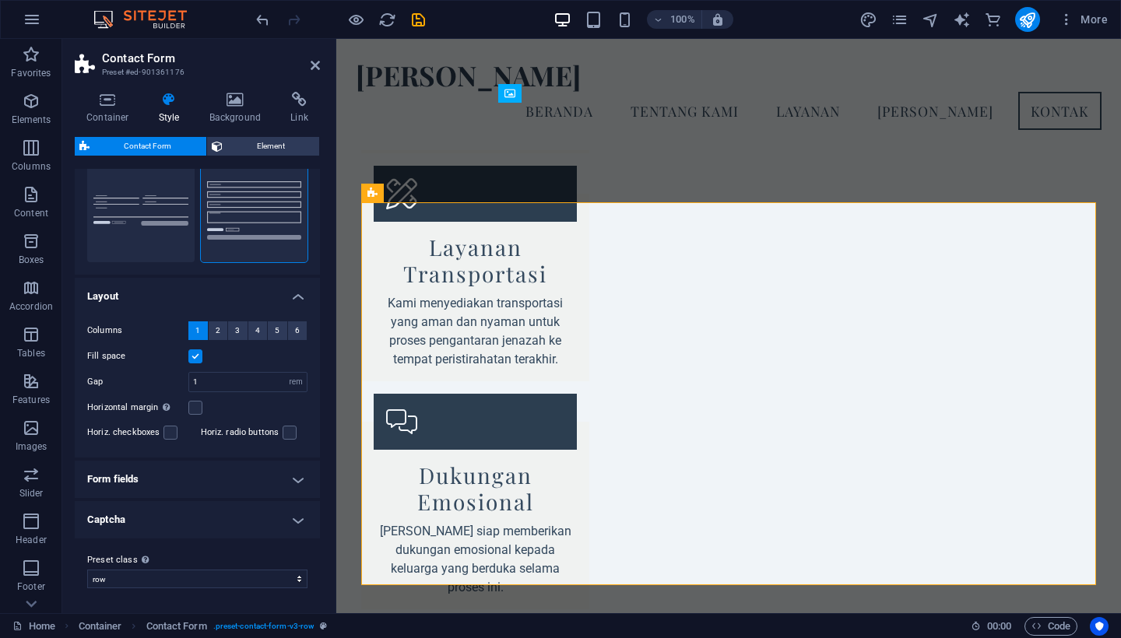
scroll to position [158, 0]
click at [198, 625] on span "Contact Form" at bounding box center [176, 626] width 61 height 19
click at [199, 623] on span "Contact Form" at bounding box center [176, 626] width 61 height 19
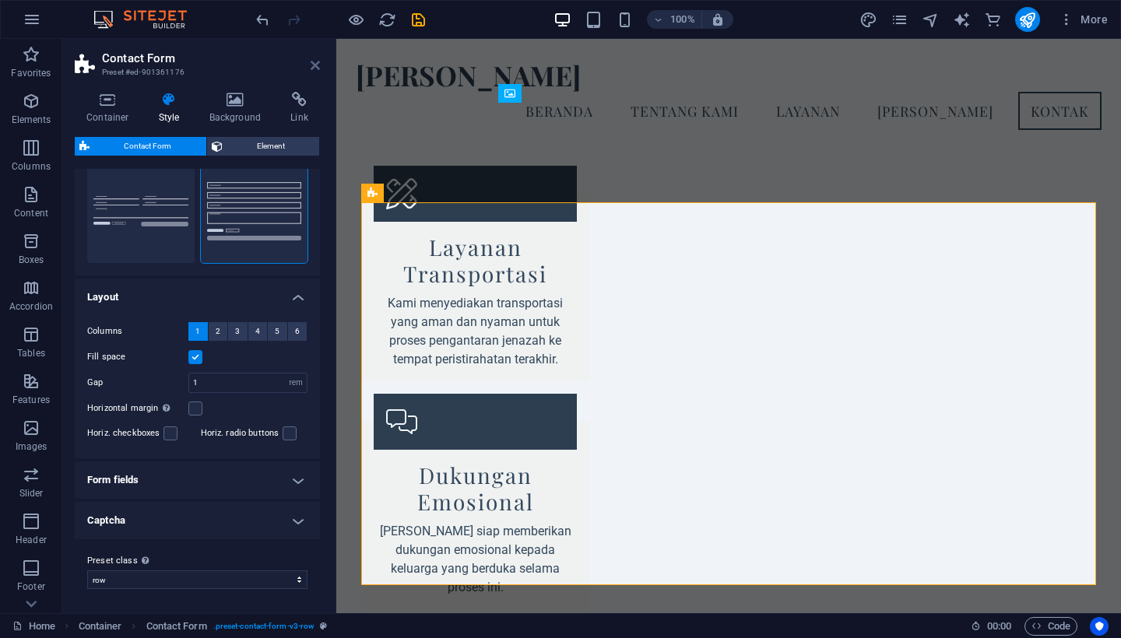
click at [313, 64] on icon at bounding box center [315, 65] width 9 height 12
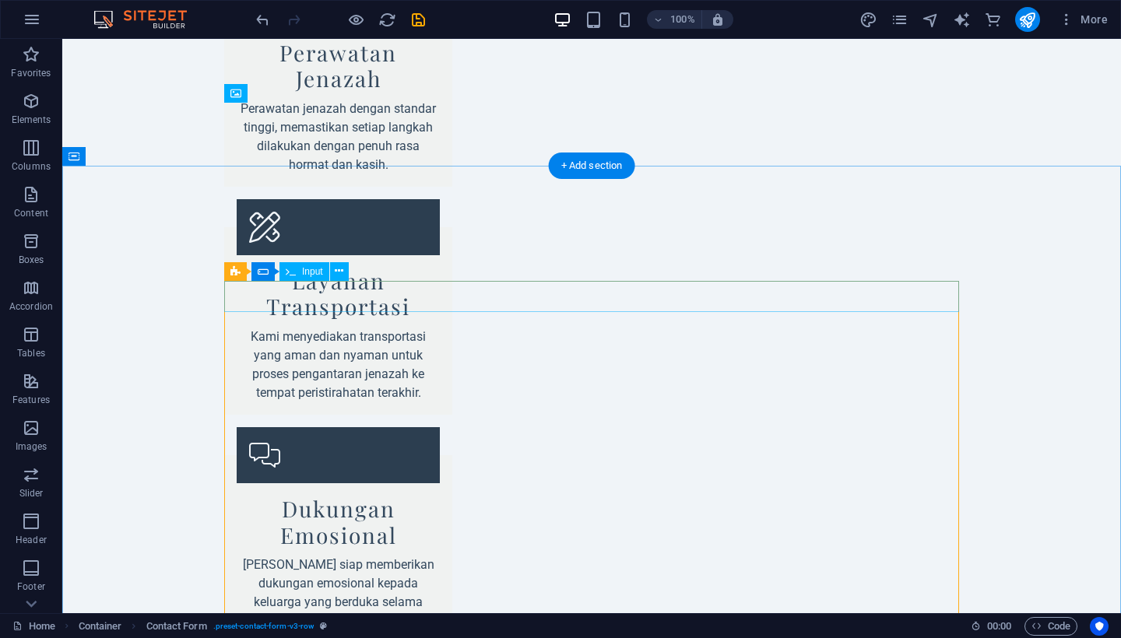
click at [306, 272] on span "Input" at bounding box center [312, 271] width 21 height 9
click at [368, 627] on span "Form" at bounding box center [362, 626] width 23 height 19
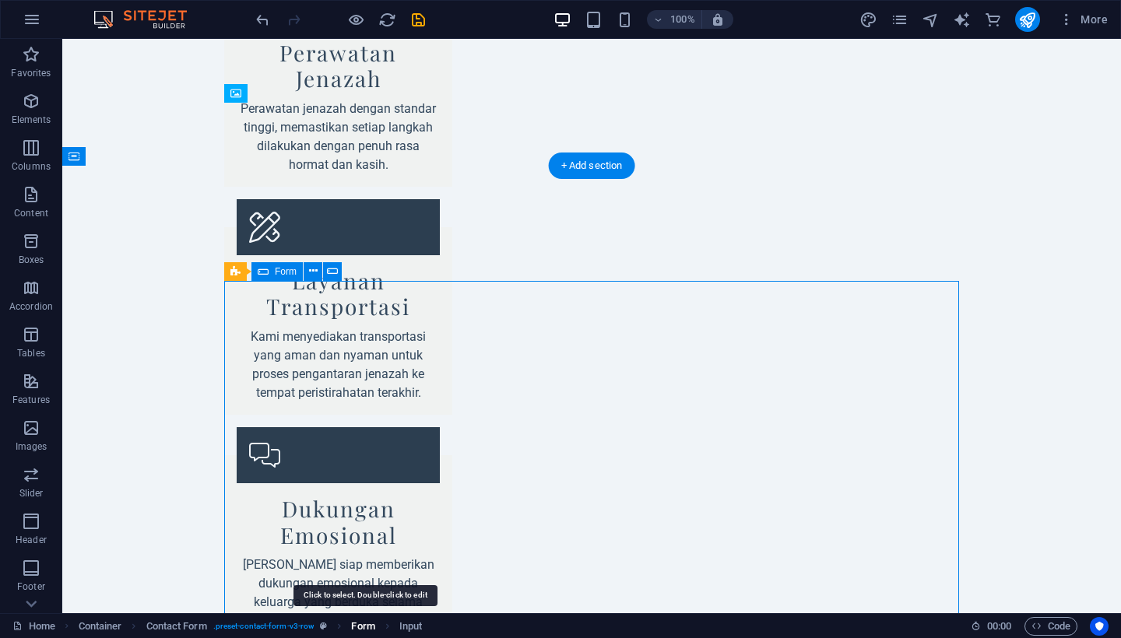
click at [368, 627] on span "Form" at bounding box center [362, 626] width 23 height 19
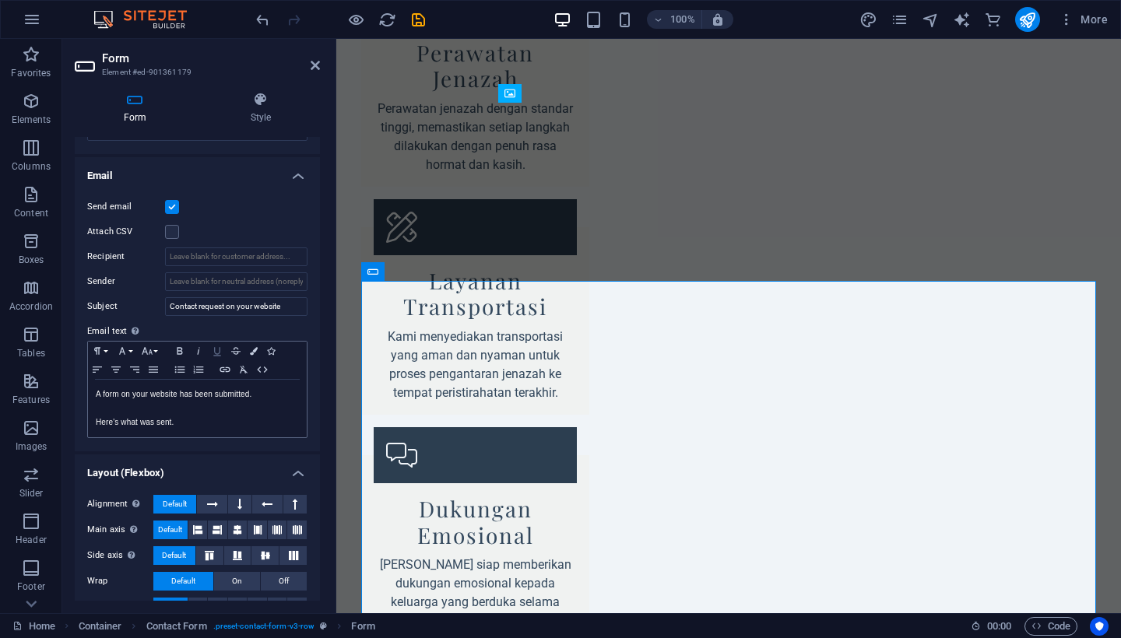
scroll to position [374, 0]
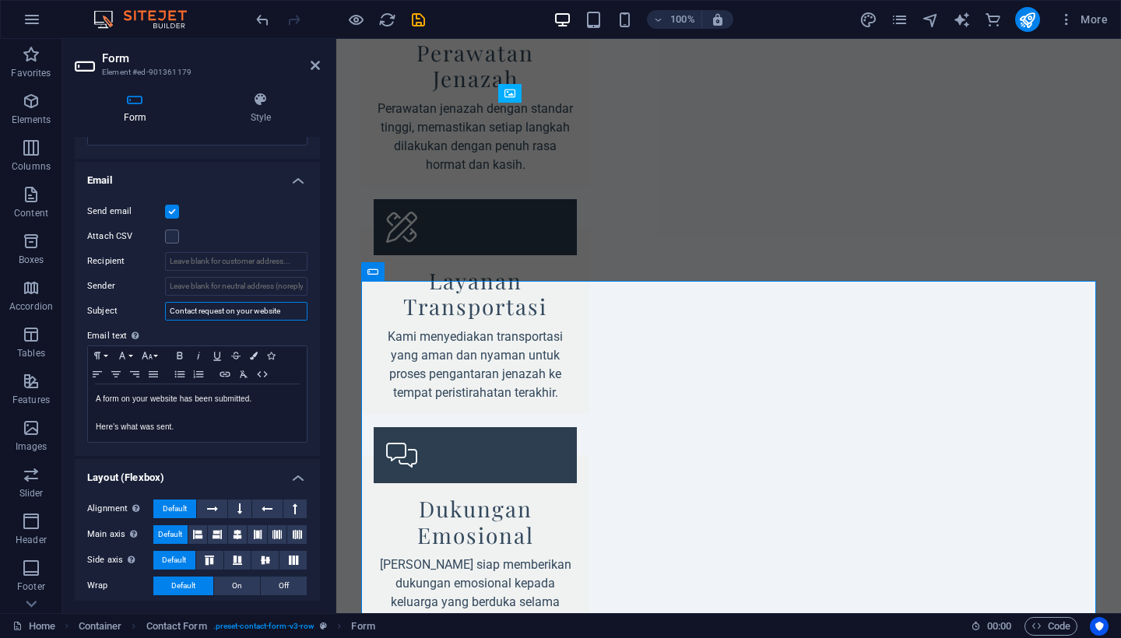
click at [261, 312] on input "Contact request on your website" at bounding box center [236, 311] width 142 height 19
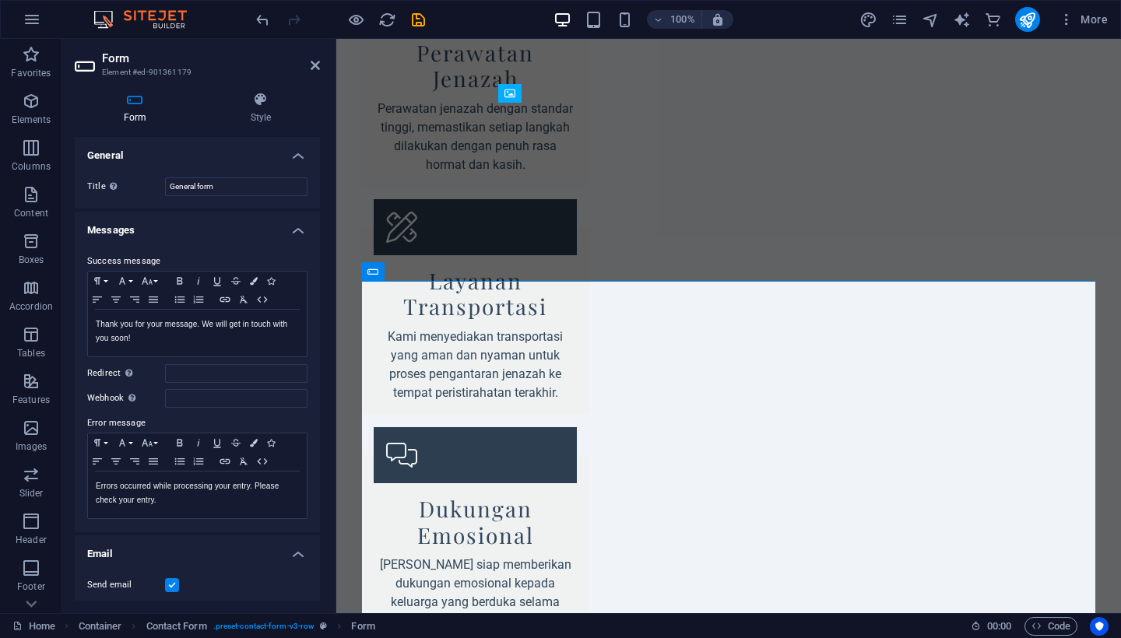
scroll to position [0, 0]
click at [314, 65] on icon at bounding box center [315, 65] width 9 height 12
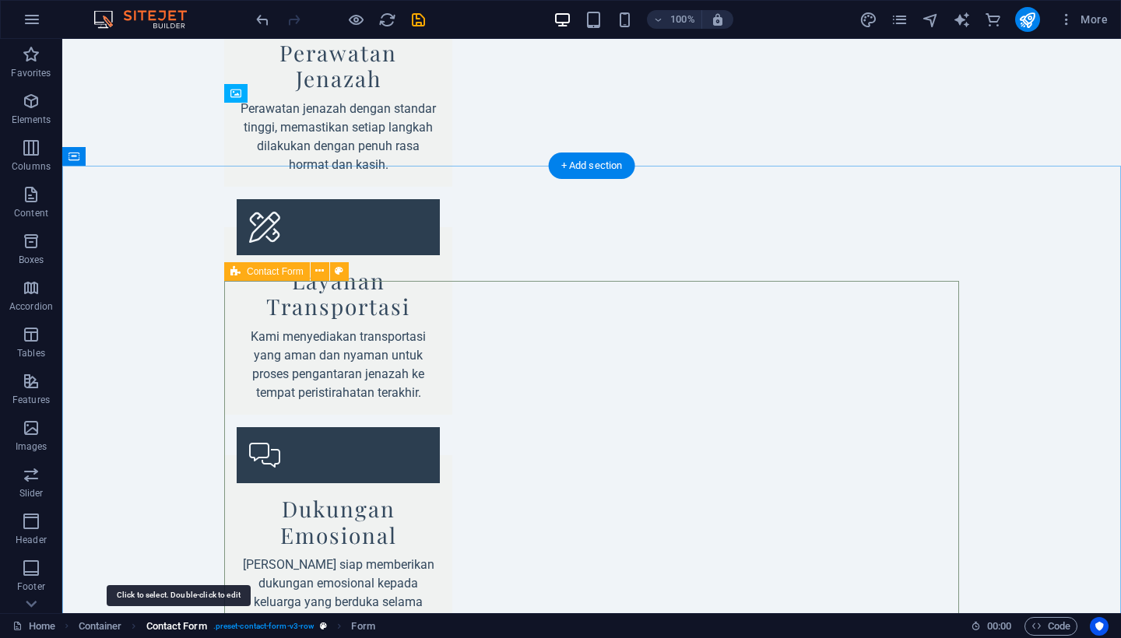
click at [174, 627] on span "Contact Form" at bounding box center [176, 626] width 61 height 19
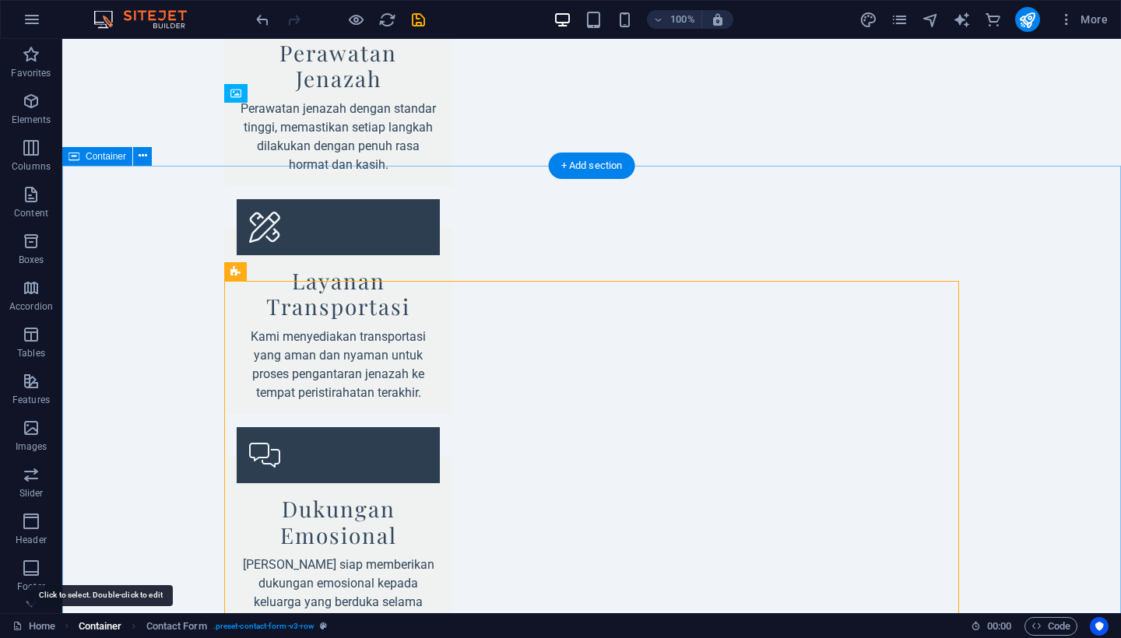
click at [104, 623] on span "Container" at bounding box center [101, 626] width 44 height 19
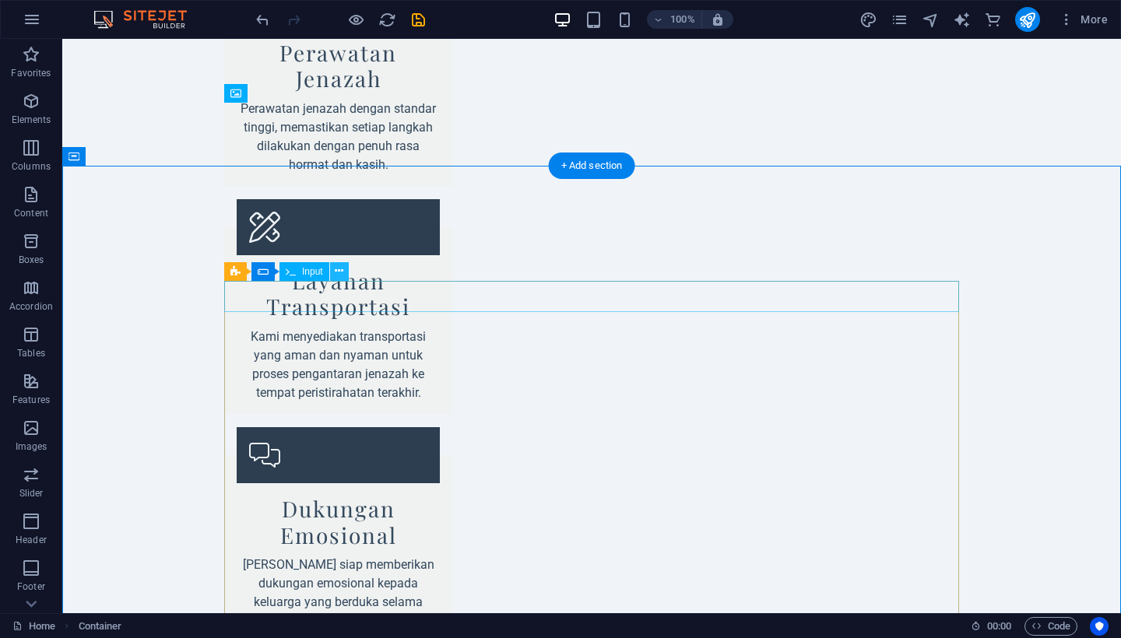
click at [338, 268] on icon at bounding box center [339, 271] width 9 height 16
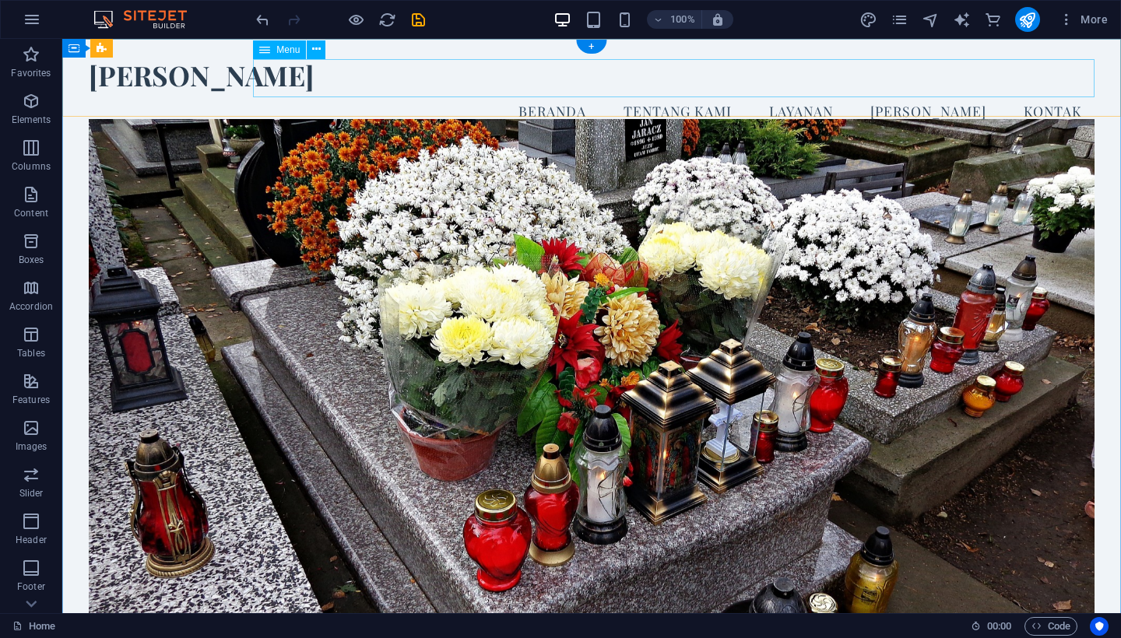
click at [910, 92] on nav "Beranda Tentang Kami Layanan [PERSON_NAME]" at bounding box center [592, 111] width 1006 height 39
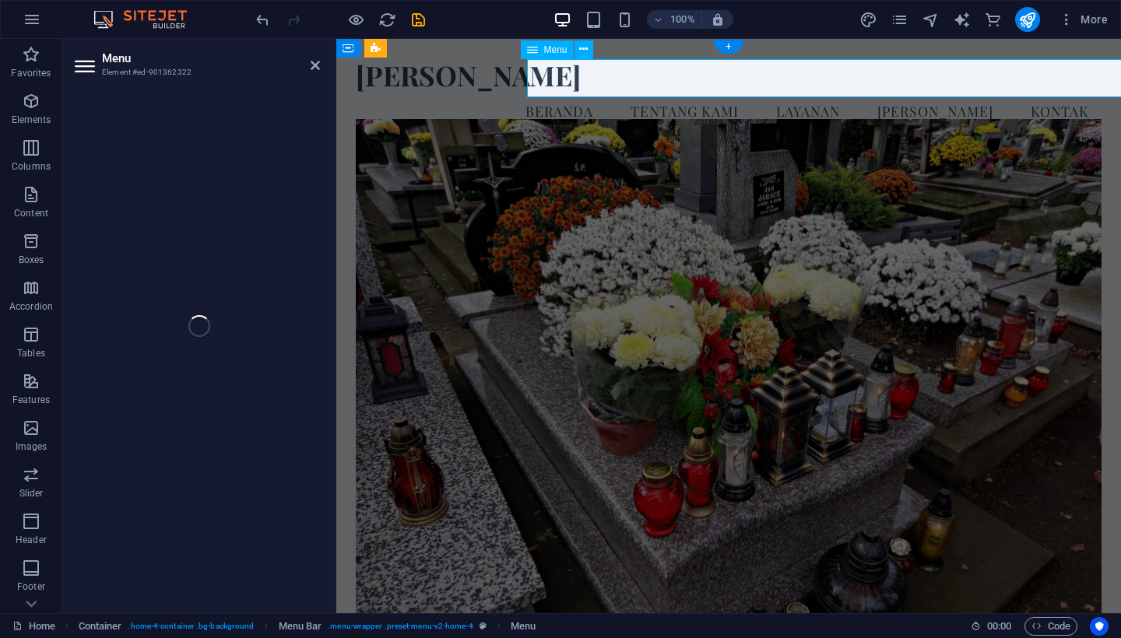
select select
select select "2"
select select
select select "3"
select select
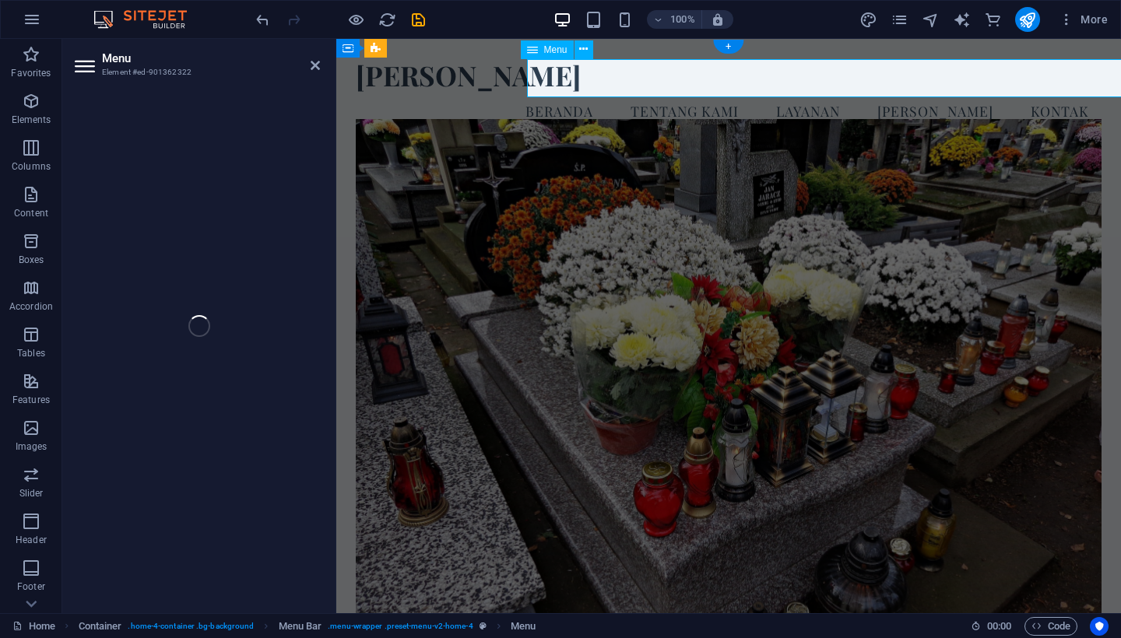
select select
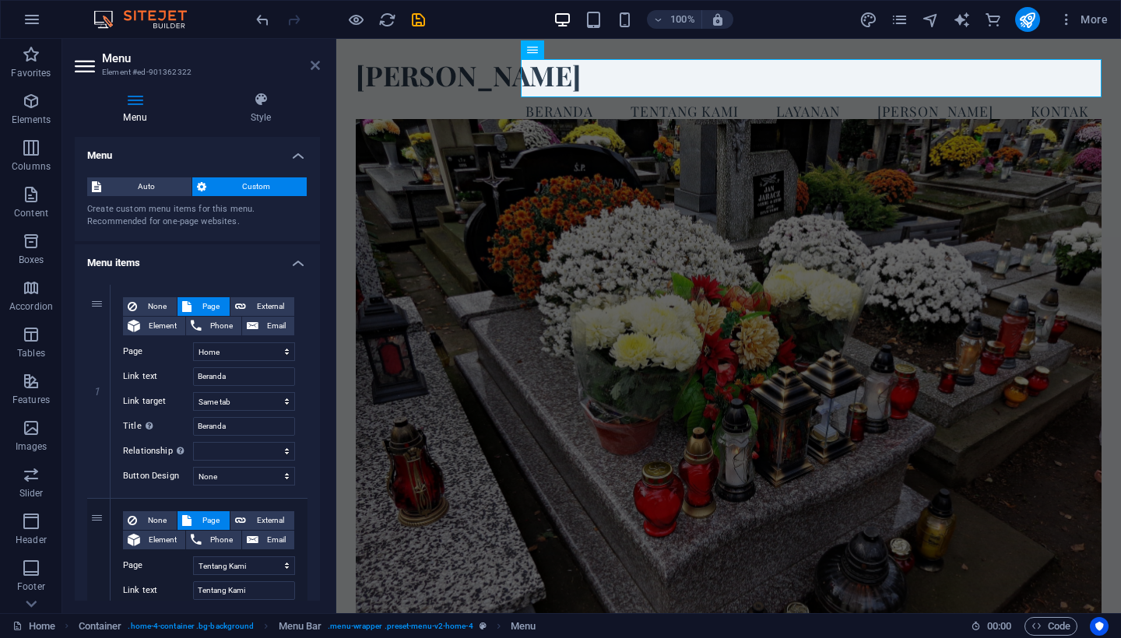
click at [311, 66] on icon at bounding box center [315, 65] width 9 height 12
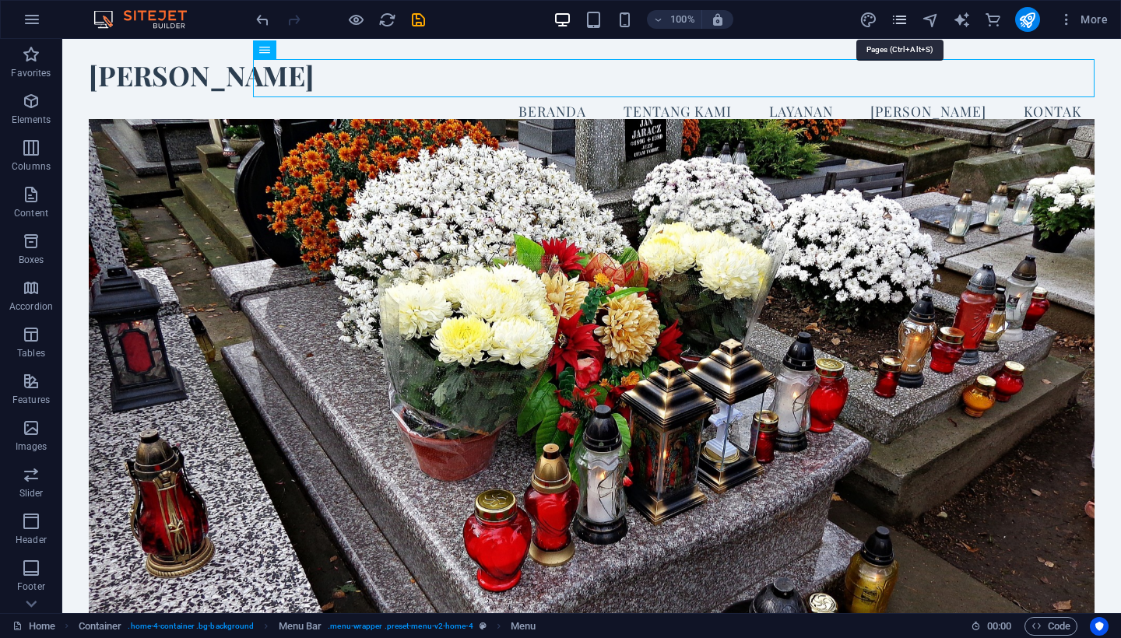
click at [901, 16] on icon "pages" at bounding box center [899, 20] width 18 height 18
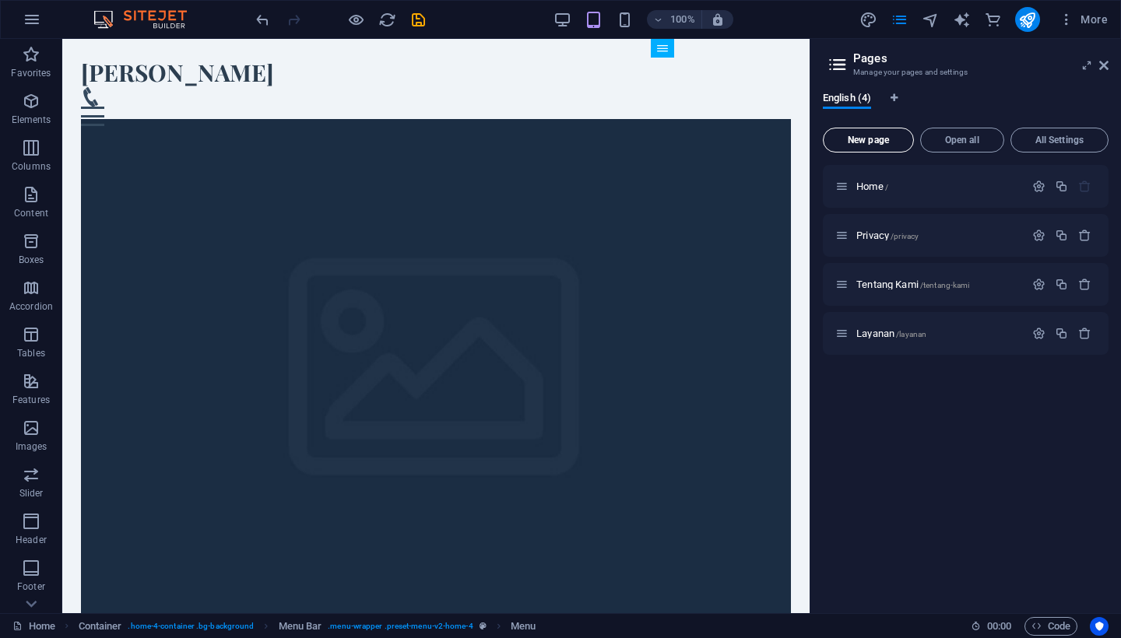
click at [874, 137] on span "New page" at bounding box center [868, 139] width 77 height 9
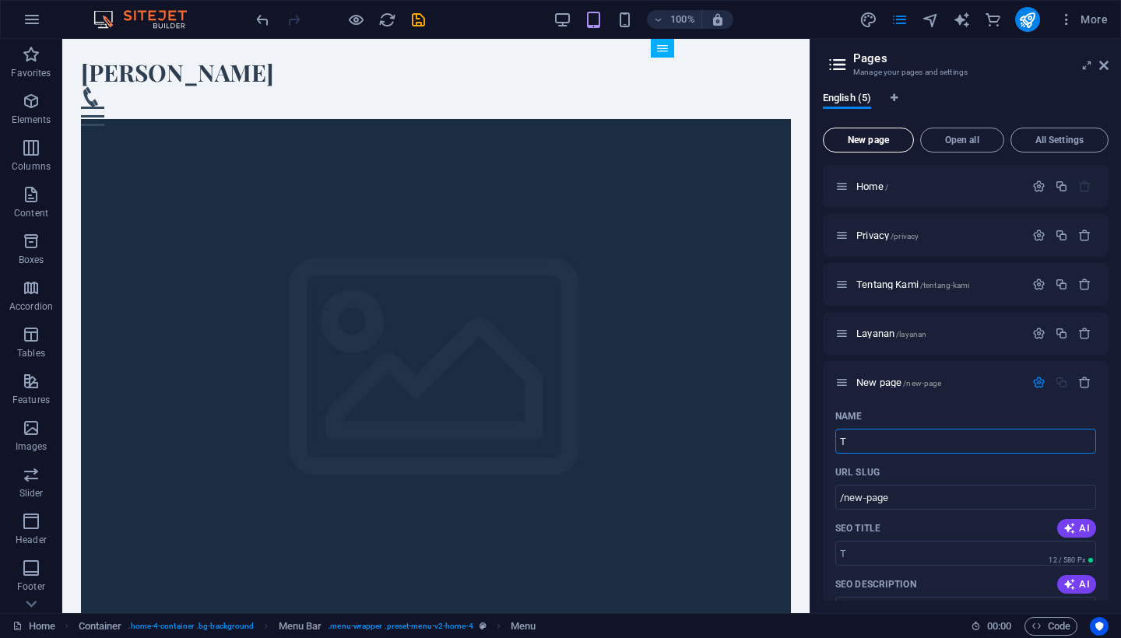
type input "T"
type input "/t"
type input "[PERSON_NAME]"
type input "/[PERSON_NAME]"
type input "[PERSON_NAME]"
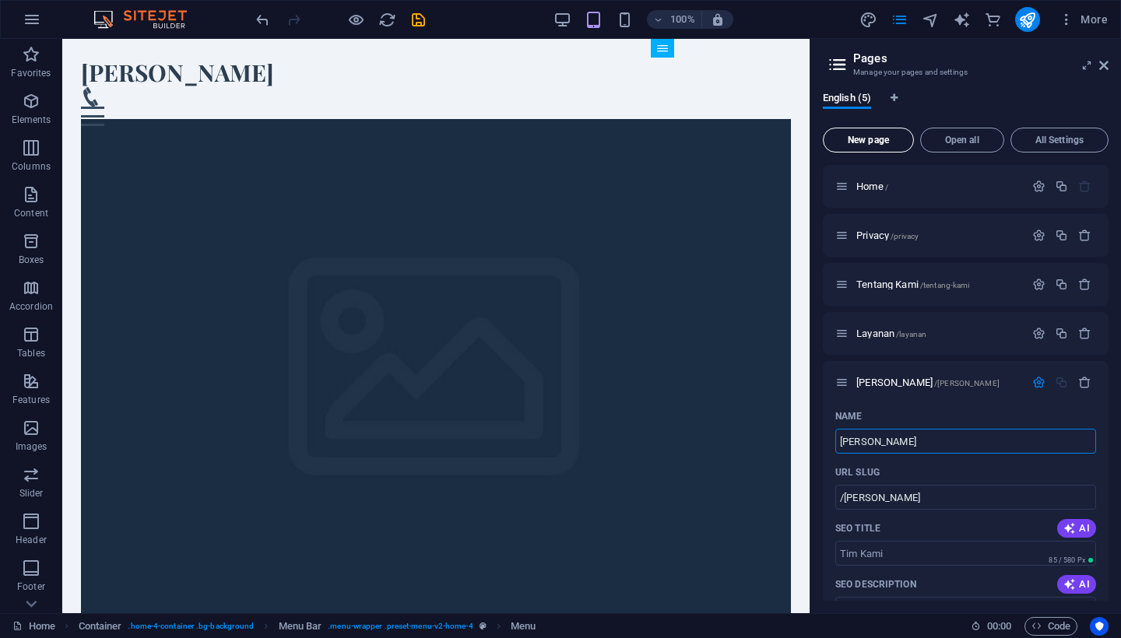
type input "/[PERSON_NAME]"
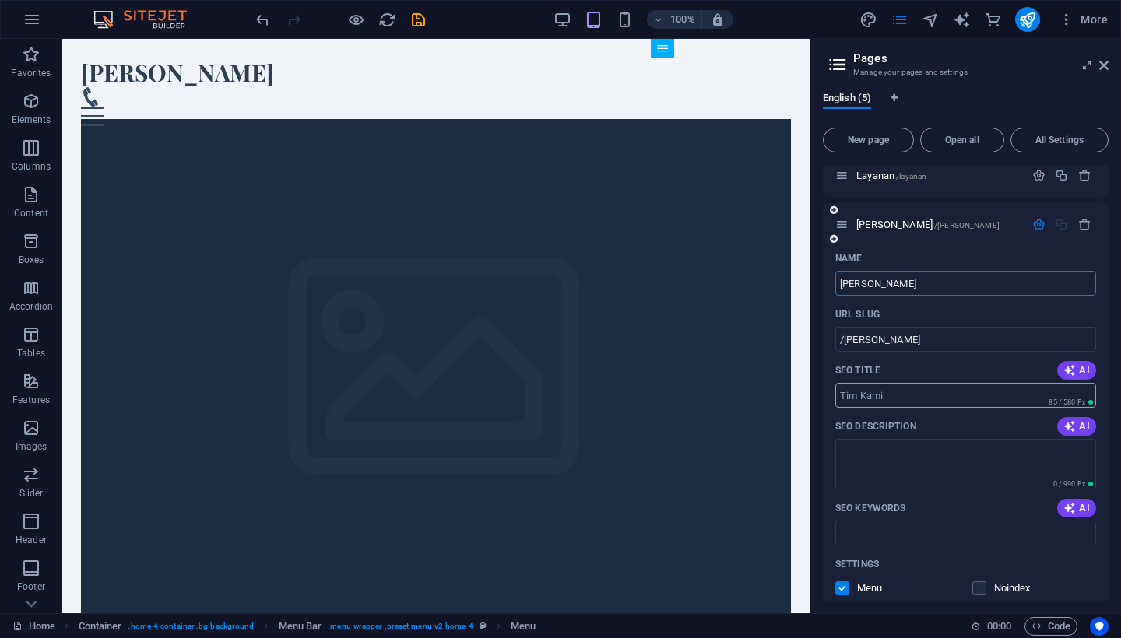
scroll to position [167, 0]
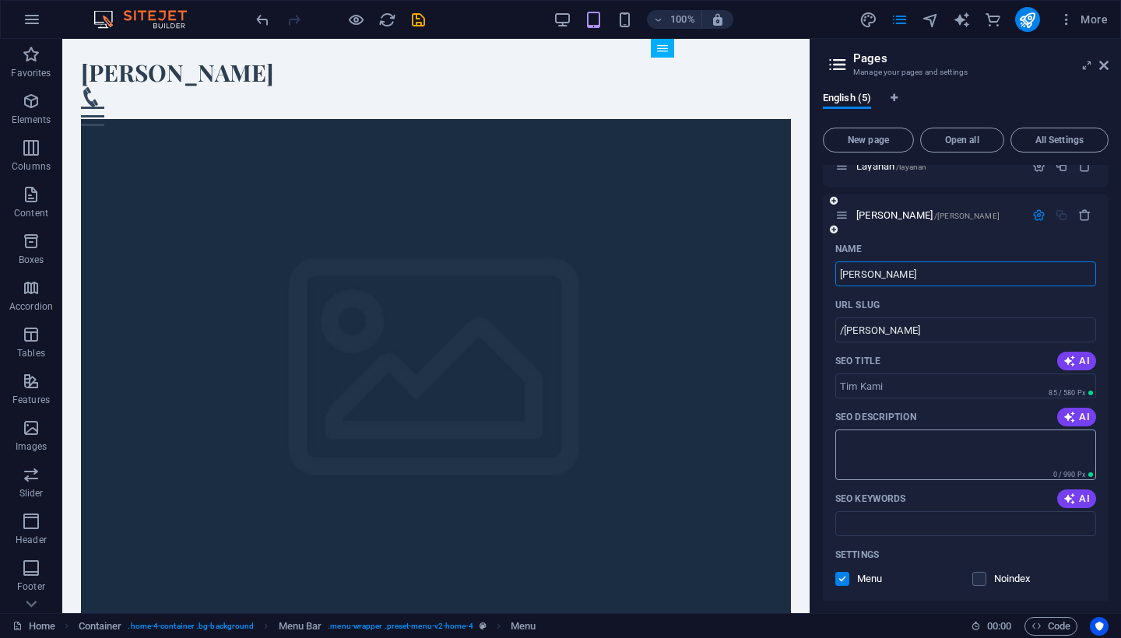
click at [926, 438] on textarea "SEO Description" at bounding box center [965, 455] width 261 height 51
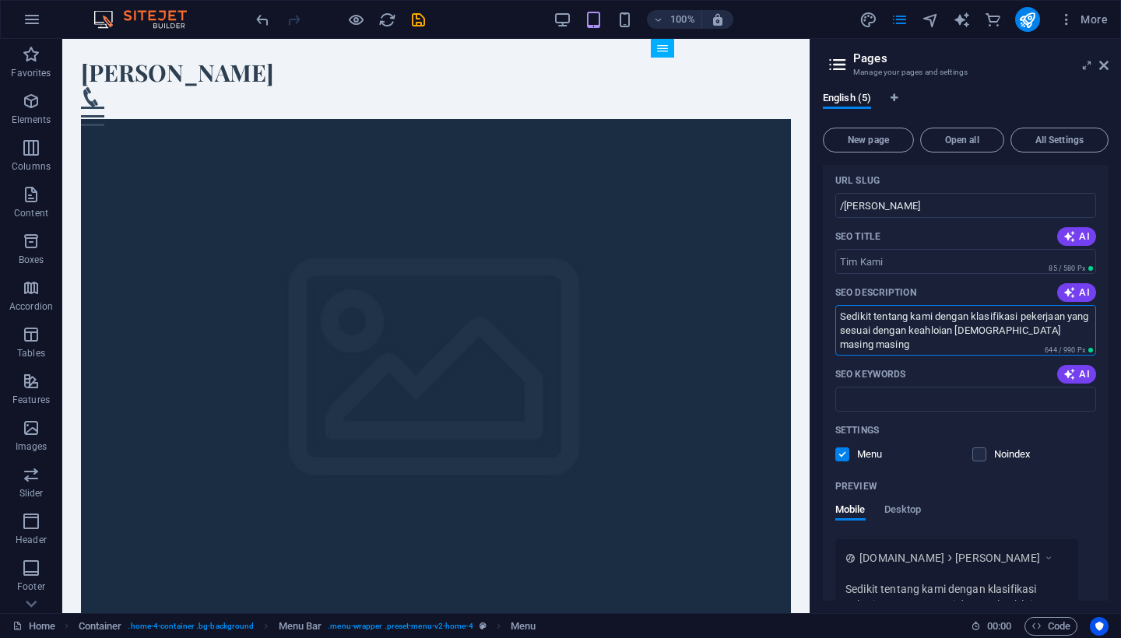
scroll to position [294, 0]
click at [963, 330] on textarea "Sedikit tentang kami dengan klasifikasi pekerjaan yang sesuai dengan keahloian …" at bounding box center [965, 328] width 261 height 51
type textarea "Sedikit tentang kami dengan klasifikasi pekerjaan yang sesuai dengan keahlian […"
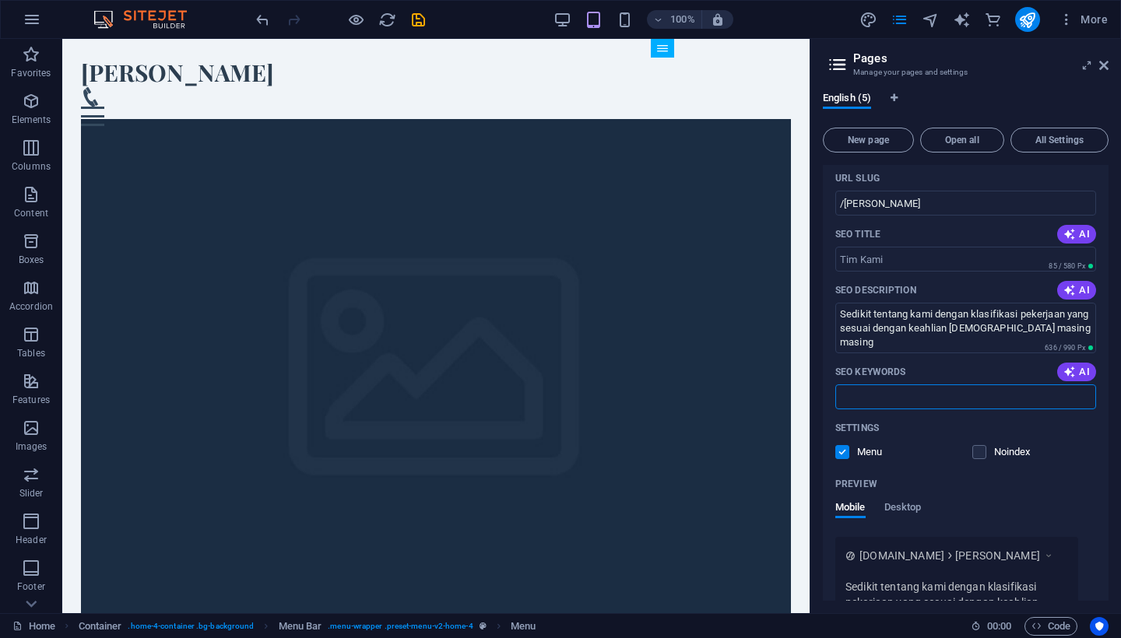
click at [980, 398] on input "SEO Keywords" at bounding box center [965, 397] width 261 height 25
type input "[PERSON_NAME]"
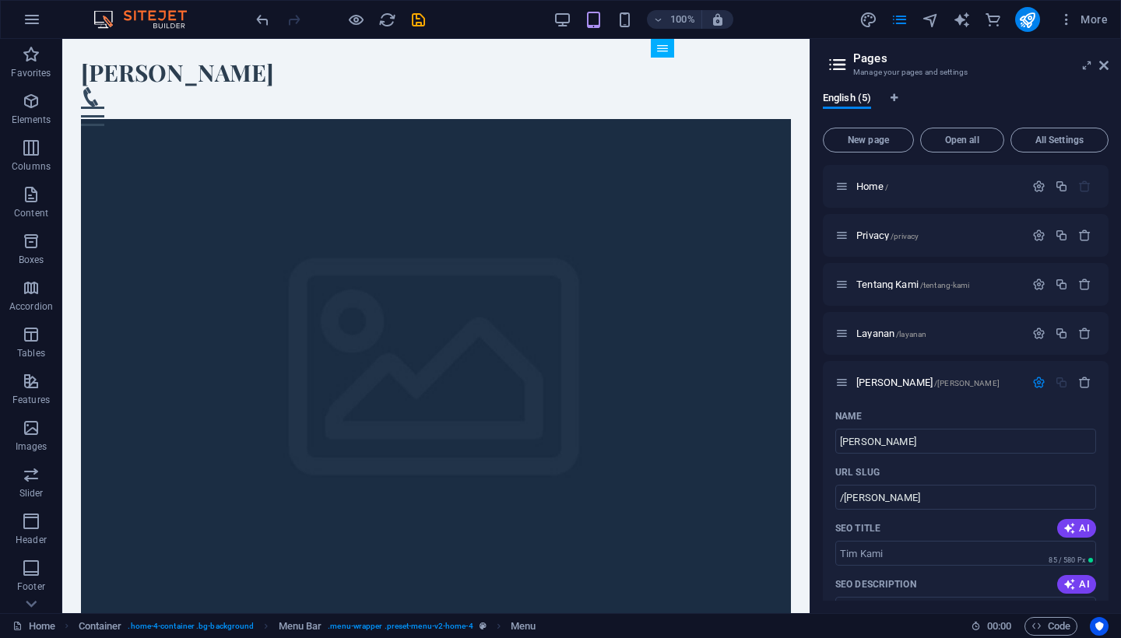
scroll to position [0, 0]
click at [0, 0] on icon "save" at bounding box center [0, 0] width 0 height 0
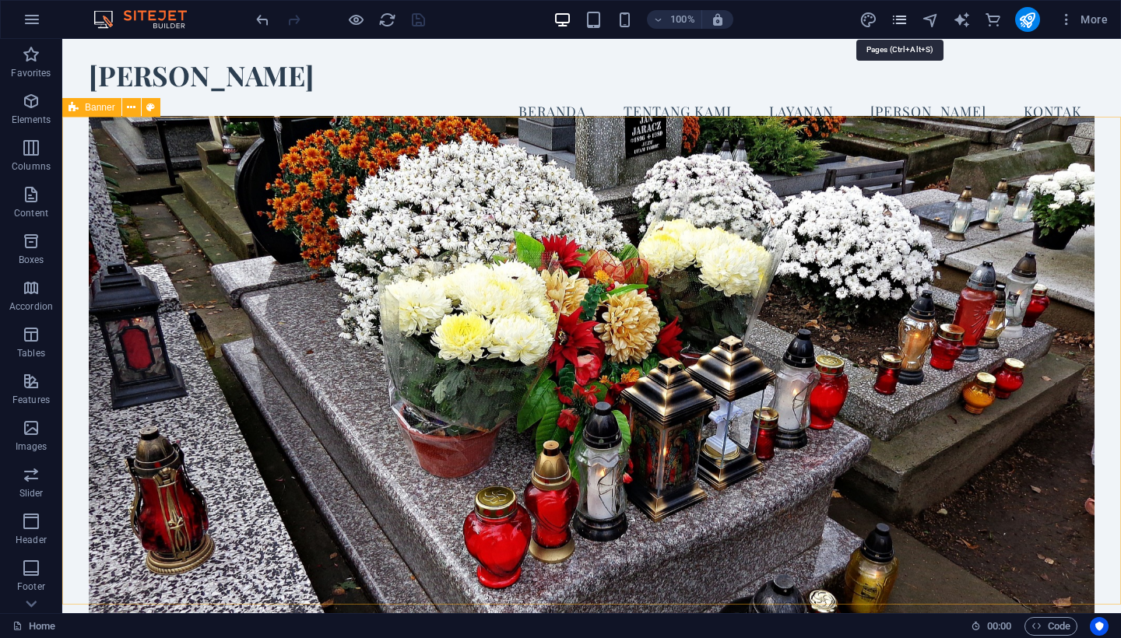
click at [901, 19] on icon "pages" at bounding box center [899, 20] width 18 height 18
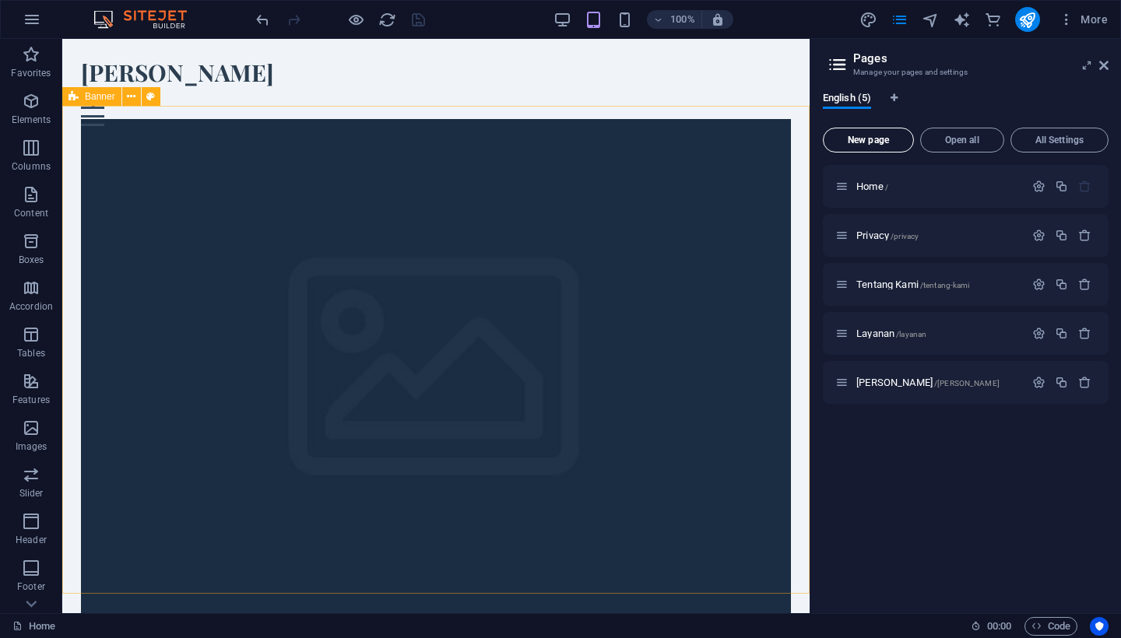
click at [876, 138] on span "New page" at bounding box center [868, 139] width 77 height 9
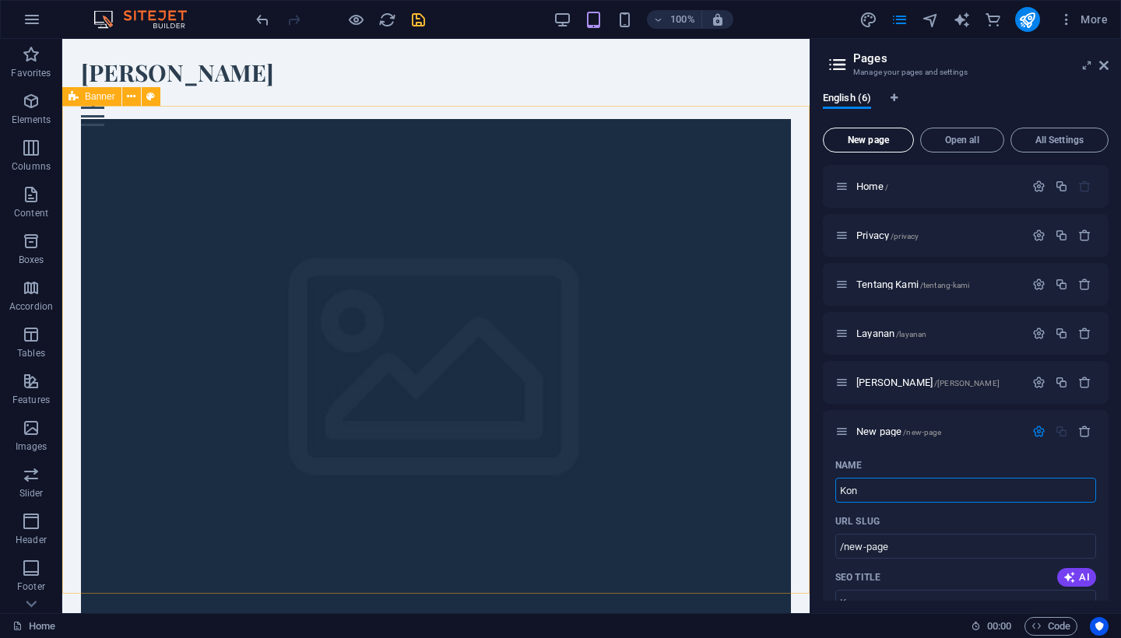
type input "Kon"
type input "/kon"
type input "Kontak"
type input "/kontak"
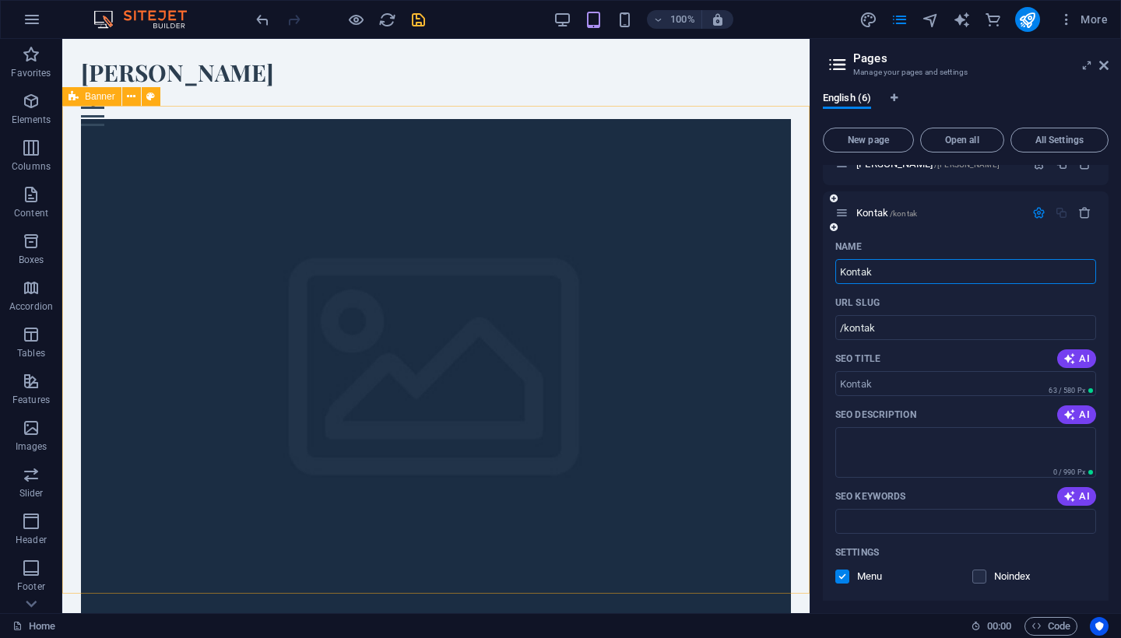
scroll to position [223, 0]
click at [915, 436] on textarea "SEO Description" at bounding box center [965, 448] width 261 height 51
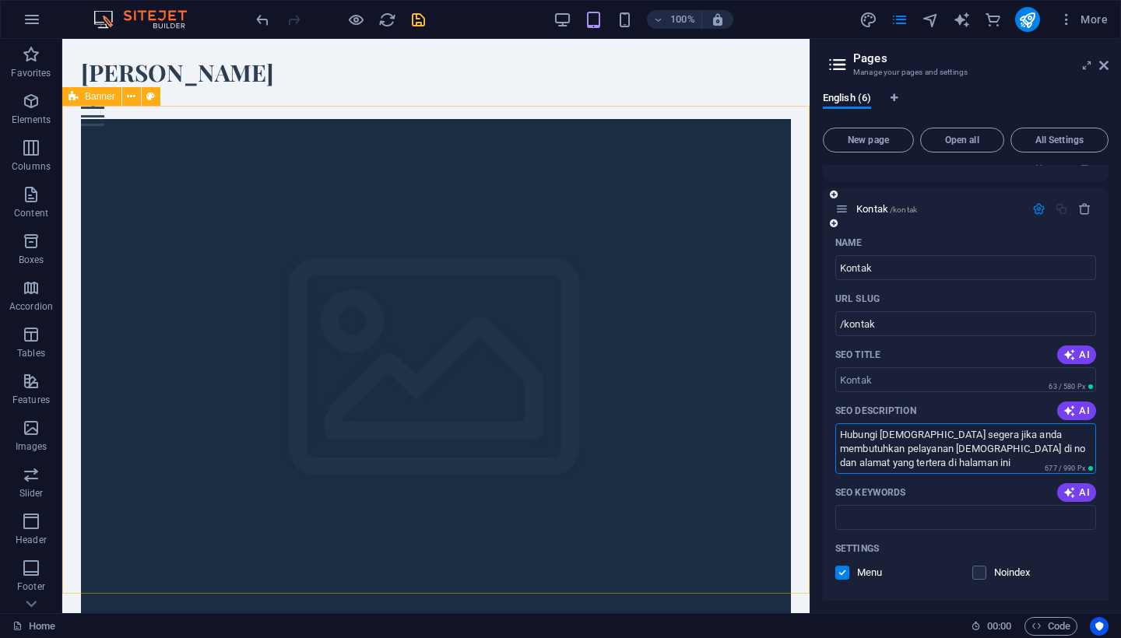
type textarea "Hubungi [DEMOGRAPHIC_DATA] segera jika anda membutuhkan pelayanan [DEMOGRAPHIC_…"
click at [902, 523] on input "SEO Keywords" at bounding box center [965, 517] width 261 height 25
type input "kontak sahala"
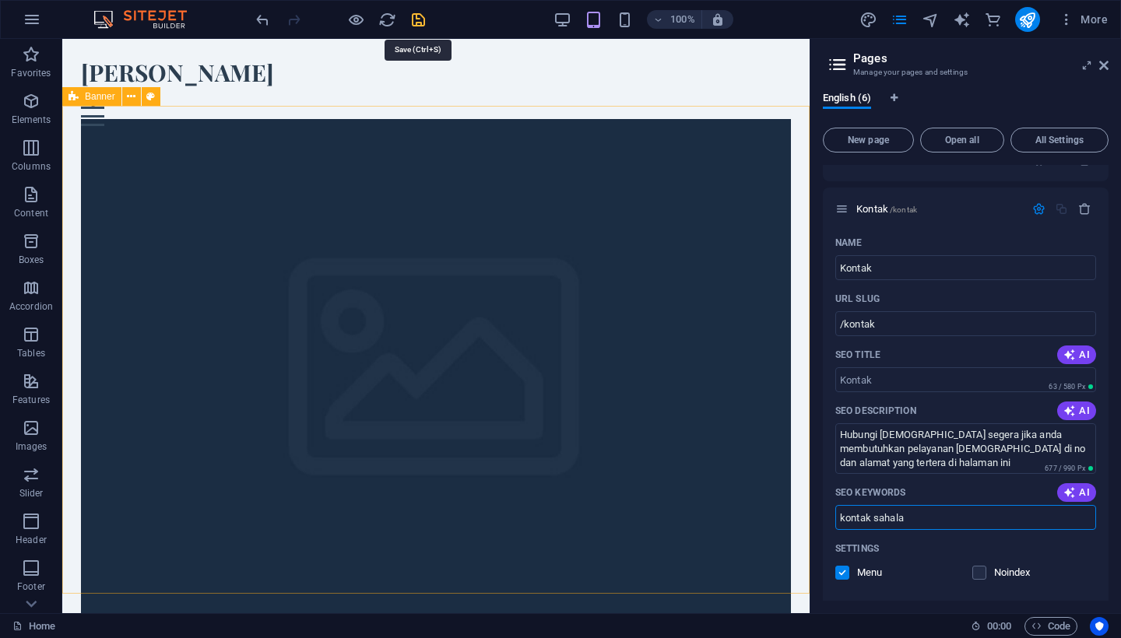
click at [417, 17] on icon "save" at bounding box center [418, 20] width 18 height 18
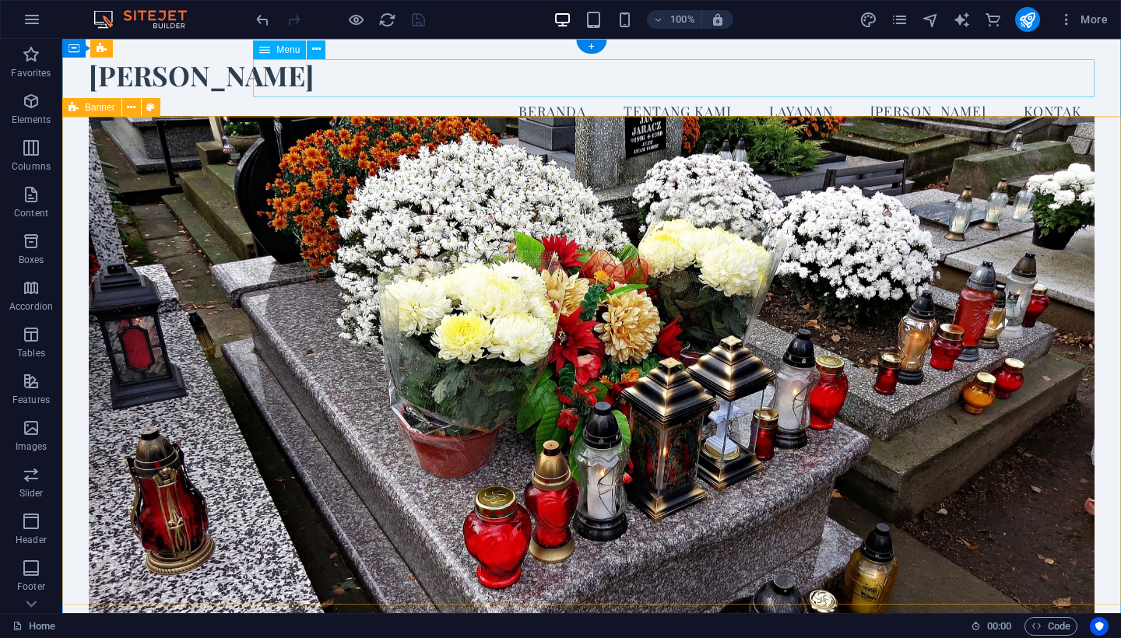
click at [796, 92] on nav "Beranda Tentang Kami Layanan [PERSON_NAME]" at bounding box center [592, 111] width 1006 height 39
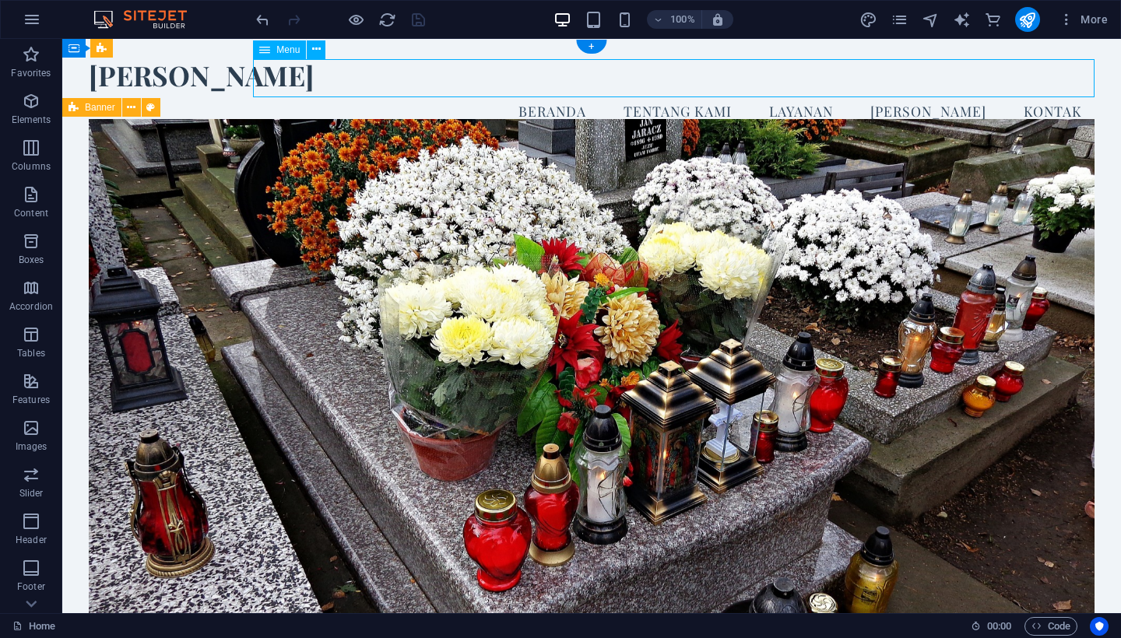
select select
select select "2"
select select
select select "3"
select select
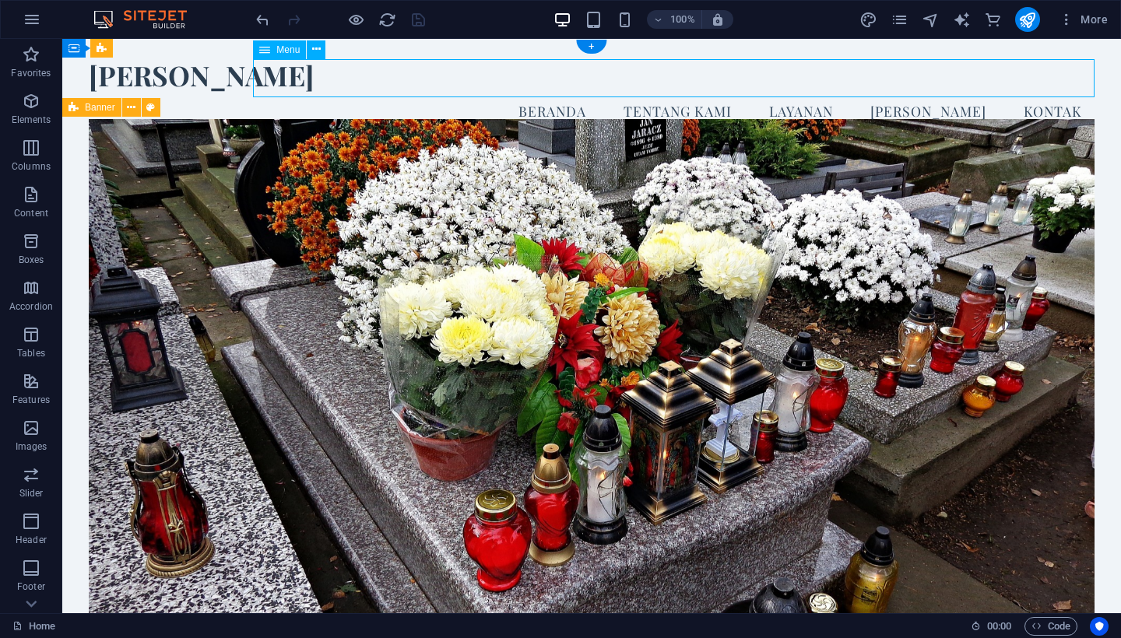
select select
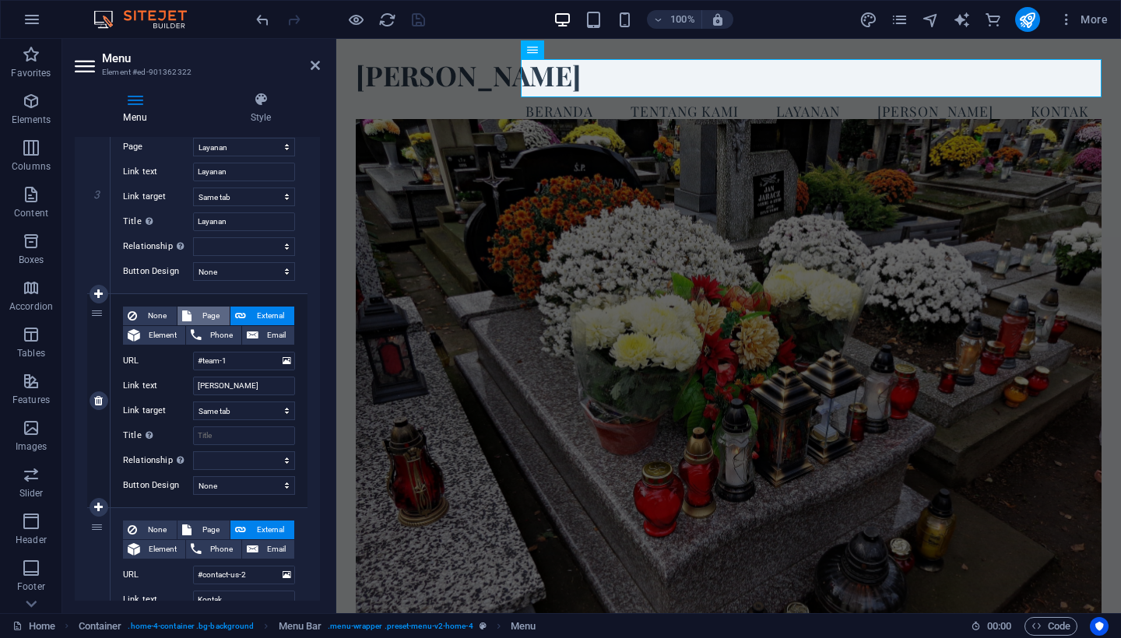
scroll to position [650, 0]
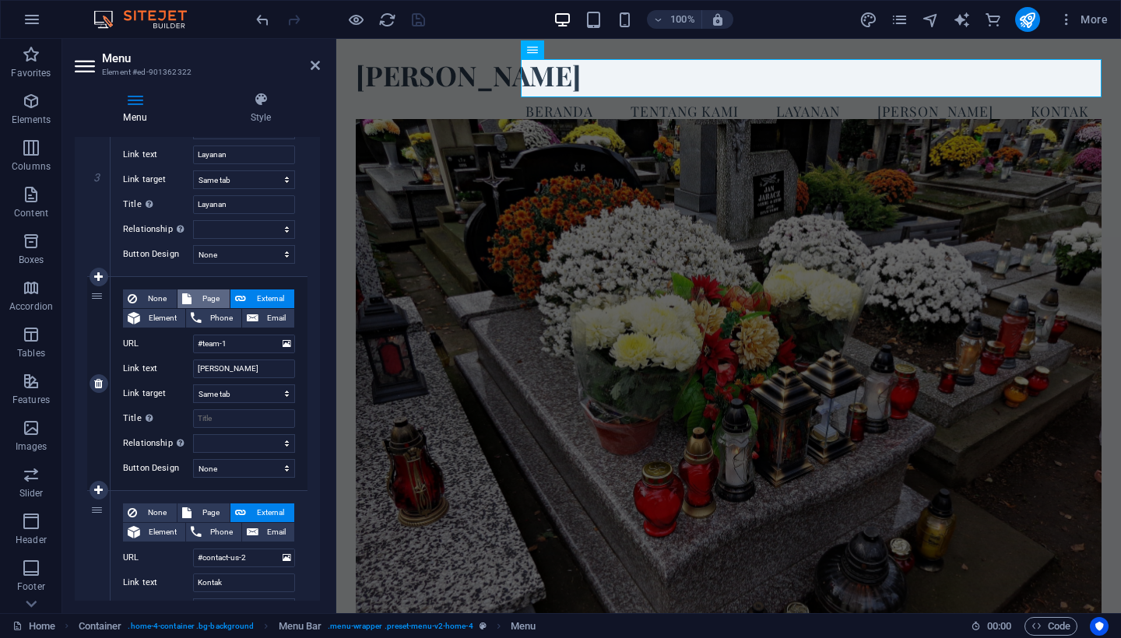
click at [213, 297] on span "Page" at bounding box center [210, 299] width 29 height 19
select select
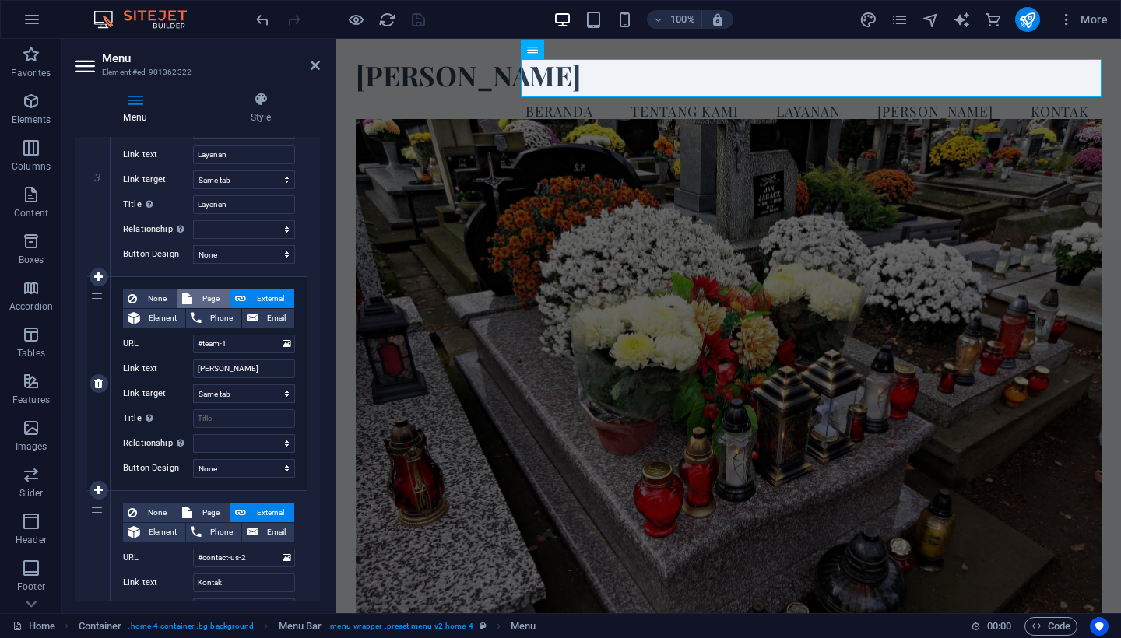
select select
select select "4"
select select
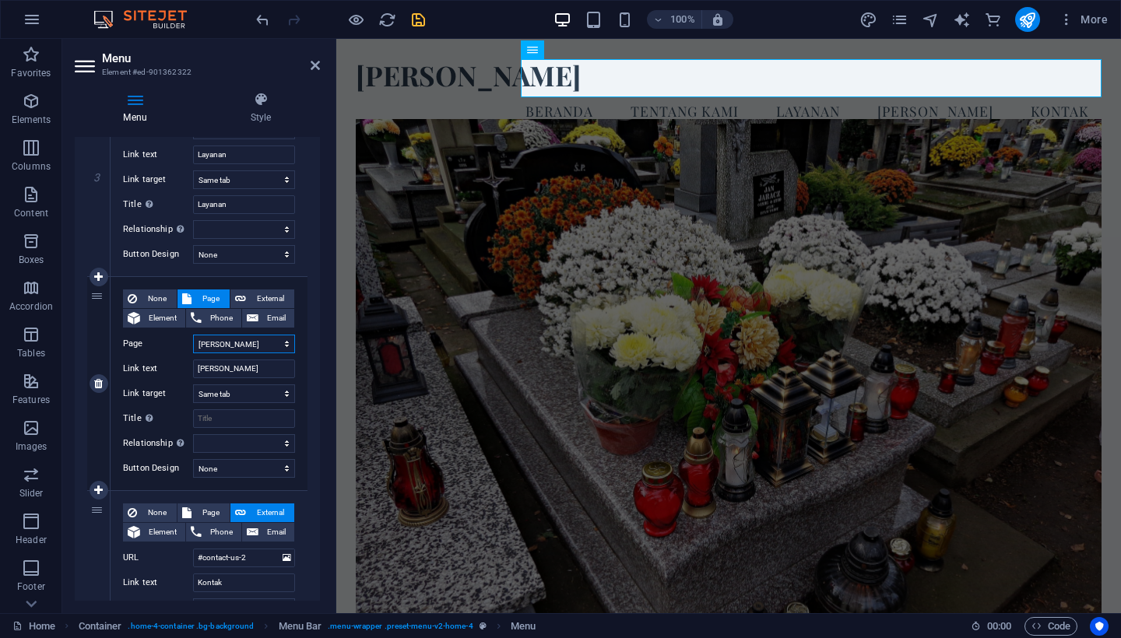
select select
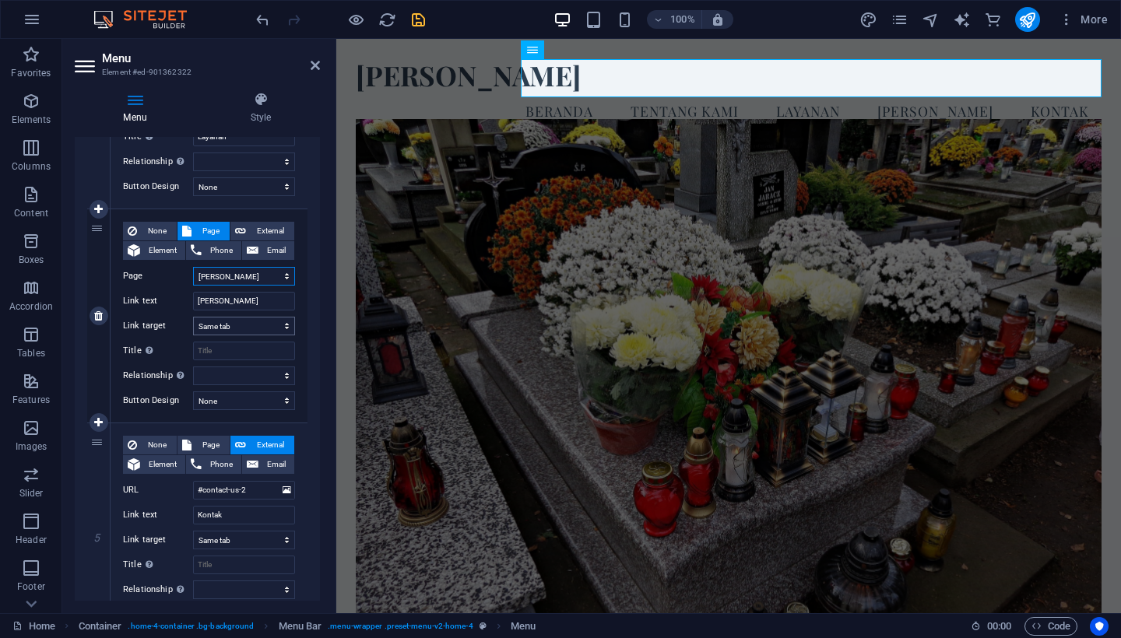
scroll to position [732, 0]
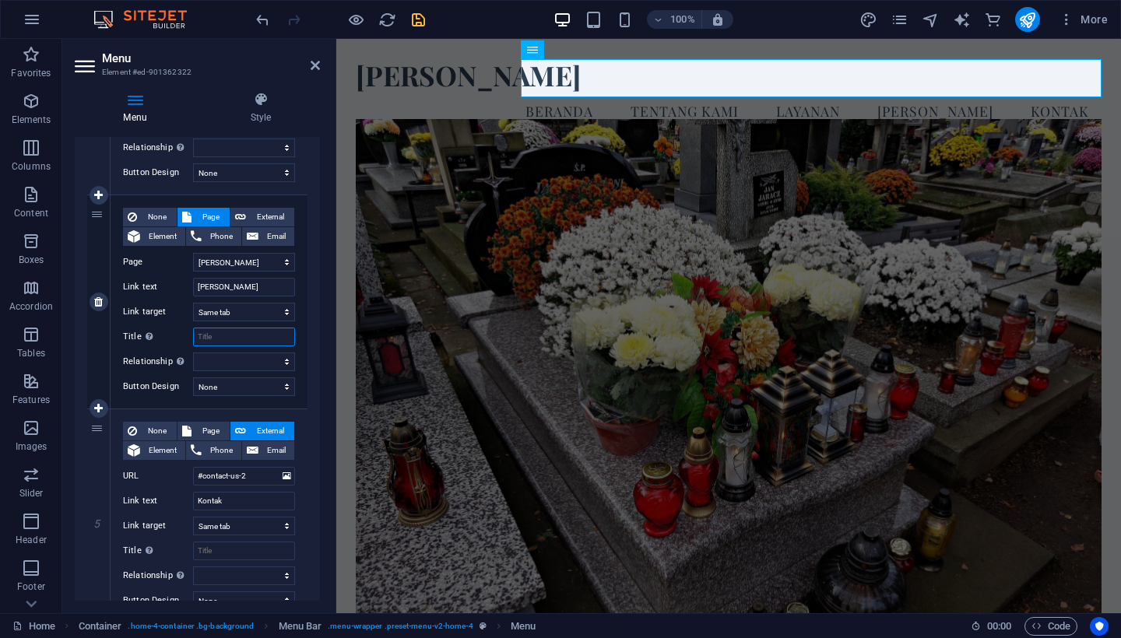
click at [219, 335] on input "Title Additional link description, should not be the same as the link text. The…" at bounding box center [244, 337] width 102 height 19
type input "[PERSON_NAME]"
select select
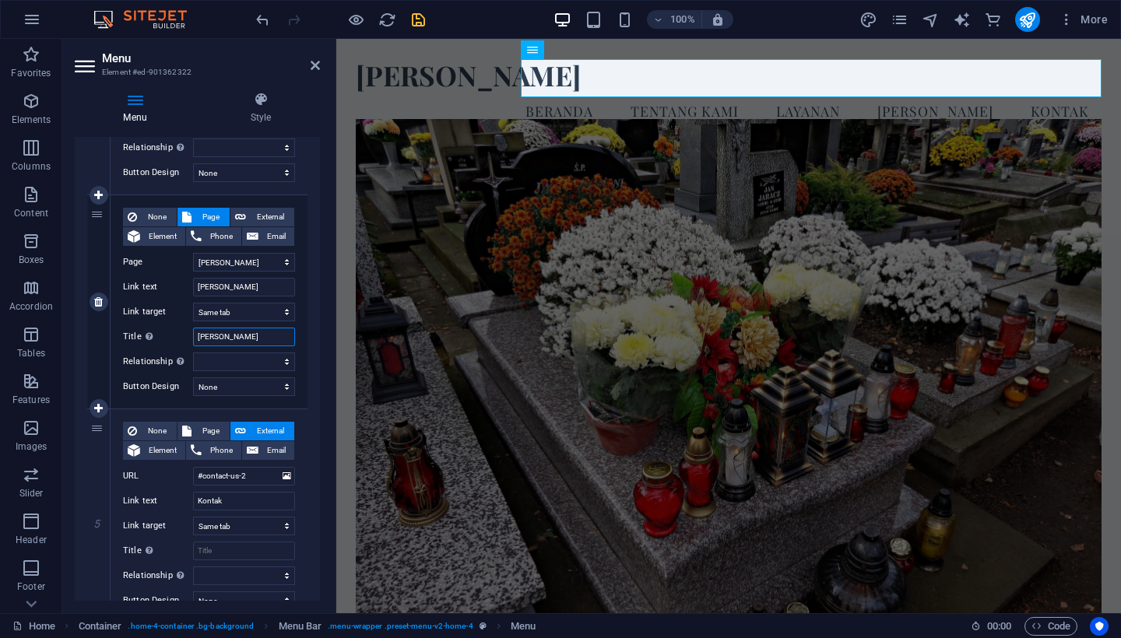
select select
type input "[PERSON_NAME]"
select select
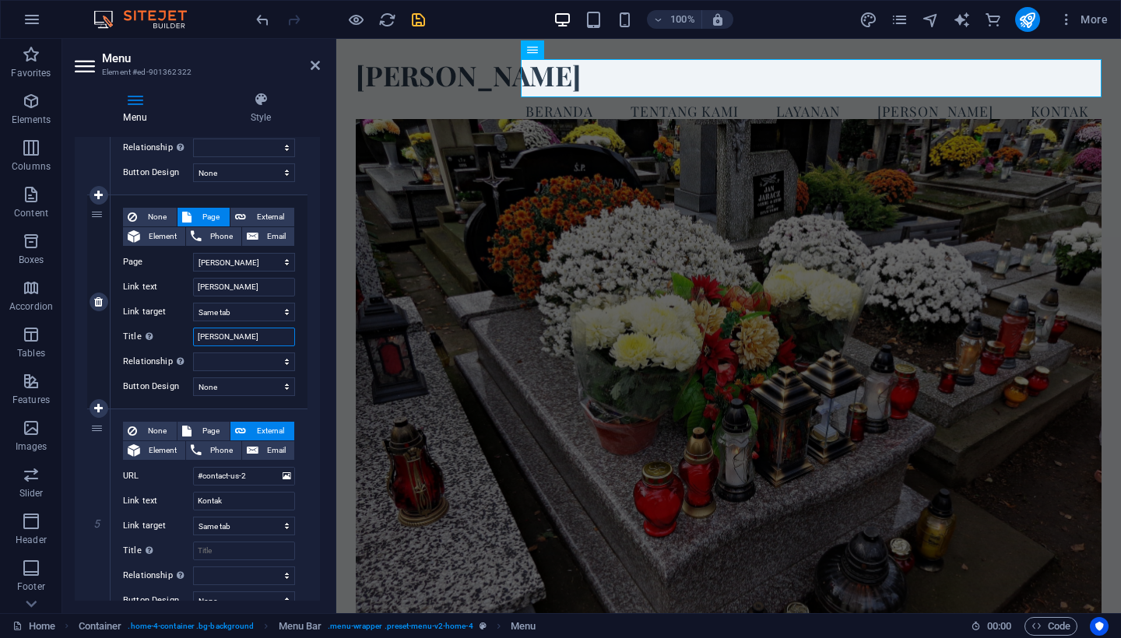
select select
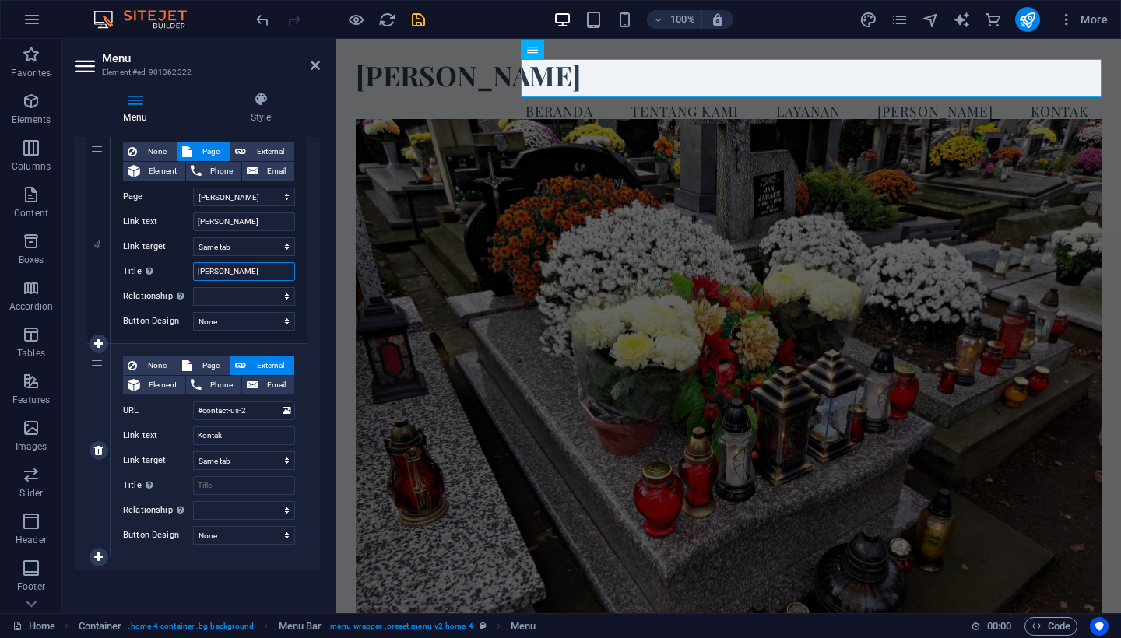
scroll to position [797, 0]
type input "[PERSON_NAME]"
click at [242, 486] on input "Title Additional link description, should not be the same as the link text. The…" at bounding box center [244, 485] width 102 height 19
type input "Kontak"
select select
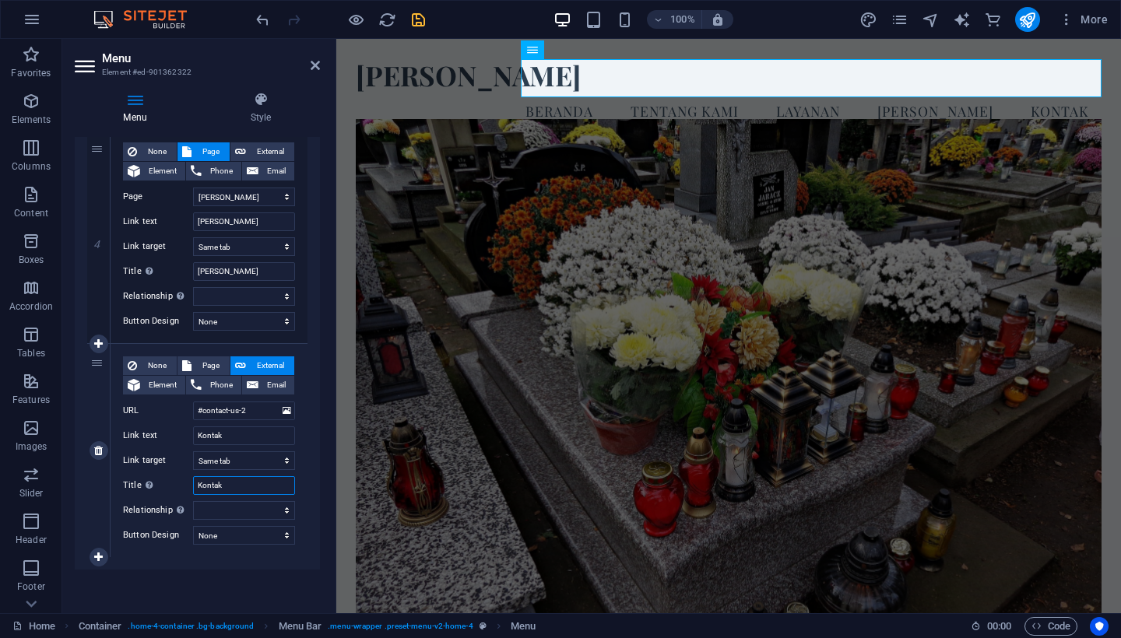
select select
type input "Kontak"
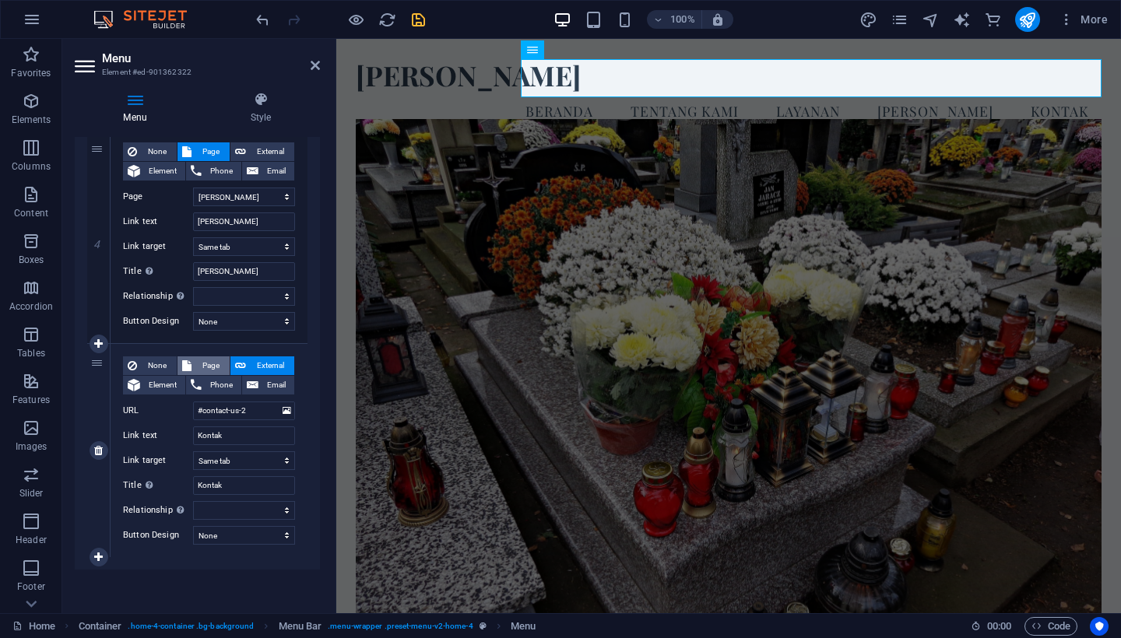
click at [211, 362] on span "Page" at bounding box center [210, 366] width 29 height 19
select select
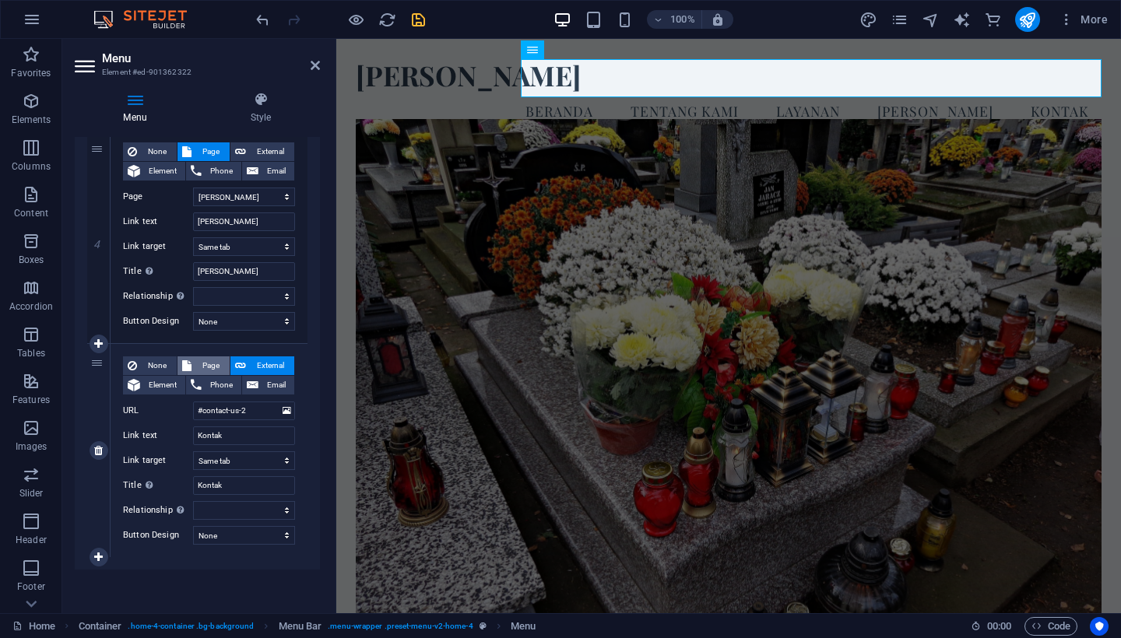
select select
select select "5"
select select
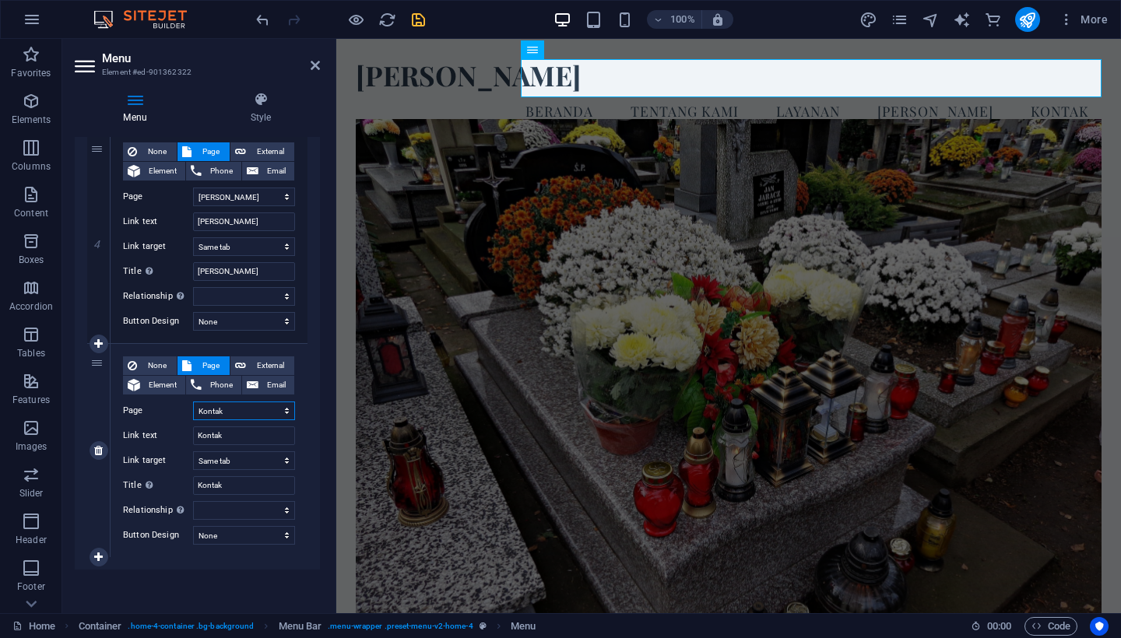
select select
click at [416, 15] on icon "save" at bounding box center [418, 20] width 18 height 18
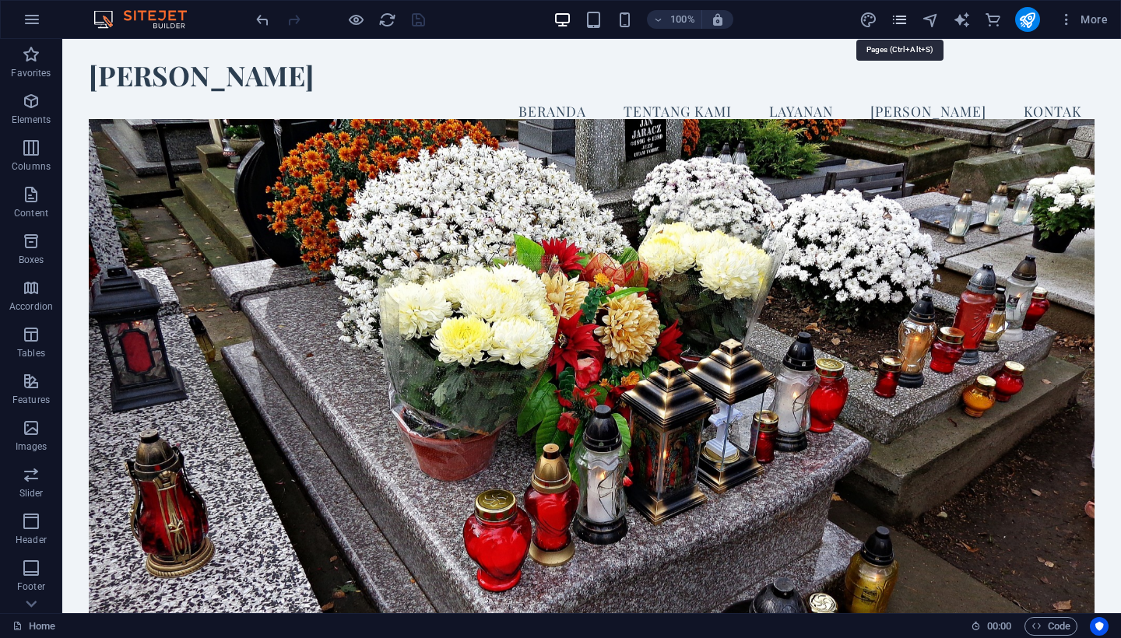
click at [894, 18] on icon "pages" at bounding box center [899, 20] width 18 height 18
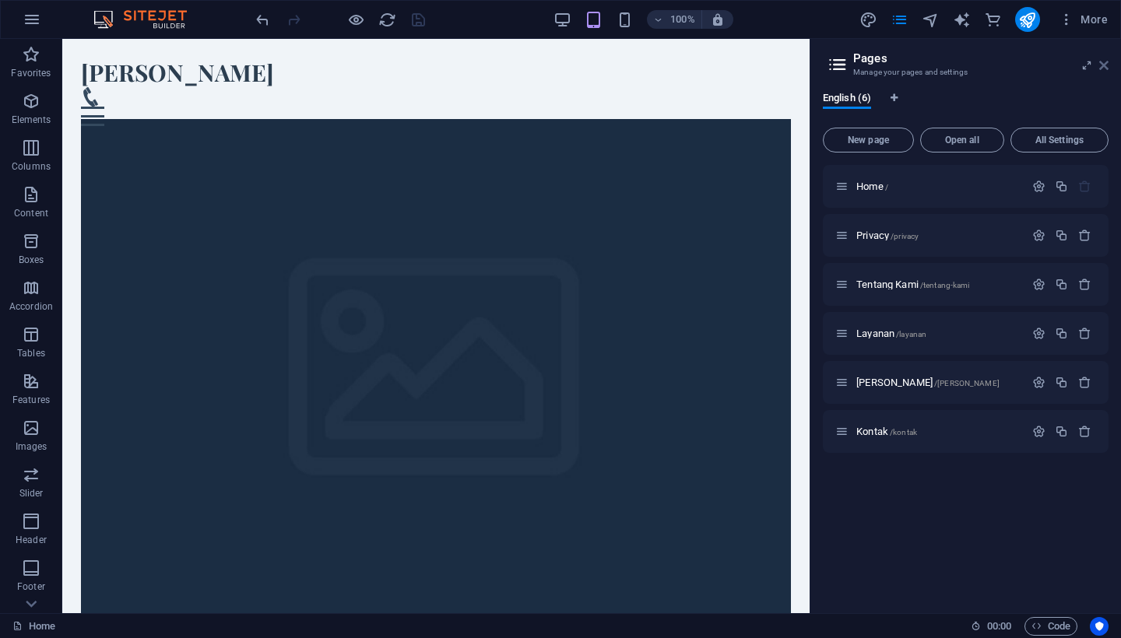
click at [1105, 62] on icon at bounding box center [1103, 65] width 9 height 12
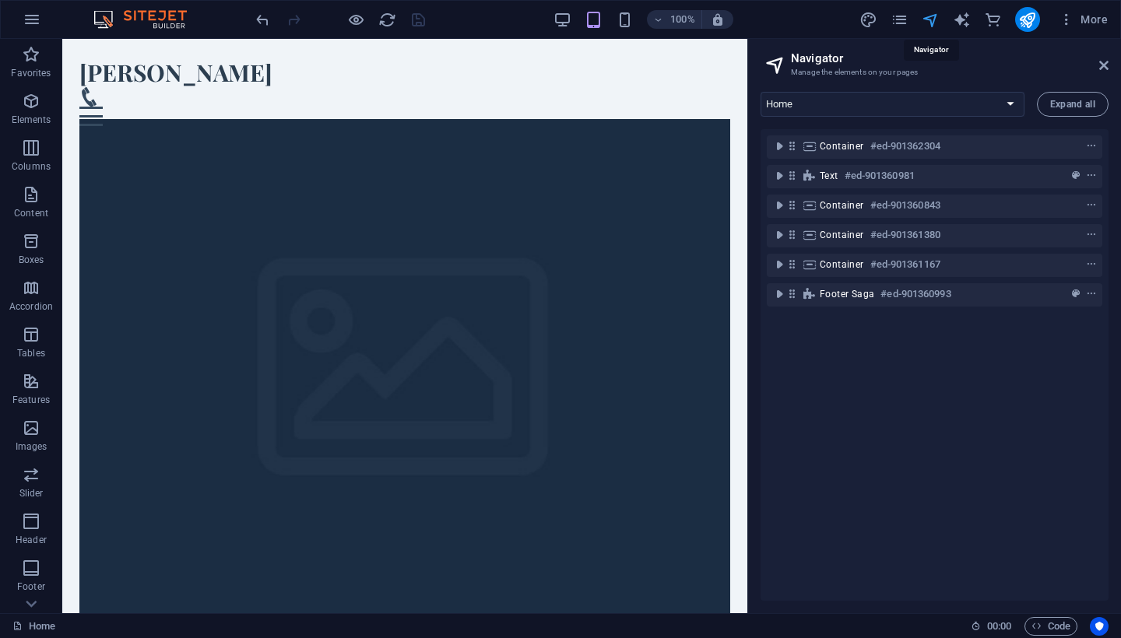
click at [901, 19] on icon "pages" at bounding box center [899, 20] width 18 height 18
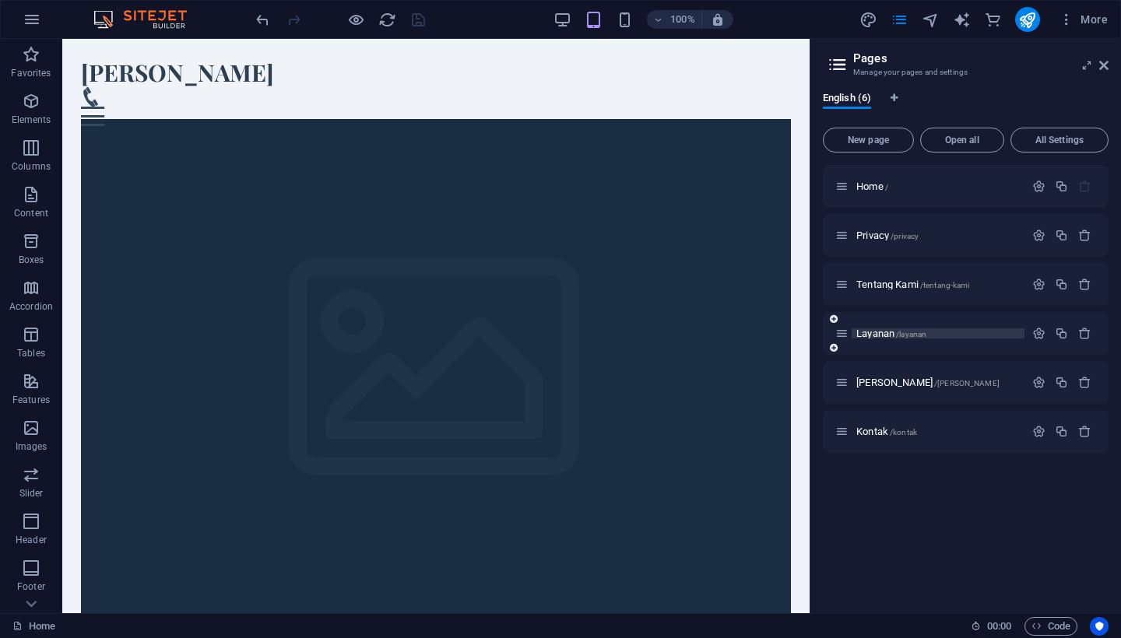
click at [933, 333] on p "Layanan /layanan" at bounding box center [937, 333] width 163 height 10
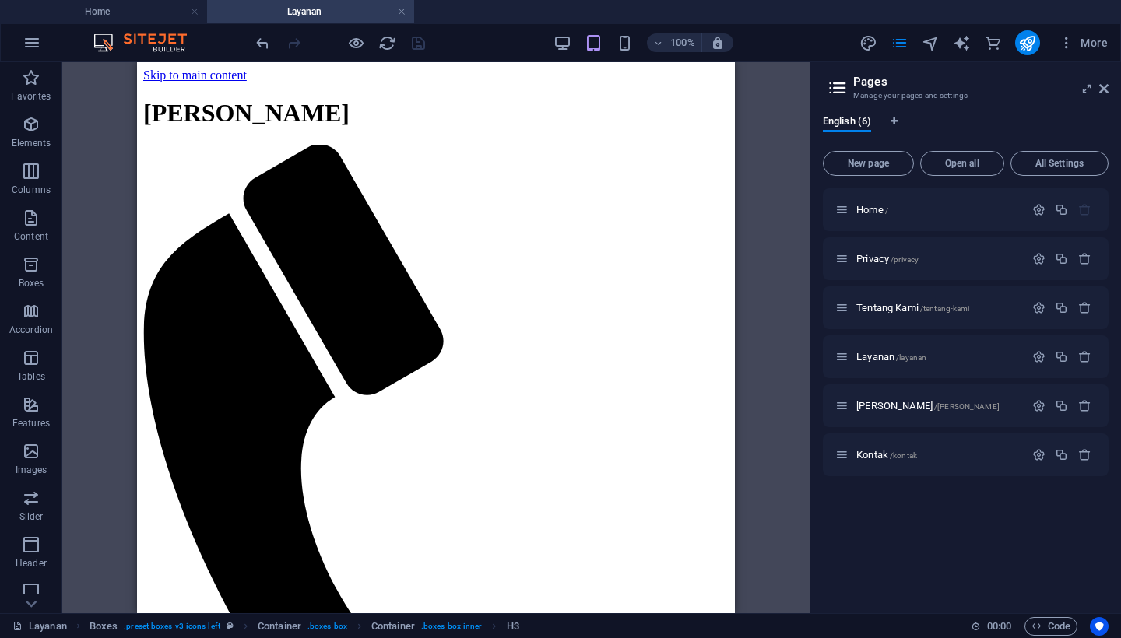
scroll to position [0, 0]
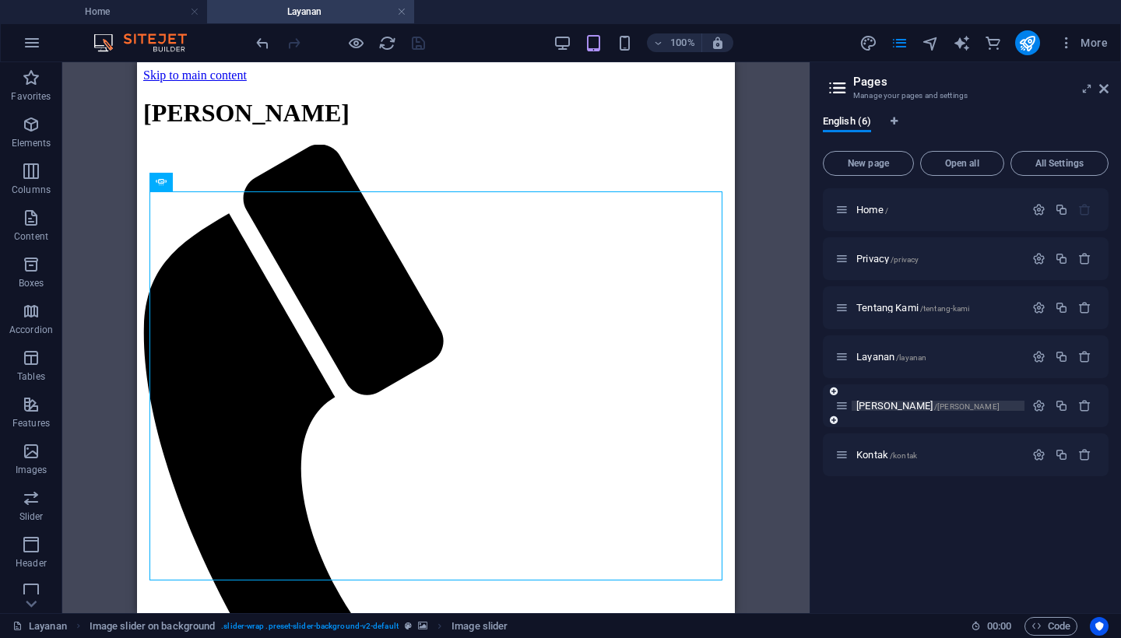
click at [954, 406] on p "[PERSON_NAME] /tim-kami" at bounding box center [937, 406] width 163 height 10
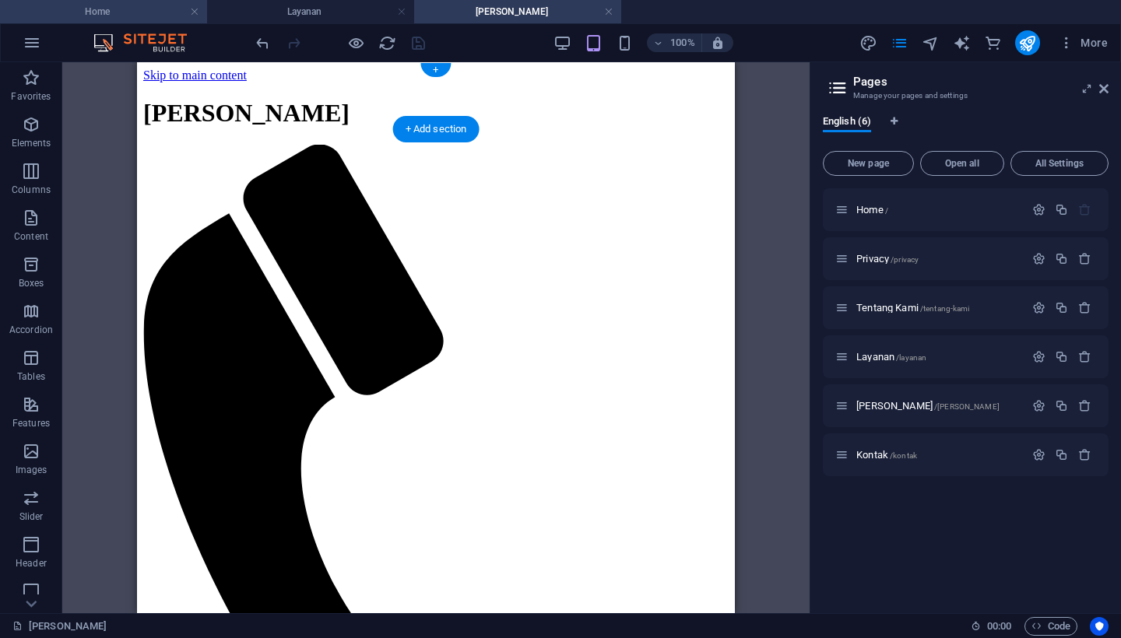
click at [119, 12] on h4 "Home" at bounding box center [103, 11] width 207 height 17
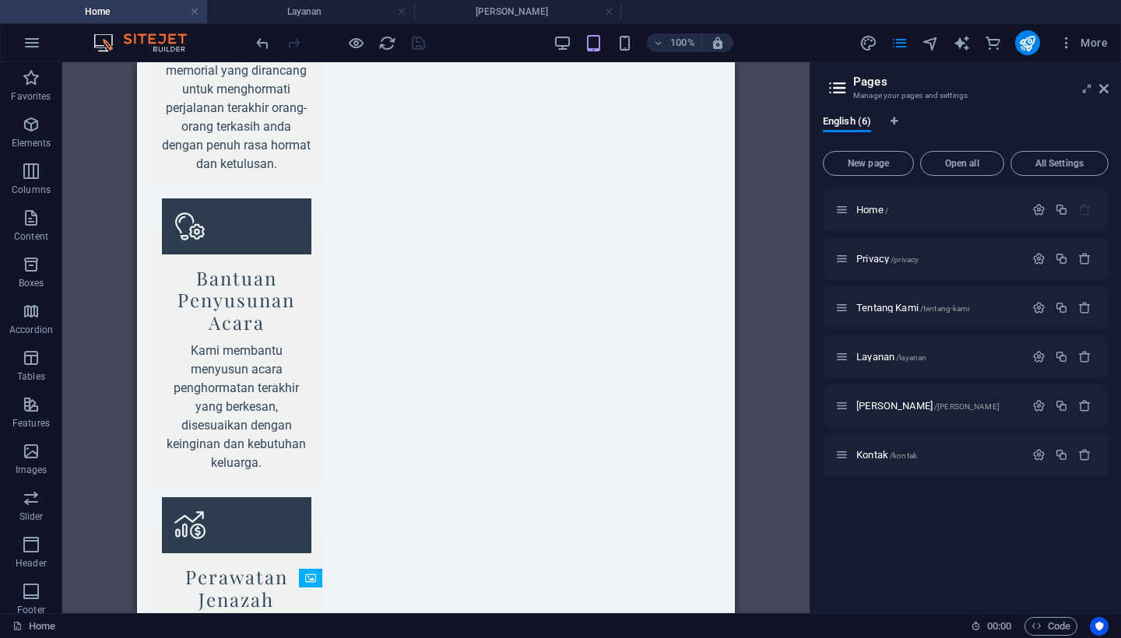
scroll to position [1474, 0]
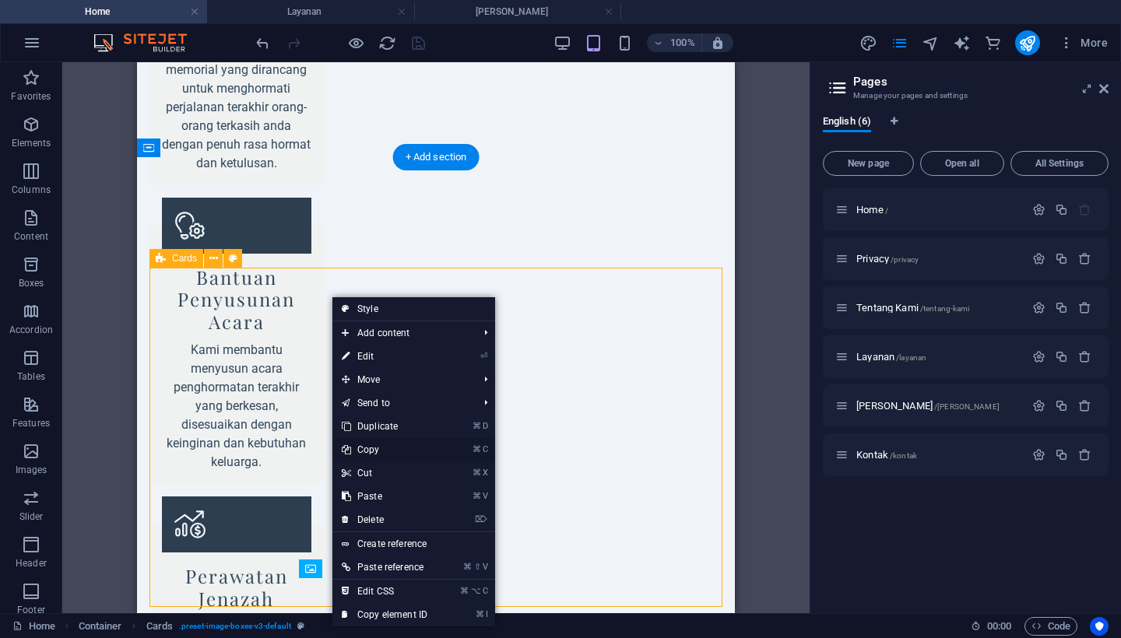
click at [388, 448] on link "⌘ C Copy" at bounding box center [384, 449] width 104 height 23
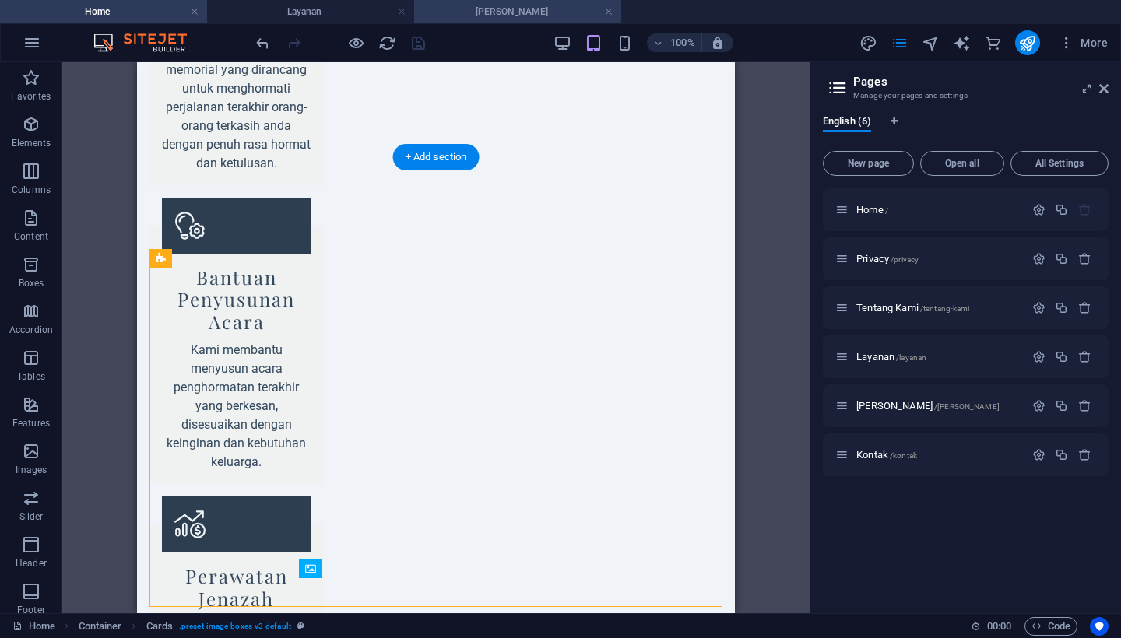
click at [516, 11] on h4 "[PERSON_NAME]" at bounding box center [517, 11] width 207 height 17
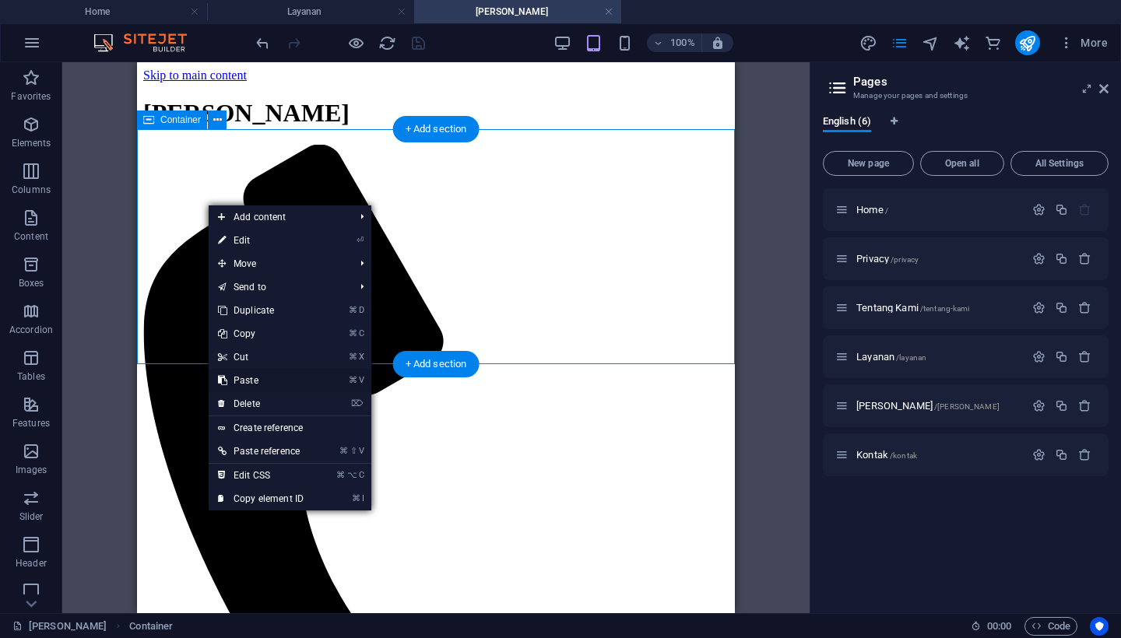
click at [272, 383] on link "⌘ V Paste" at bounding box center [261, 380] width 104 height 23
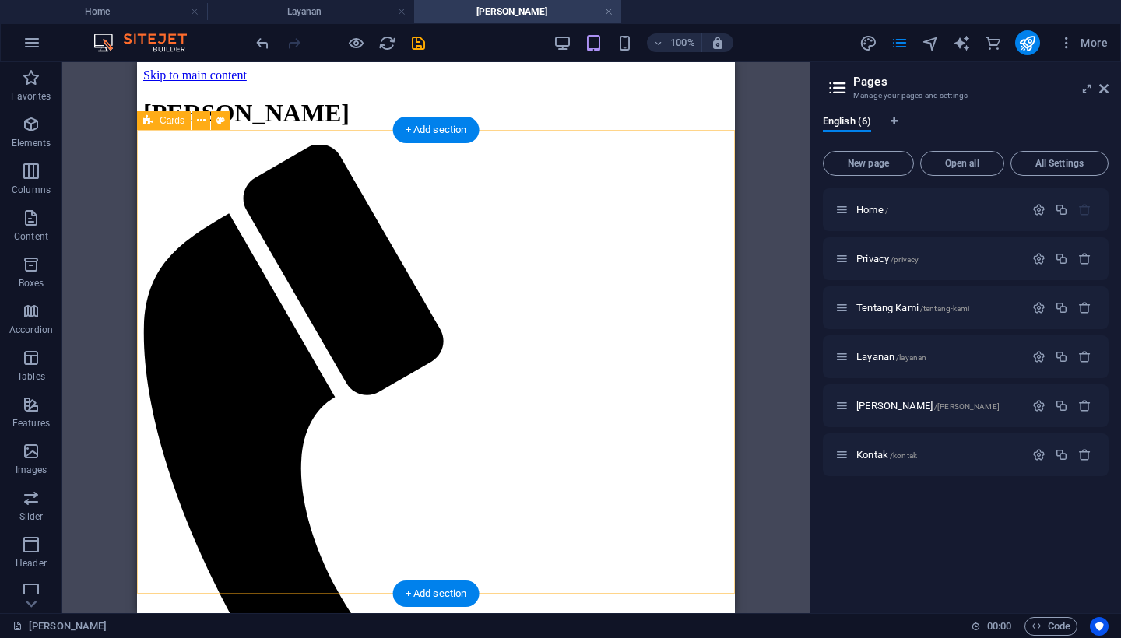
scroll to position [0, 0]
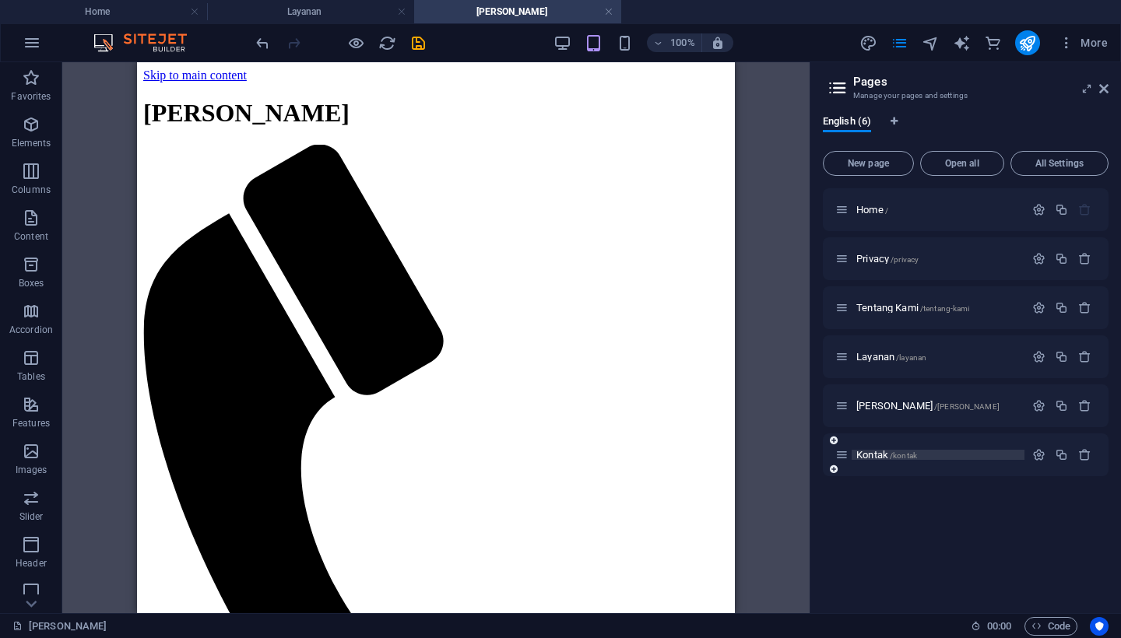
click at [943, 454] on p "Kontak /kontak" at bounding box center [937, 455] width 163 height 10
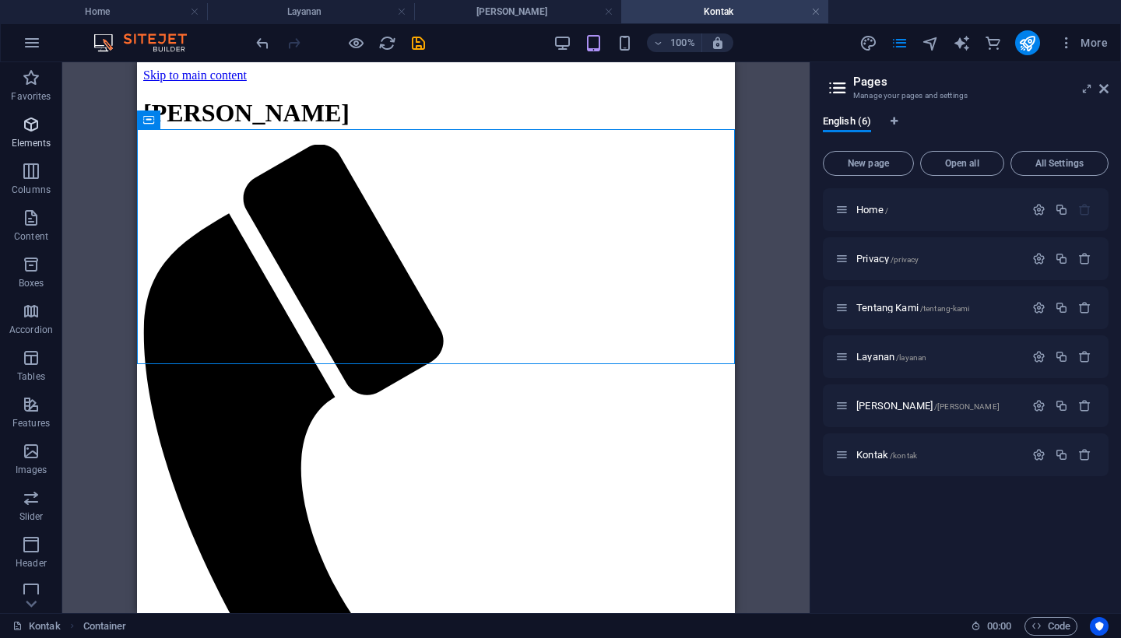
click at [32, 129] on icon "button" at bounding box center [31, 124] width 19 height 19
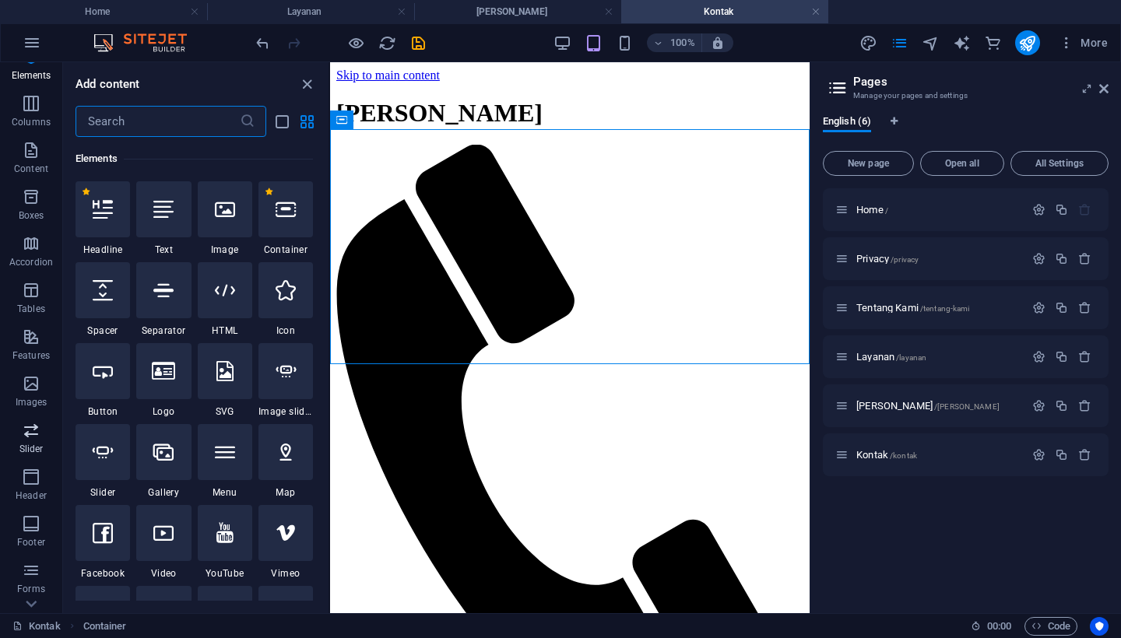
scroll to position [80, 0]
click at [32, 139] on icon "button" at bounding box center [31, 137] width 19 height 19
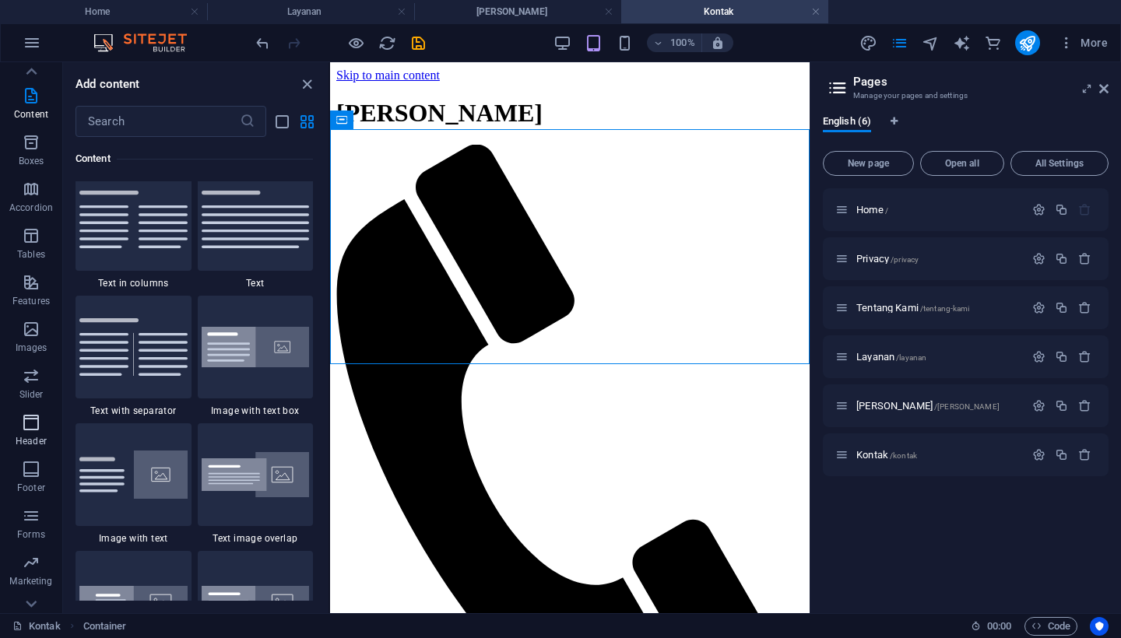
scroll to position [125, 0]
click at [32, 518] on icon "button" at bounding box center [31, 513] width 19 height 19
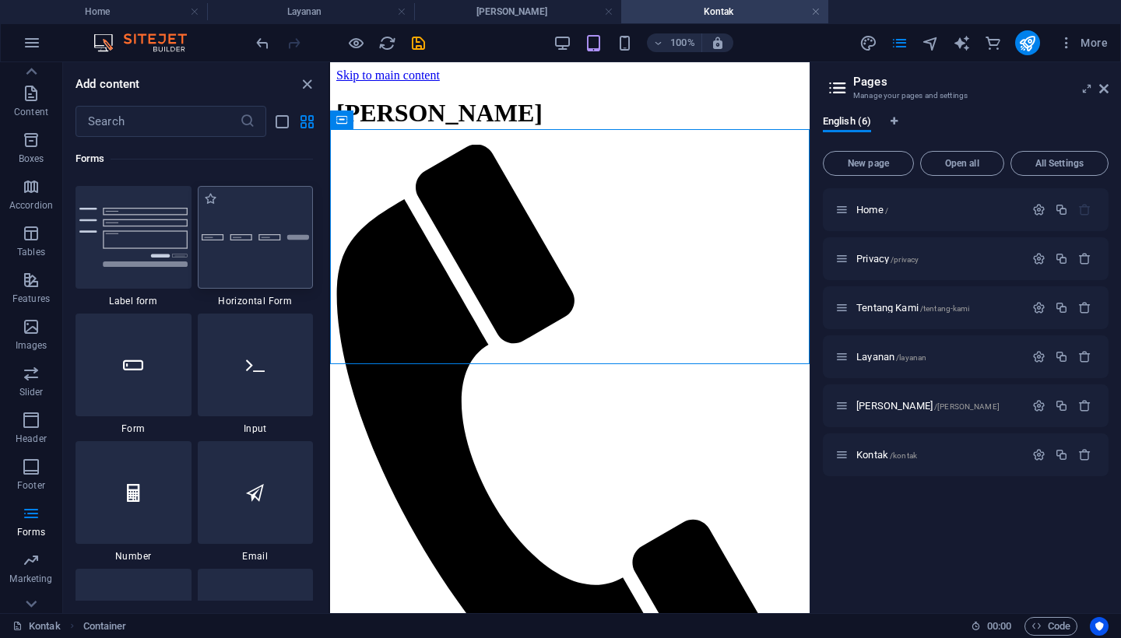
scroll to position [11615, 0]
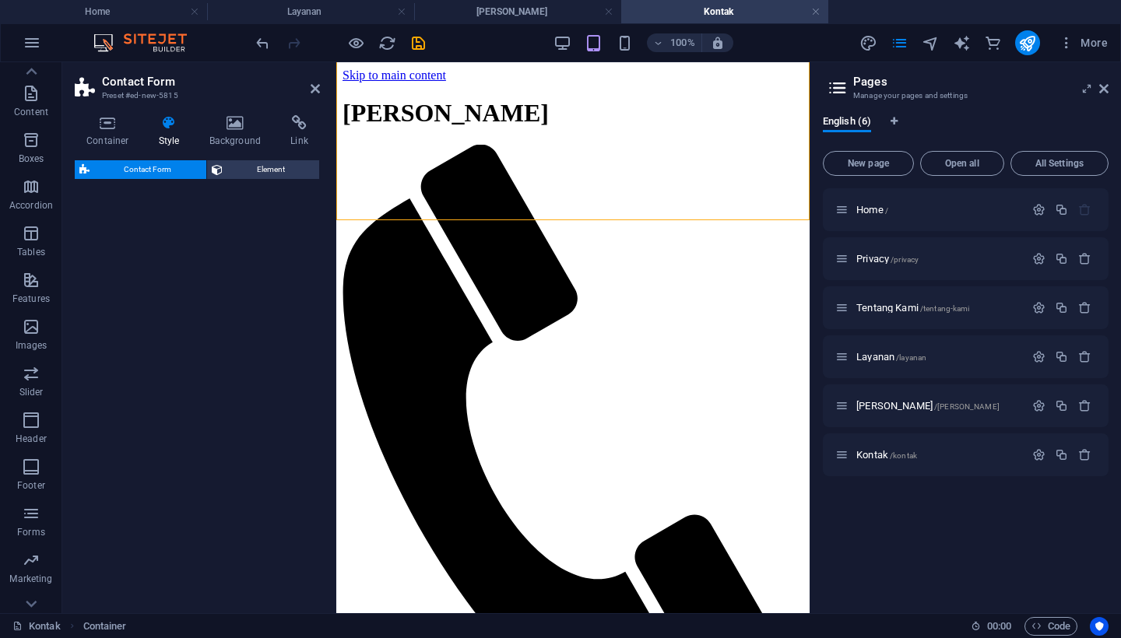
select select "rem"
select select "preset-contact-form-v3-row"
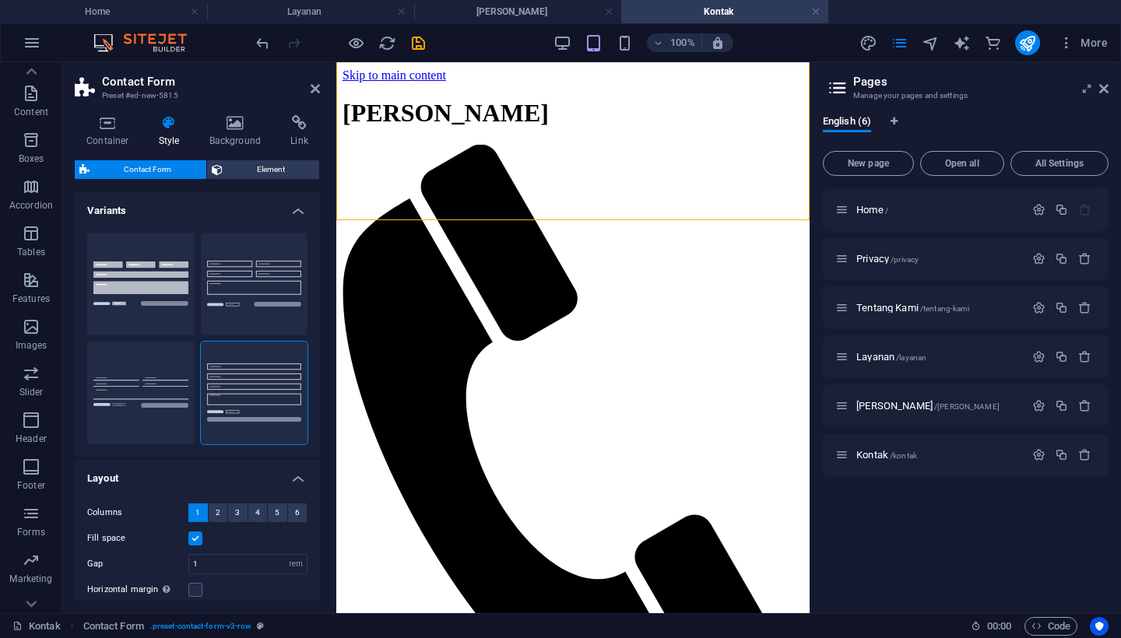
scroll to position [416, 0]
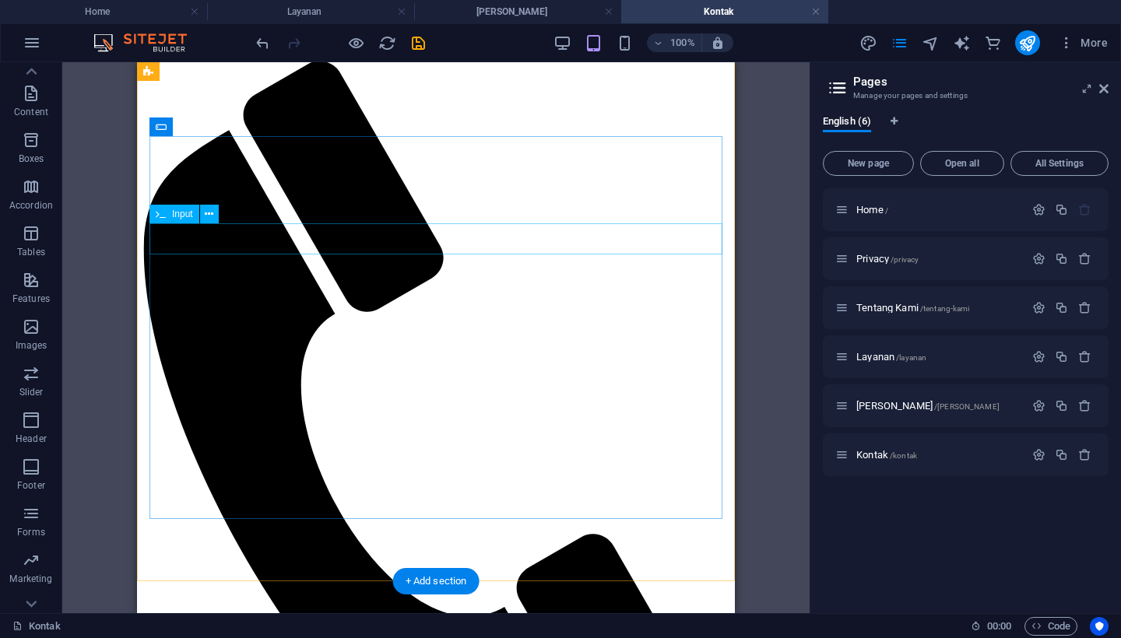
scroll to position [26, 0]
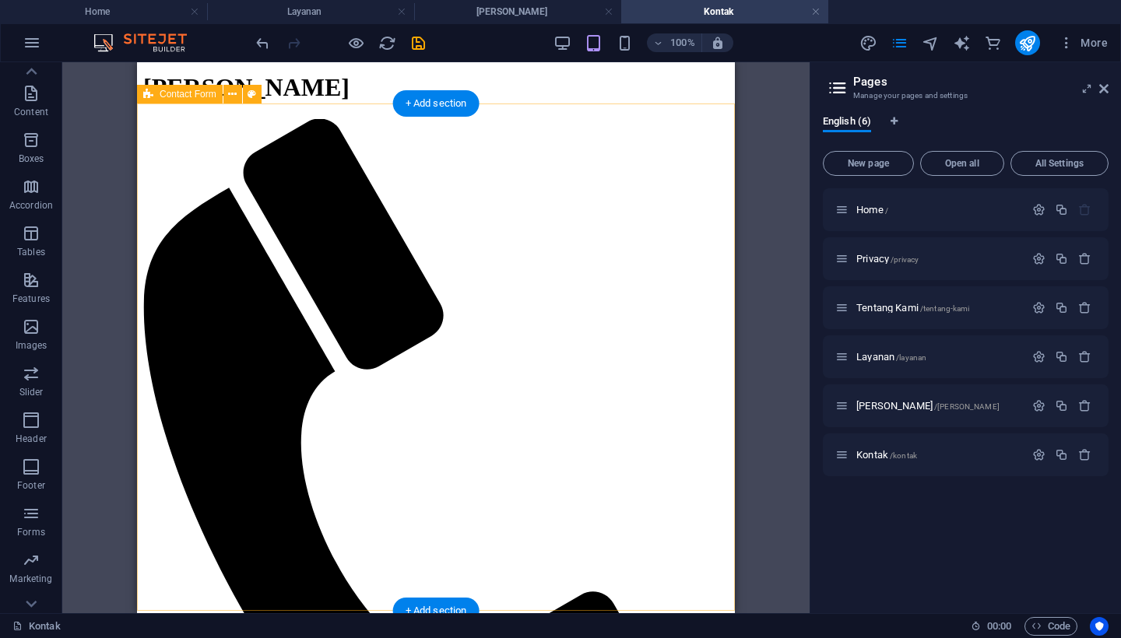
select select "rem"
select select "preset-contact-form-v3-row"
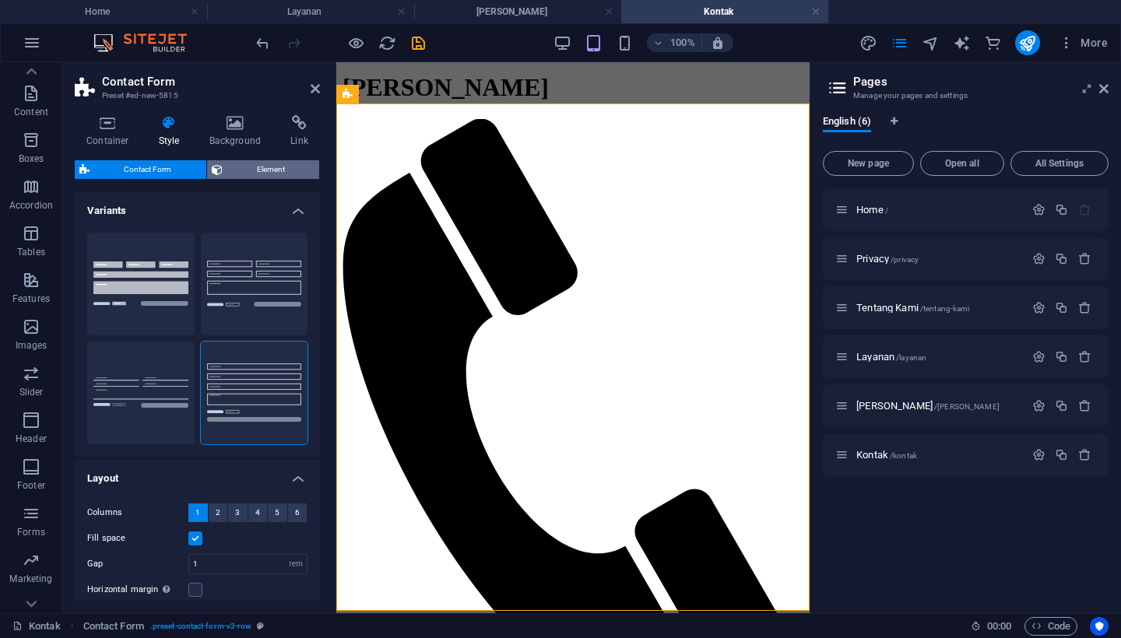
click at [267, 167] on span "Element" at bounding box center [271, 169] width 88 height 19
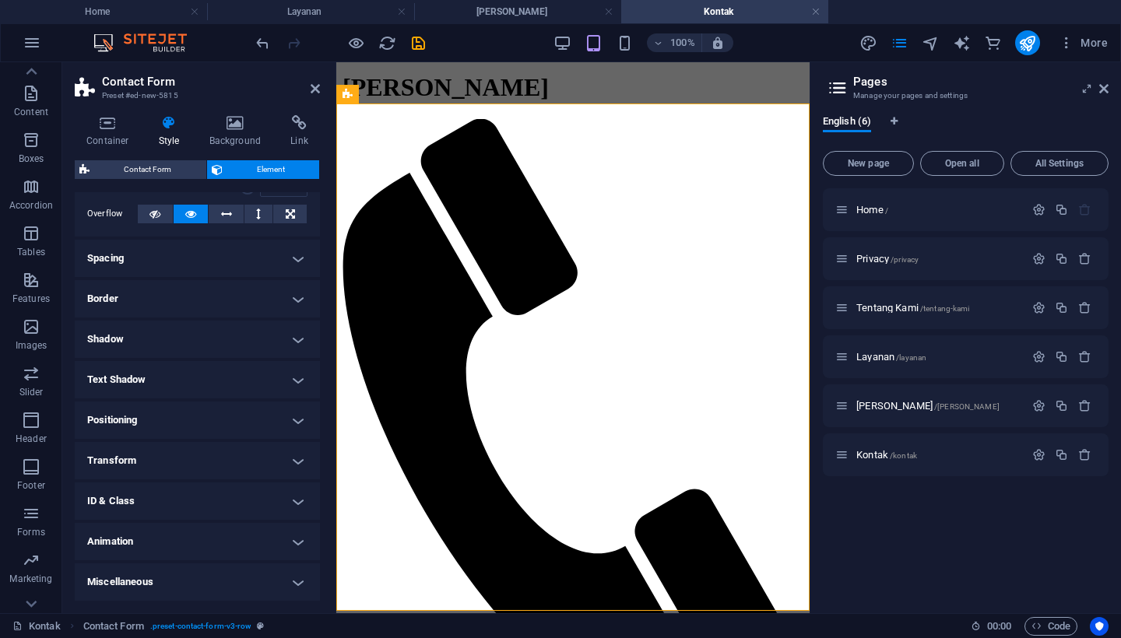
scroll to position [82, 0]
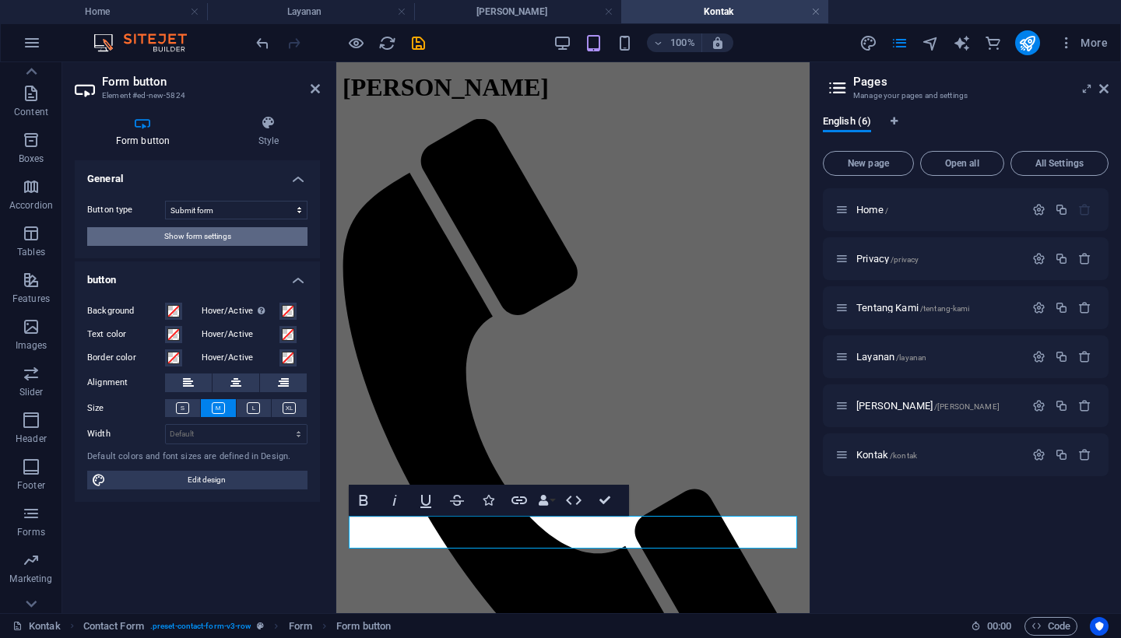
click at [240, 237] on button "Show form settings" at bounding box center [197, 236] width 220 height 19
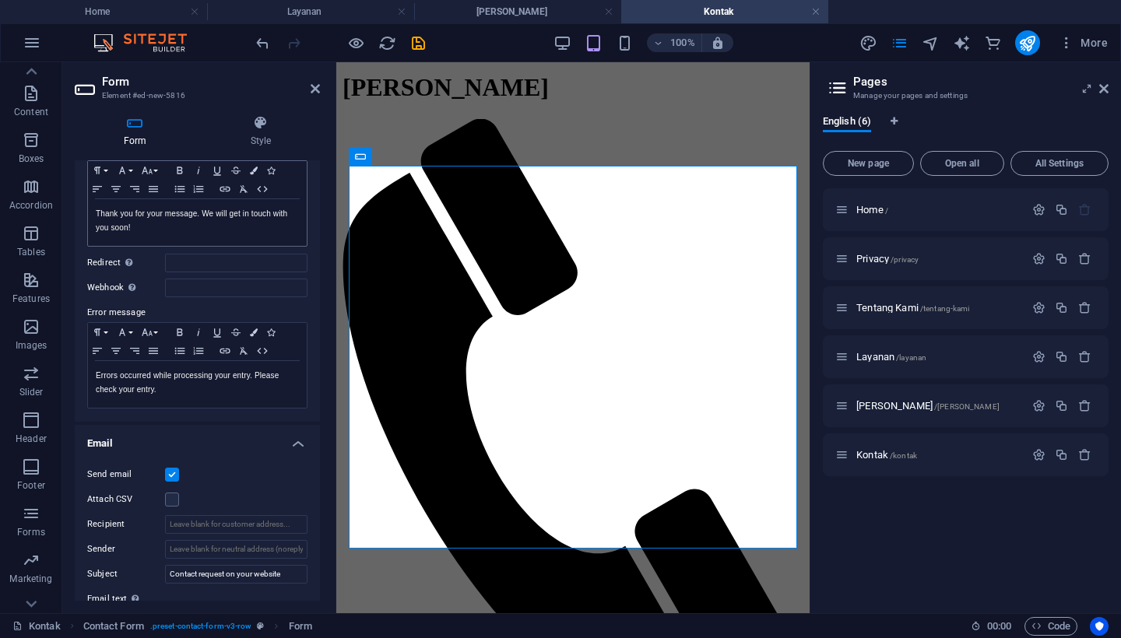
scroll to position [135, 0]
click at [314, 90] on icon at bounding box center [315, 89] width 9 height 12
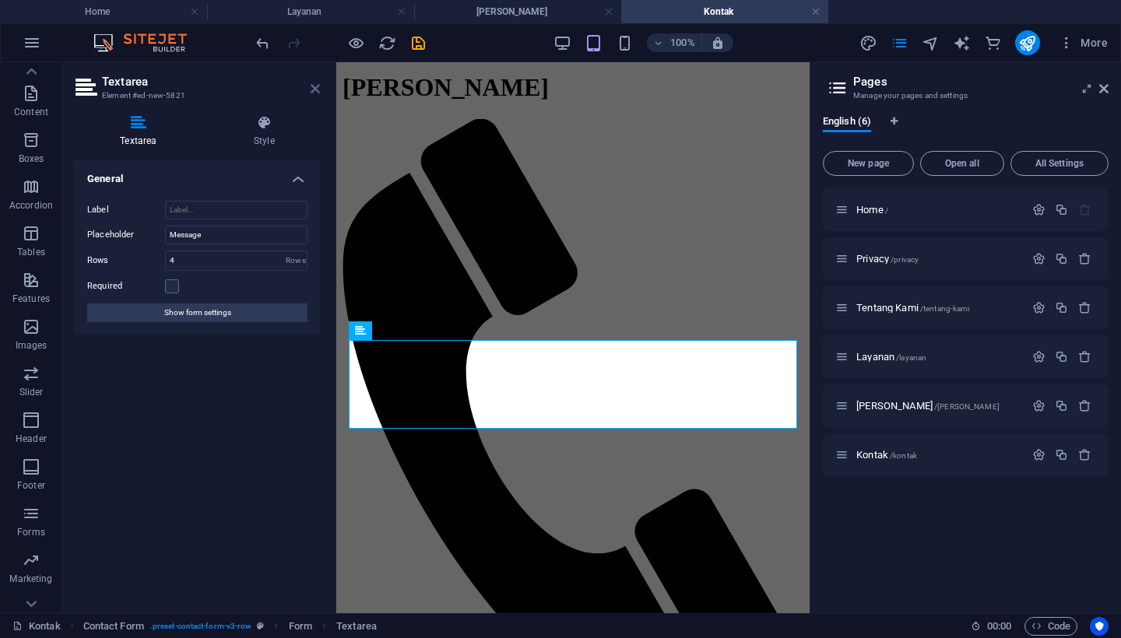
click at [314, 92] on icon at bounding box center [315, 89] width 9 height 12
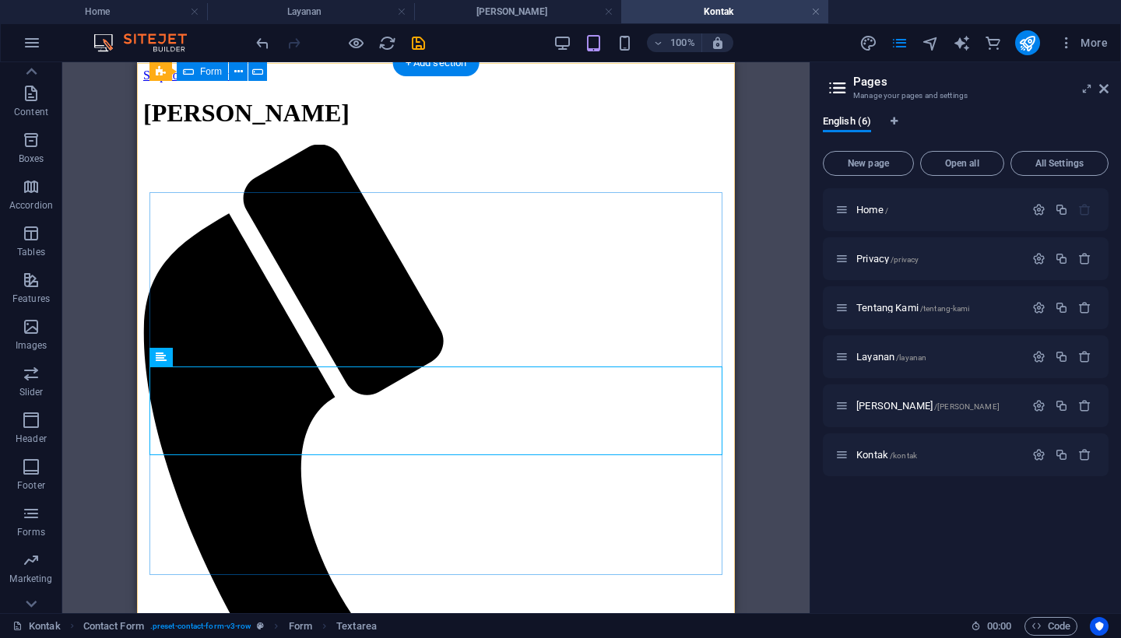
scroll to position [0, 0]
click at [420, 46] on icon "save" at bounding box center [418, 43] width 18 height 18
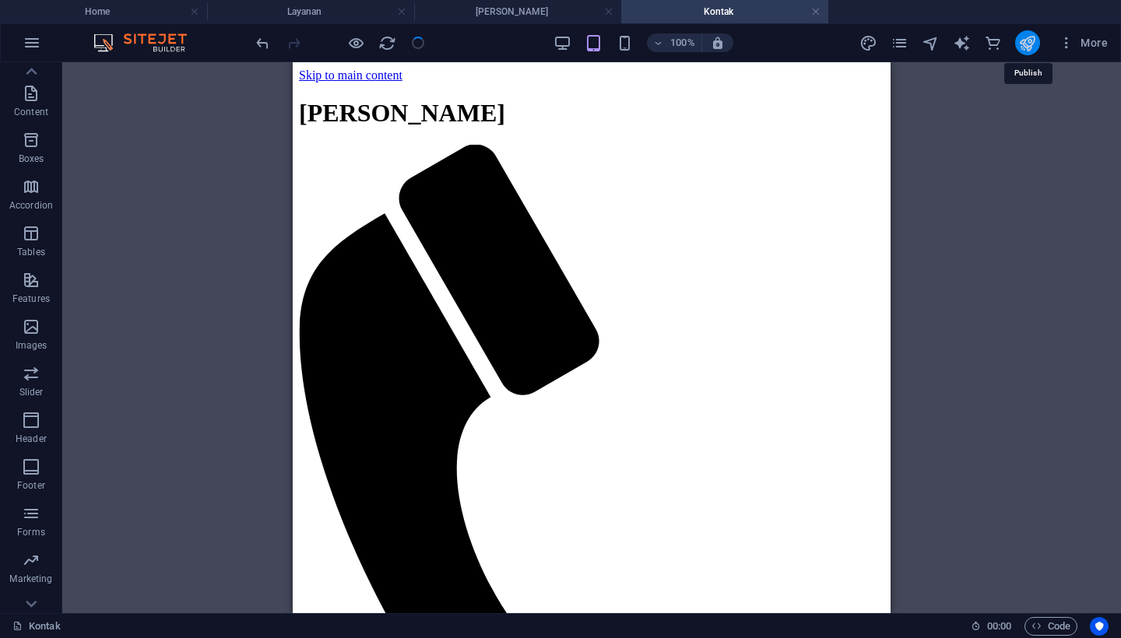
click at [1027, 43] on icon "publish" at bounding box center [1027, 43] width 18 height 18
